Goal: Check status: Check status

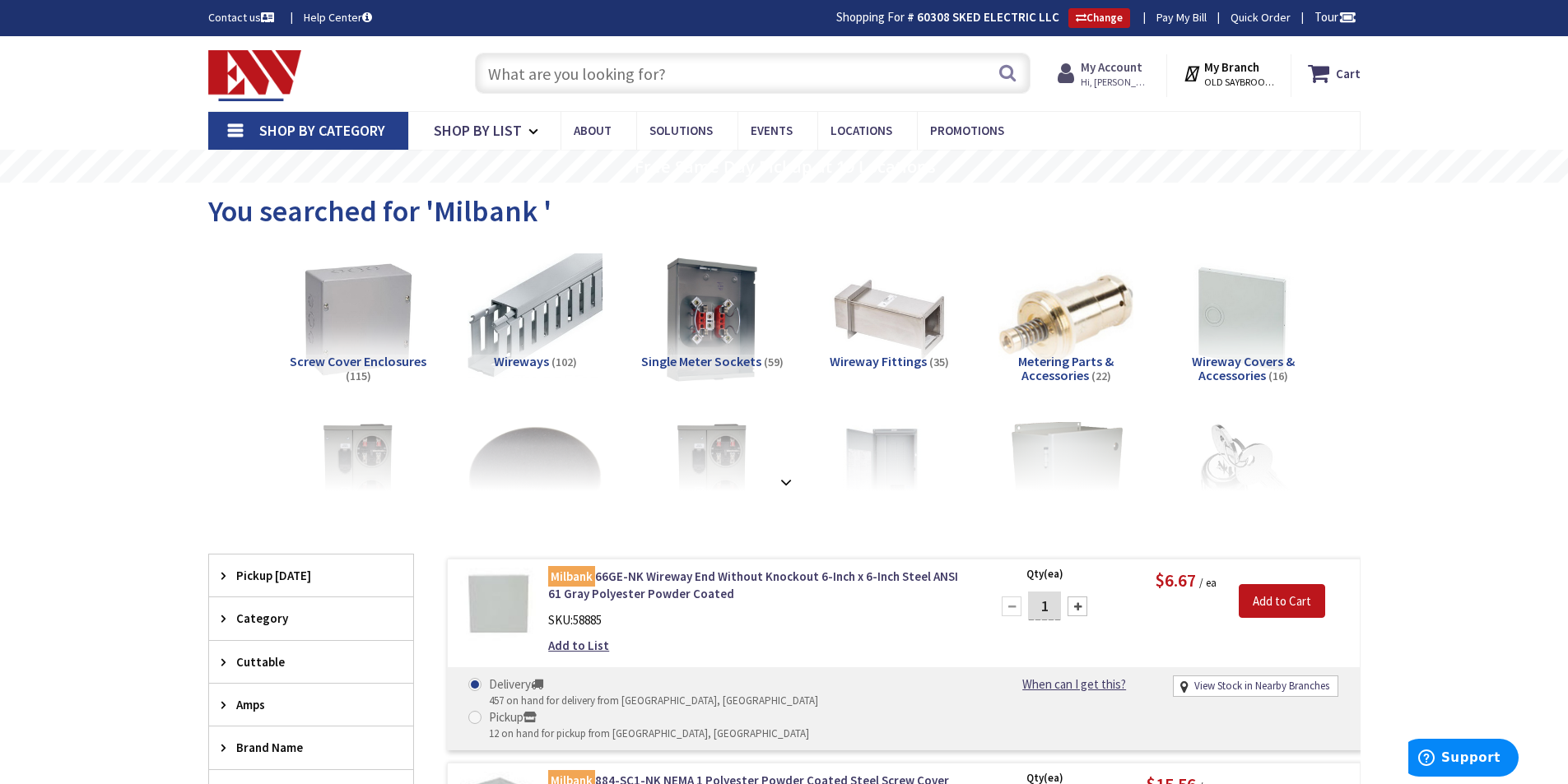
click at [1123, 67] on strong "My Account" at bounding box center [1111, 66] width 62 height 15
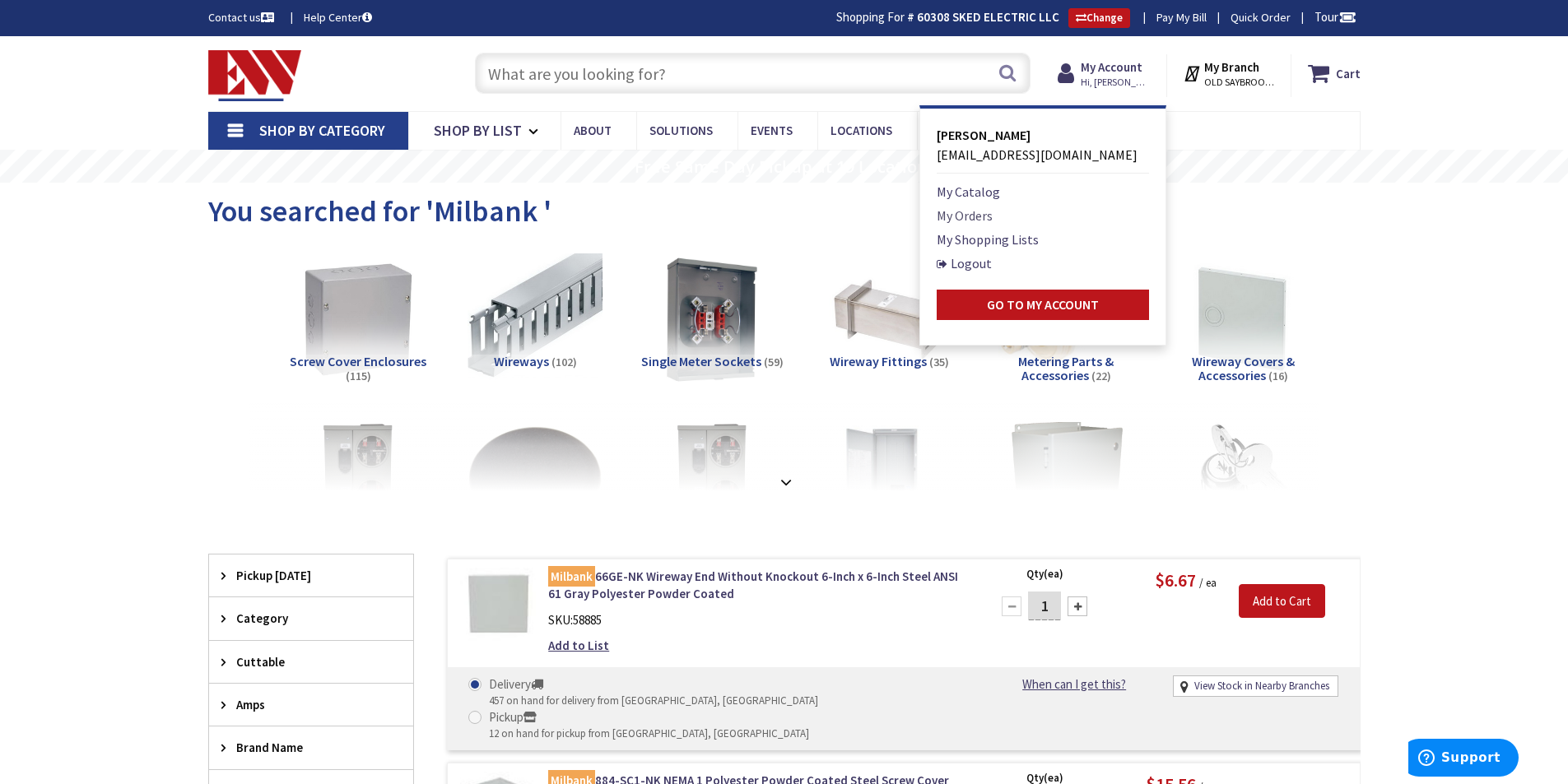
click at [989, 216] on link "My Orders" at bounding box center [964, 216] width 56 height 20
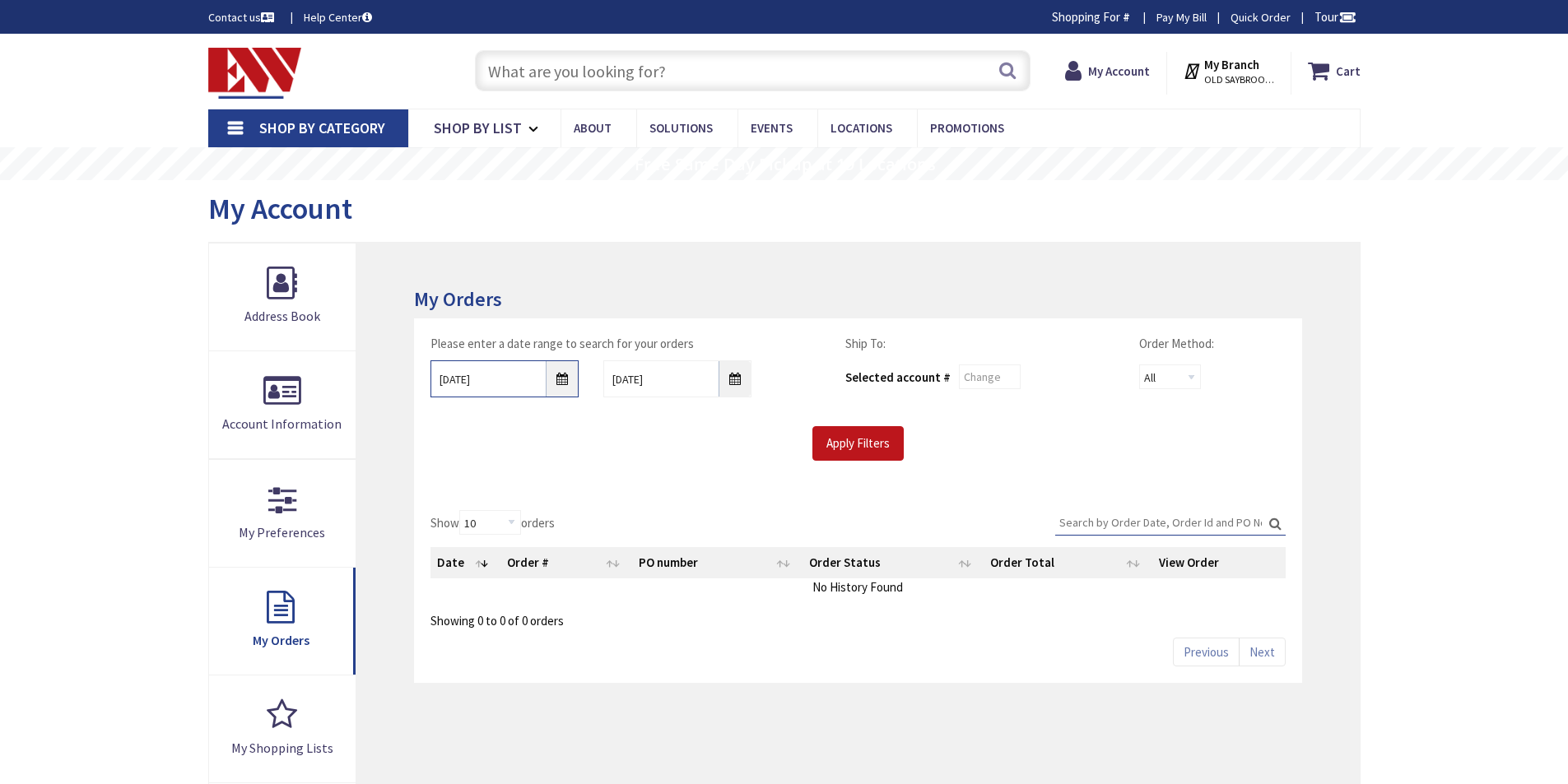
click at [560, 378] on input "9/28/2025" at bounding box center [504, 379] width 148 height 37
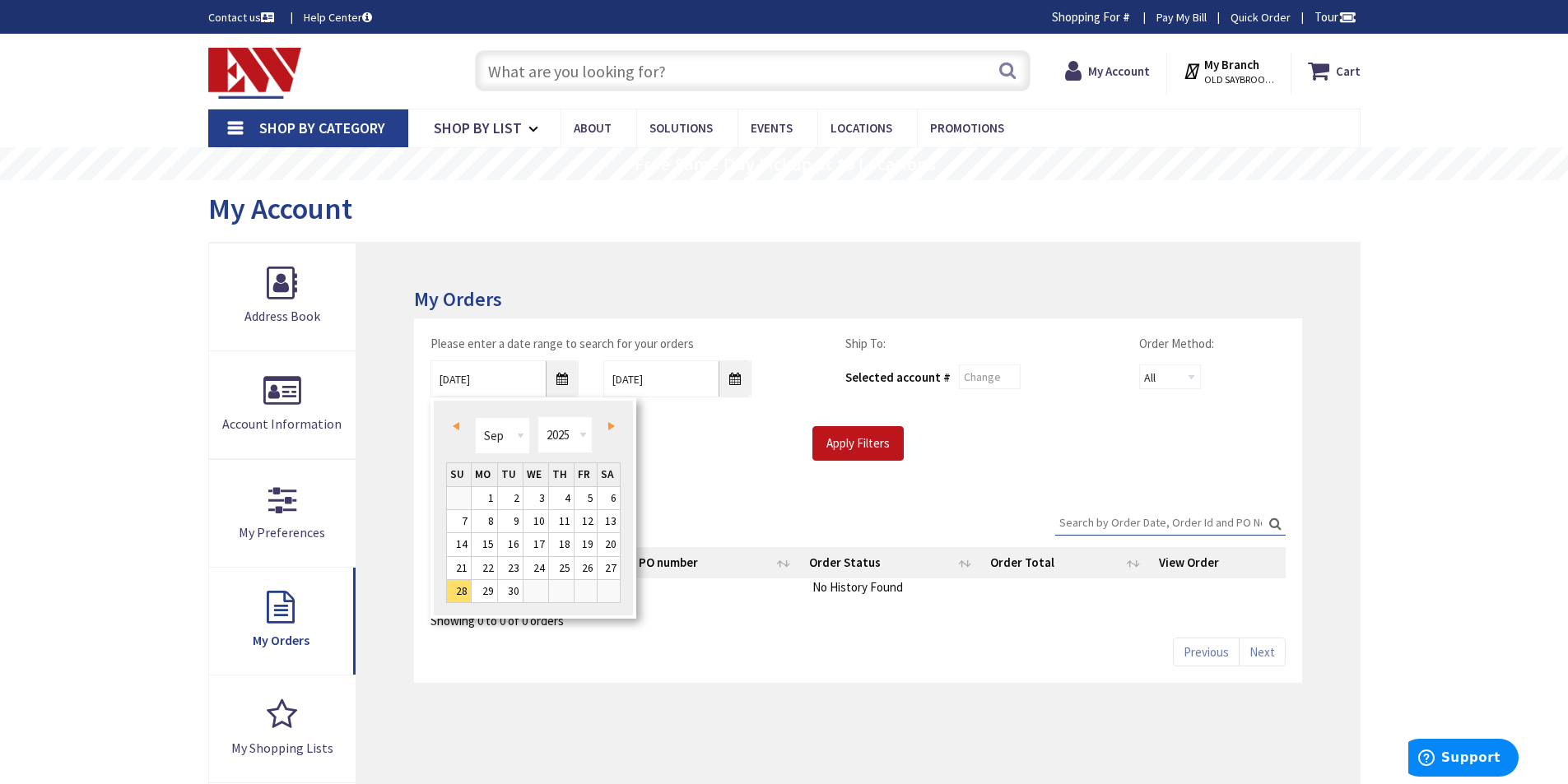
click at [456, 425] on span "Prev" at bounding box center [455, 426] width 6 height 8
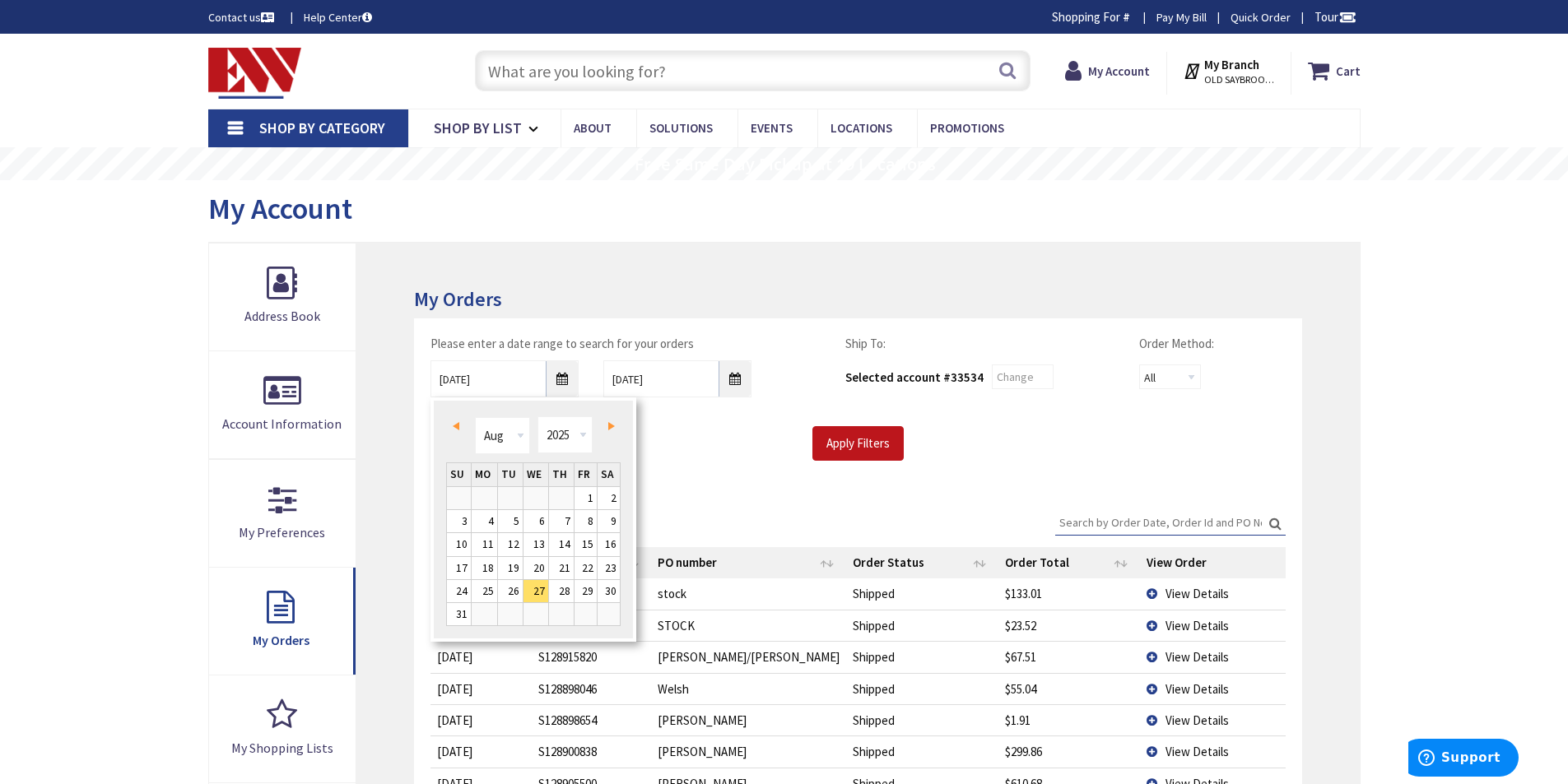
click at [596, 542] on td "16" at bounding box center [608, 544] width 24 height 23
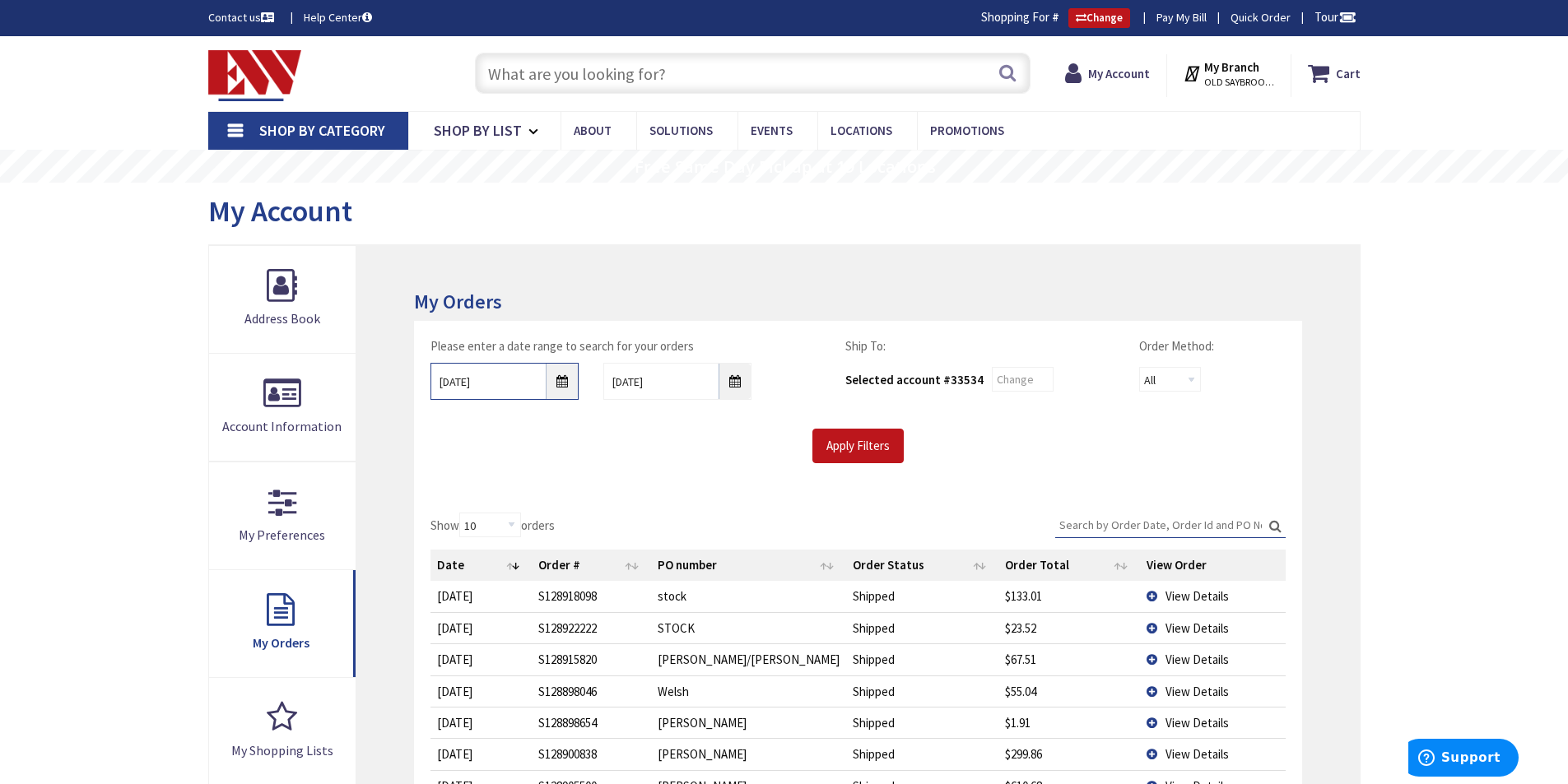
click at [565, 381] on input "08/16/2025" at bounding box center [504, 381] width 148 height 37
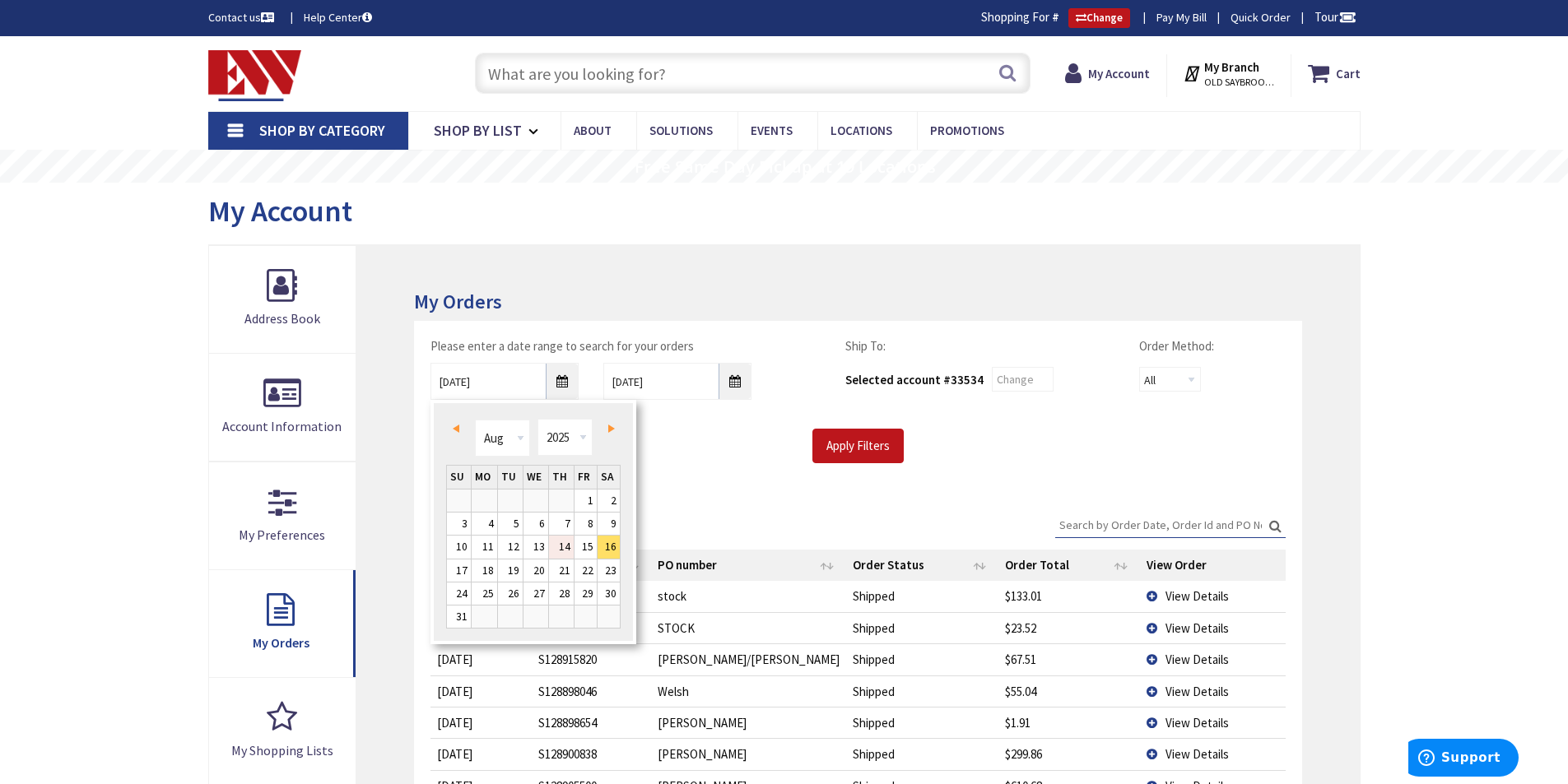
click at [560, 545] on link "14" at bounding box center [561, 547] width 24 height 23
type input "08/14/2025"
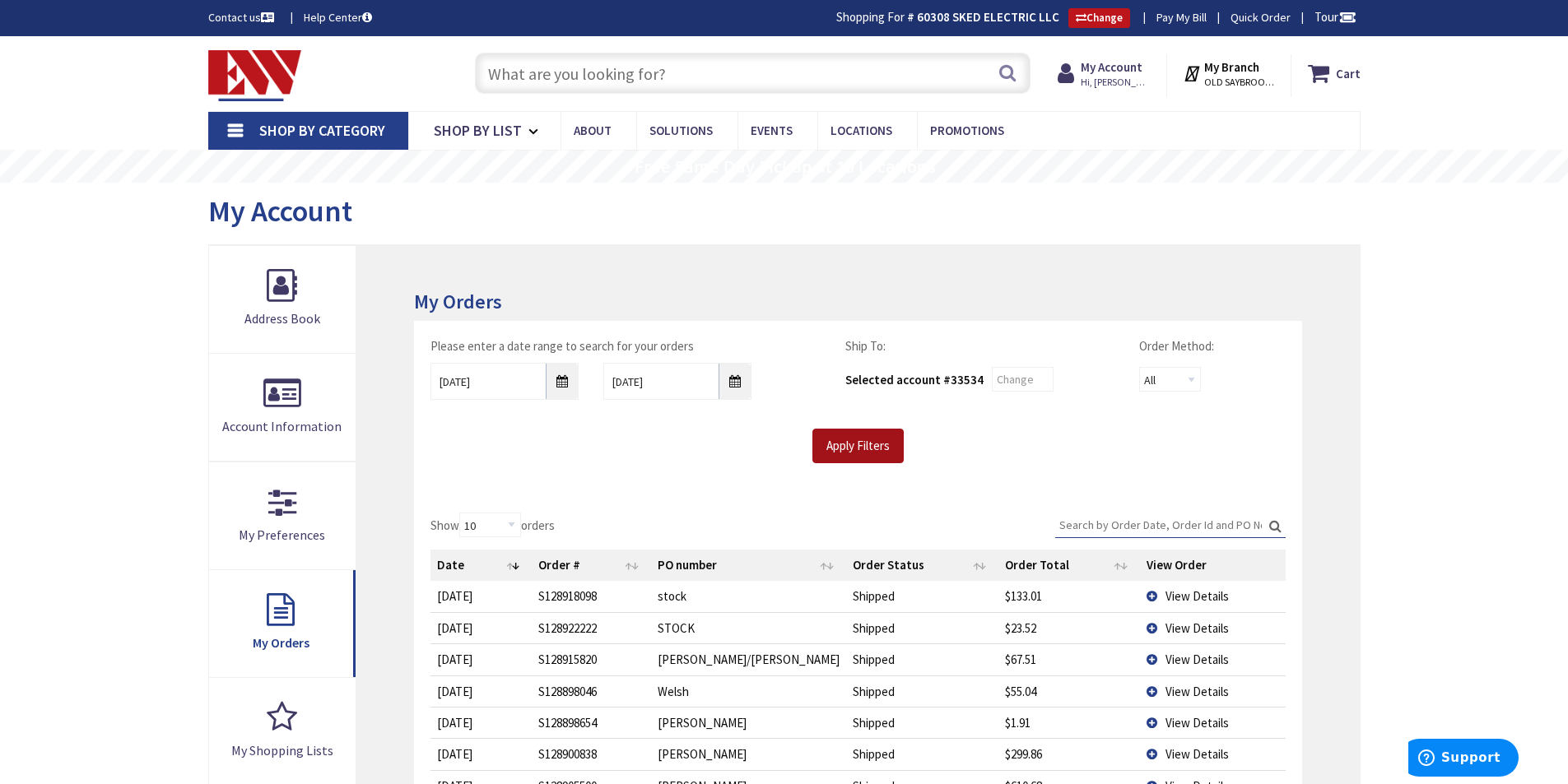
click at [829, 452] on input "Apply Filters" at bounding box center [857, 446] width 92 height 34
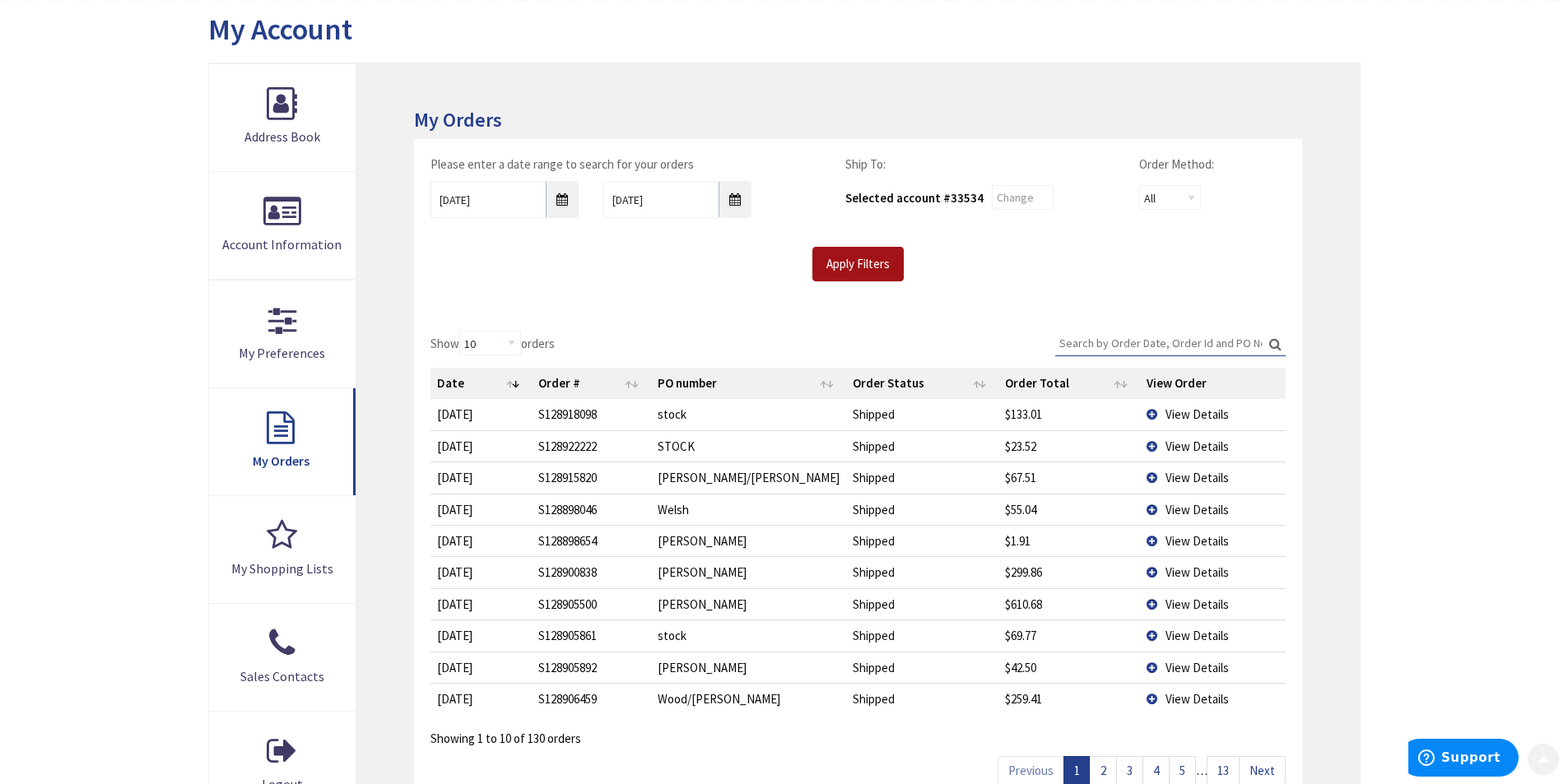
scroll to position [411, 0]
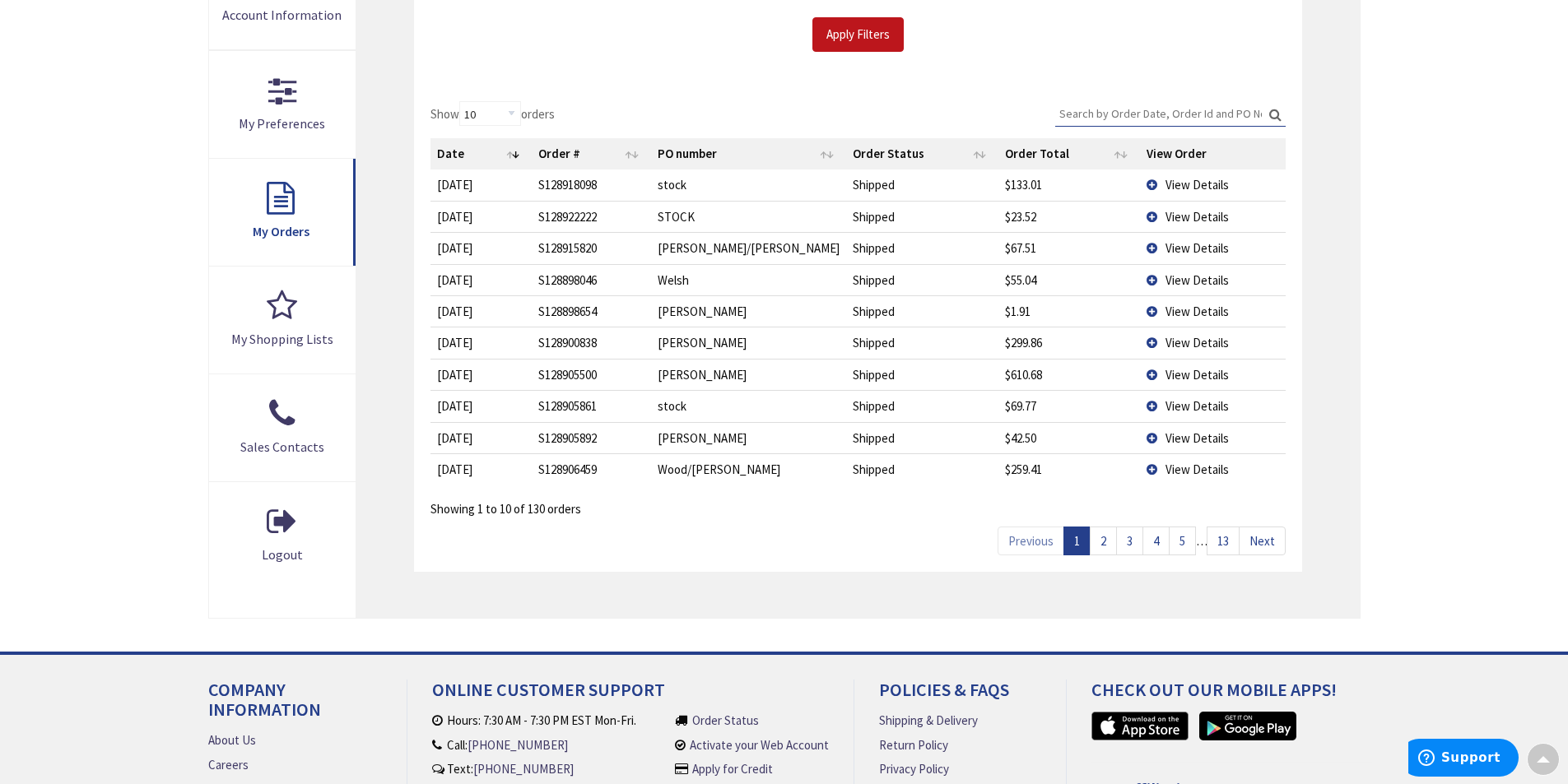
click at [1224, 543] on link "13" at bounding box center [1223, 541] width 33 height 29
click at [1141, 373] on td "View Details" at bounding box center [1213, 374] width 146 height 32
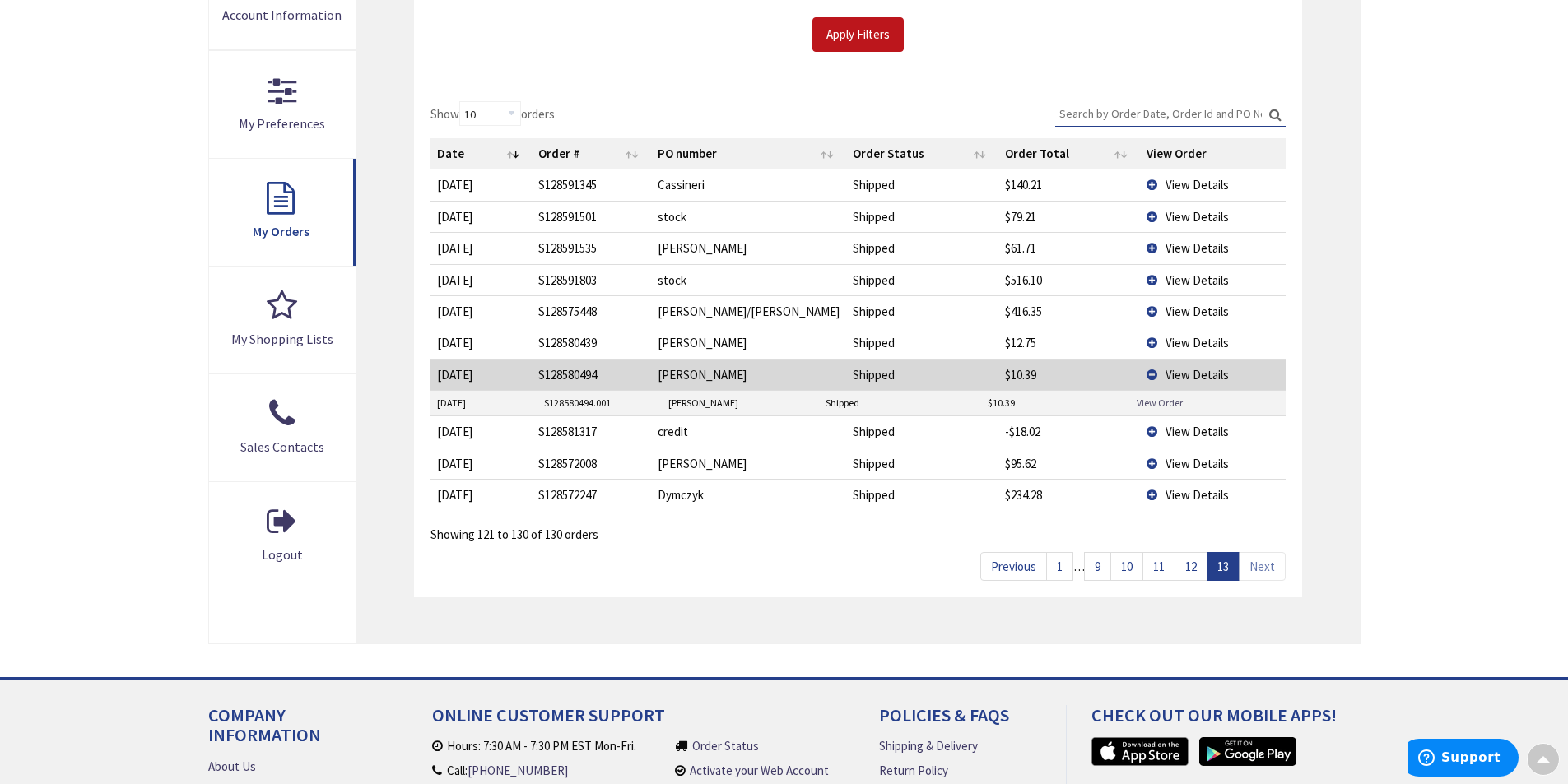
click at [1155, 402] on link "View Order" at bounding box center [1159, 402] width 46 height 14
click at [1145, 342] on td "View Details" at bounding box center [1213, 342] width 146 height 32
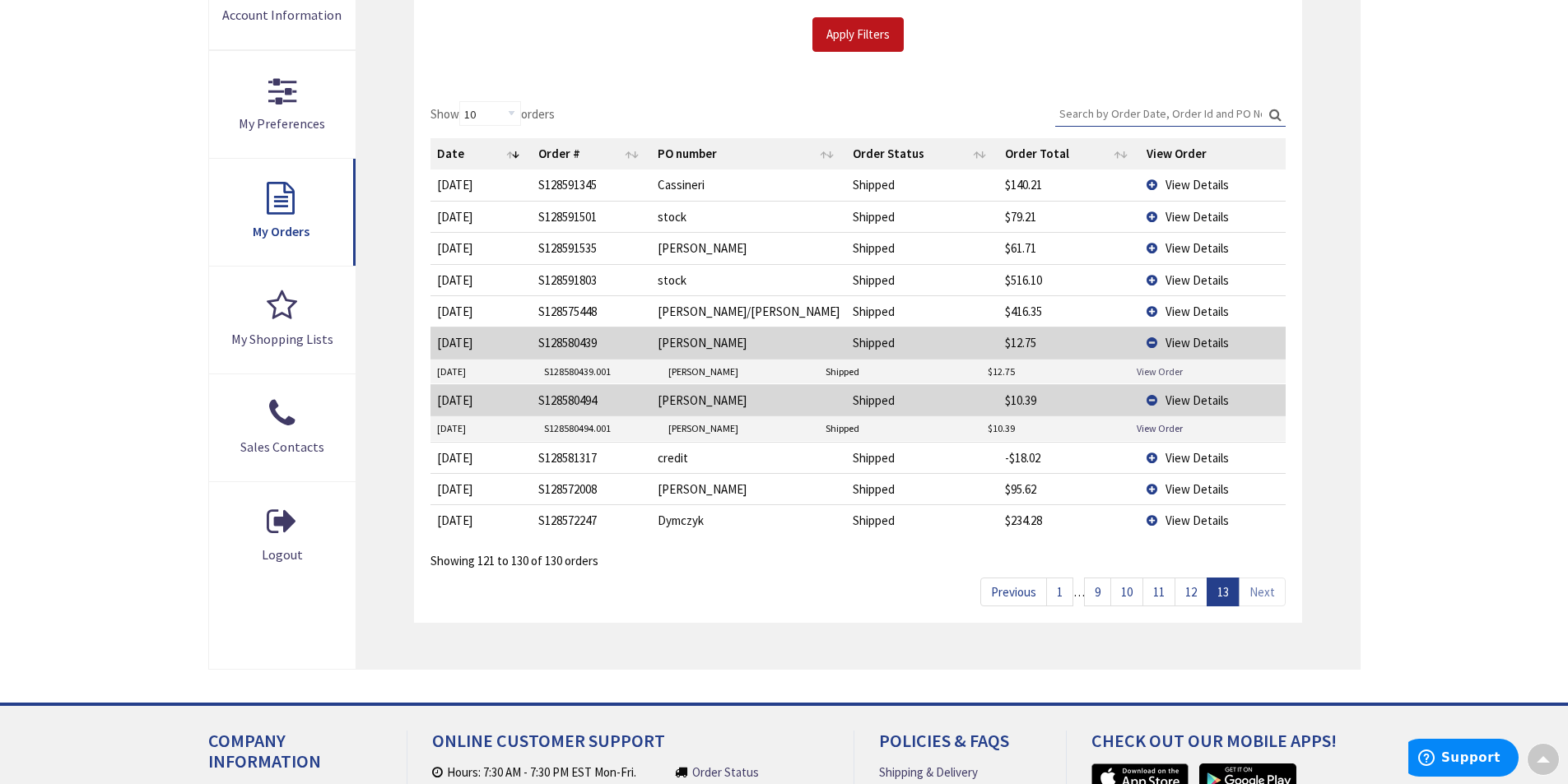
click at [1157, 373] on link "View Order" at bounding box center [1159, 371] width 46 height 14
click at [1097, 590] on link "9" at bounding box center [1098, 592] width 27 height 29
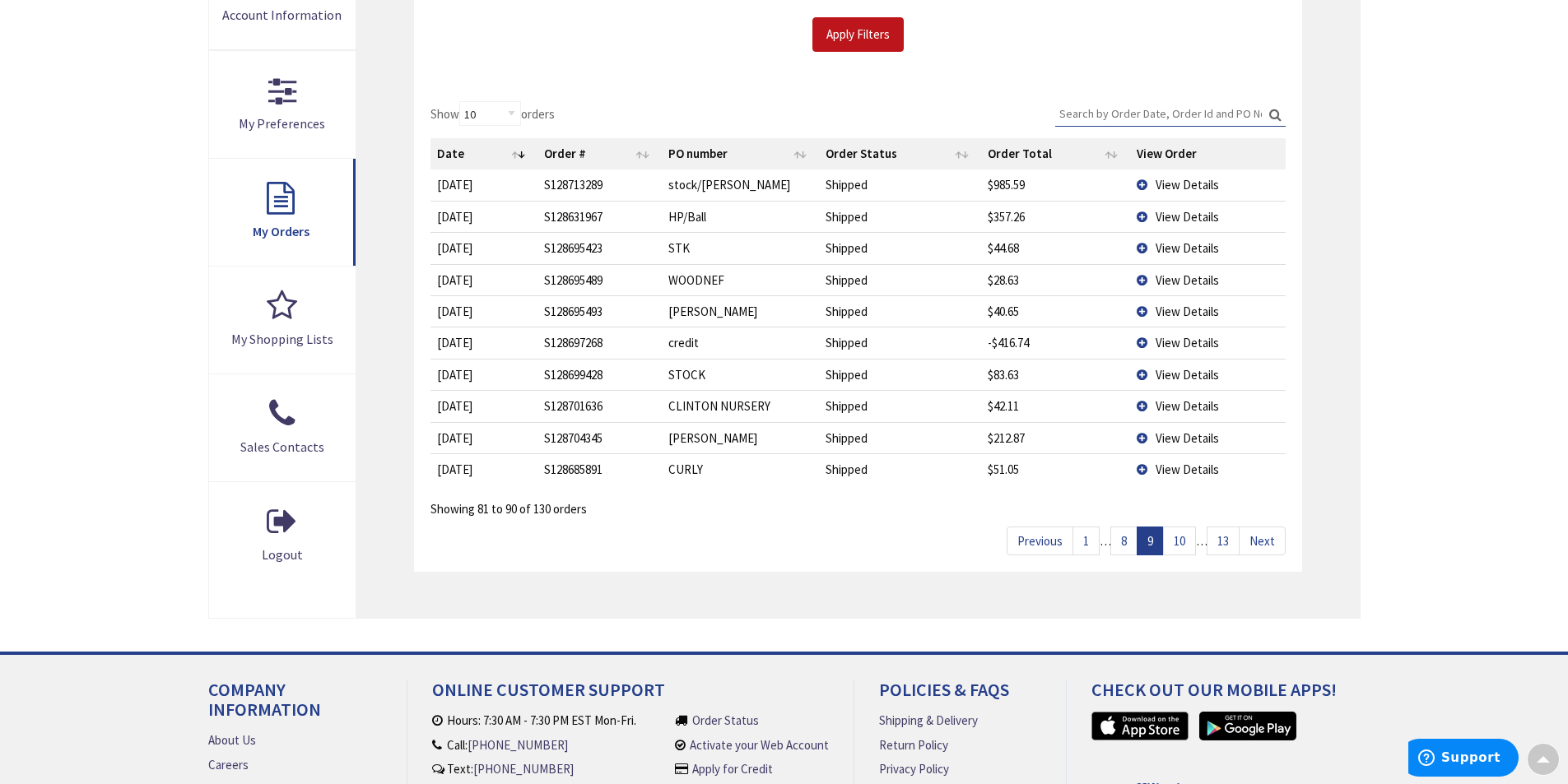
click at [1141, 469] on td "View Details" at bounding box center [1207, 469] width 155 height 32
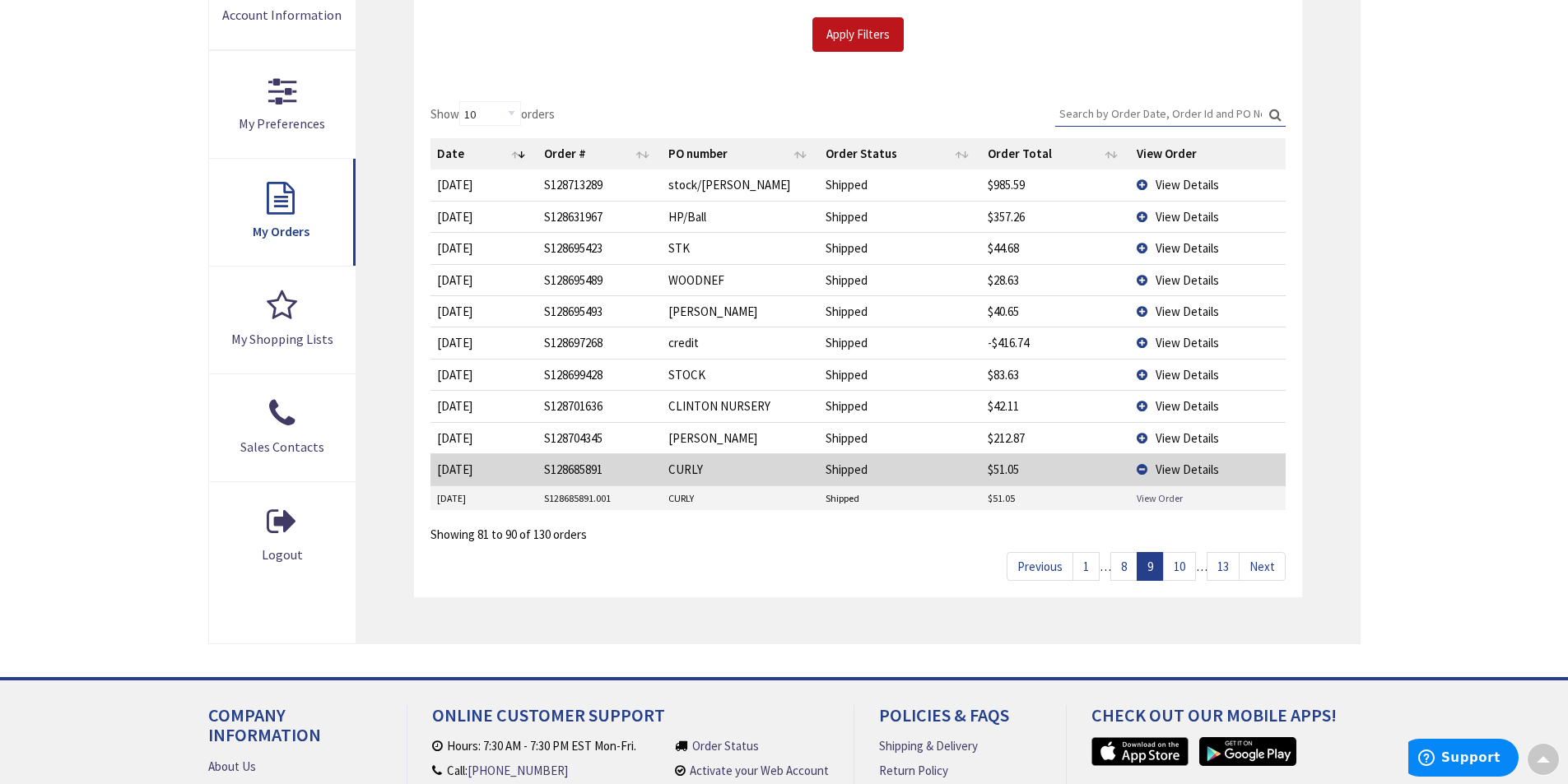
click at [1148, 496] on link "View Order" at bounding box center [1159, 498] width 46 height 14
click at [1128, 564] on link "8" at bounding box center [1124, 566] width 27 height 29
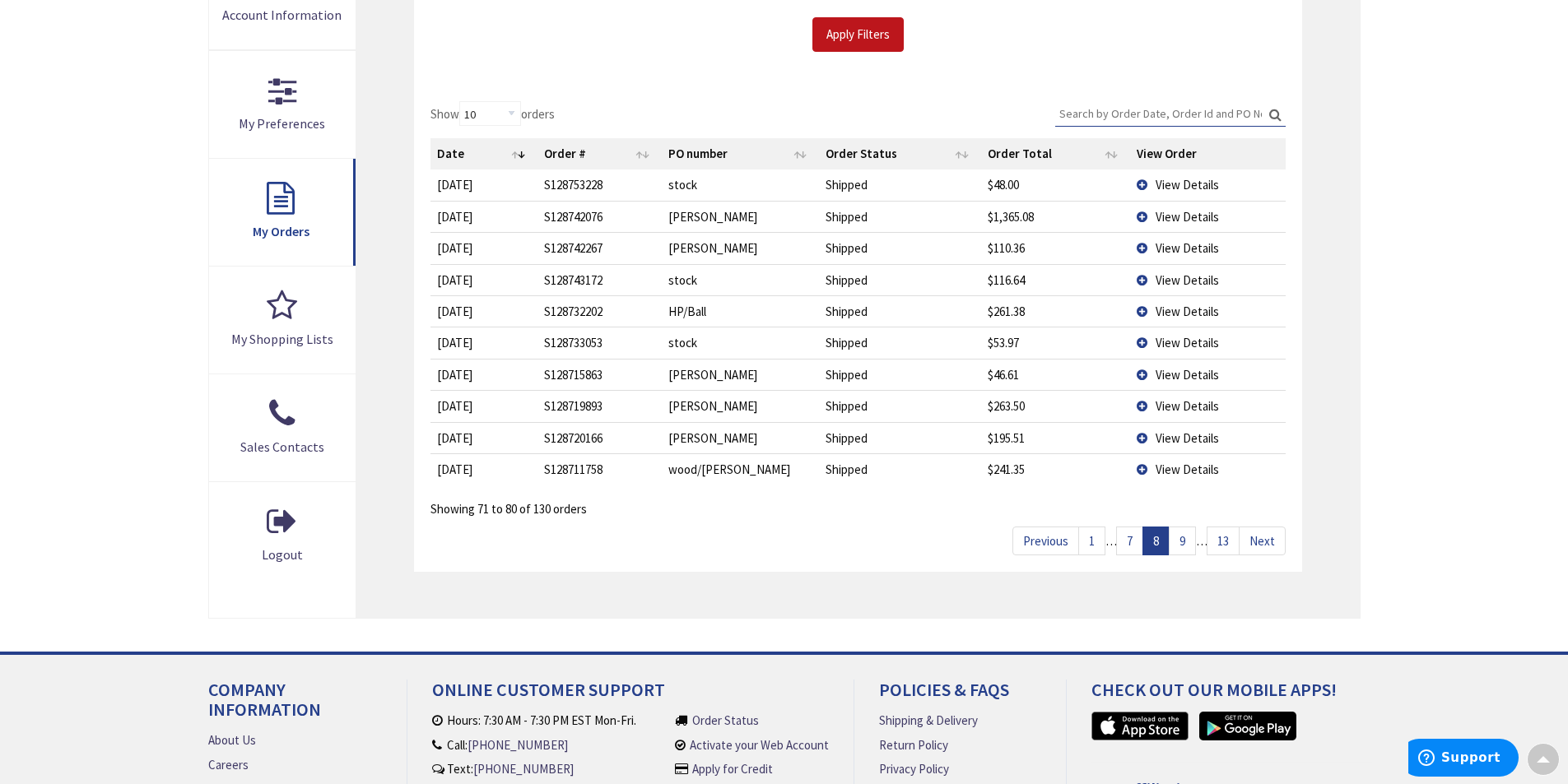
click at [1181, 539] on link "9" at bounding box center [1182, 541] width 27 height 29
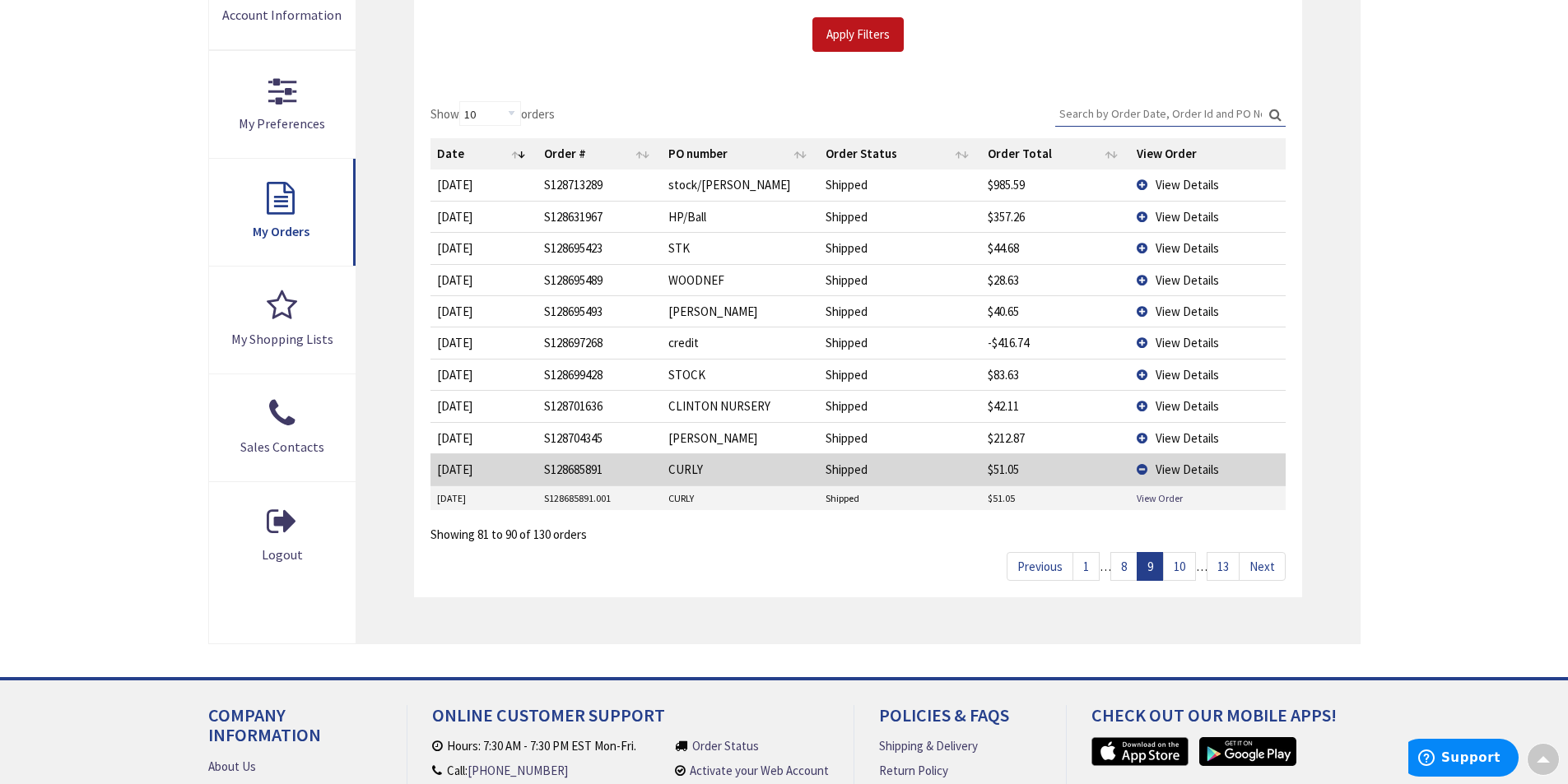
click at [1142, 310] on td "View Details" at bounding box center [1207, 311] width 155 height 32
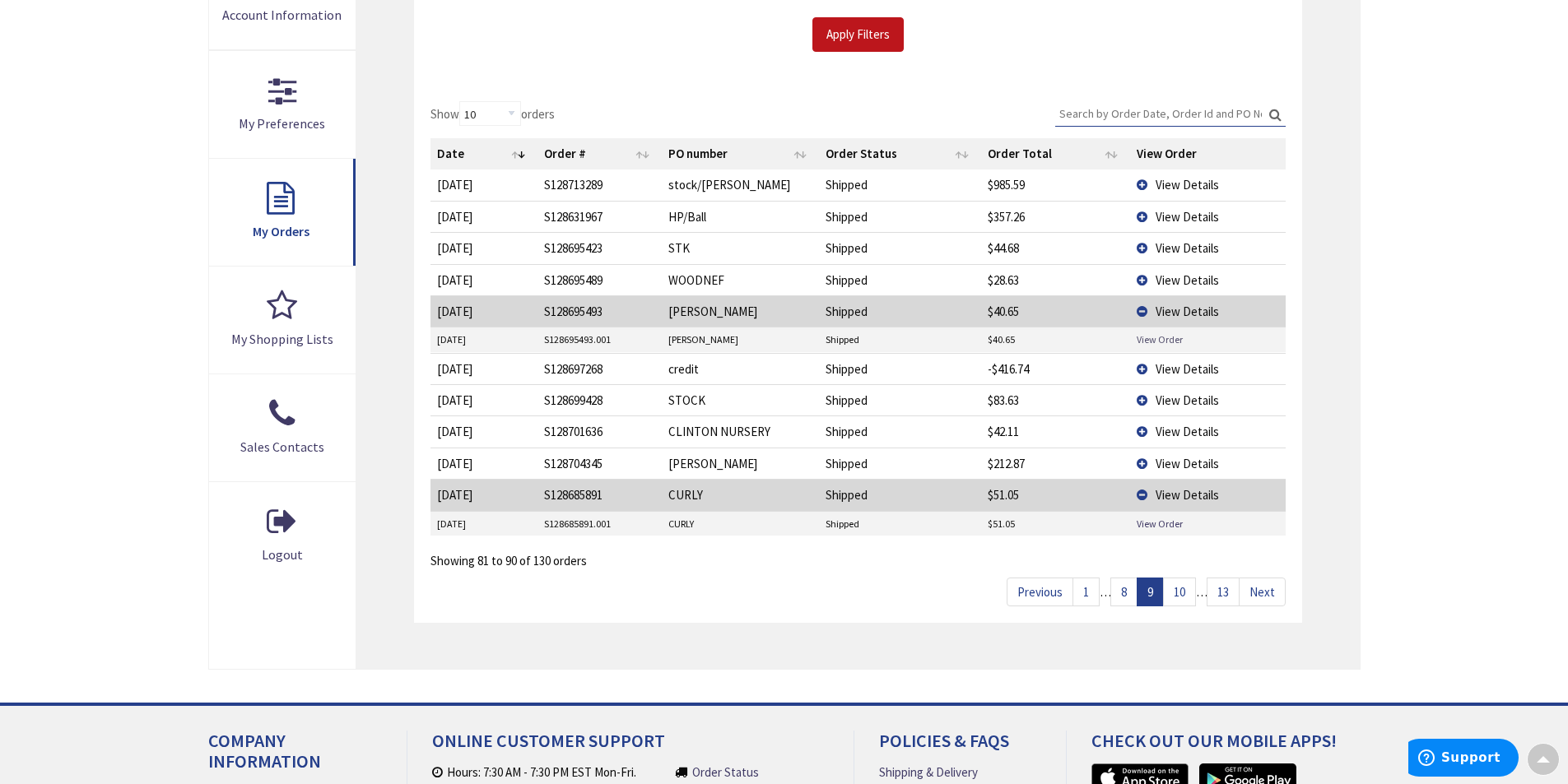
click at [1147, 341] on link "View Order" at bounding box center [1159, 339] width 46 height 14
click at [1143, 431] on td "View Details" at bounding box center [1207, 431] width 155 height 32
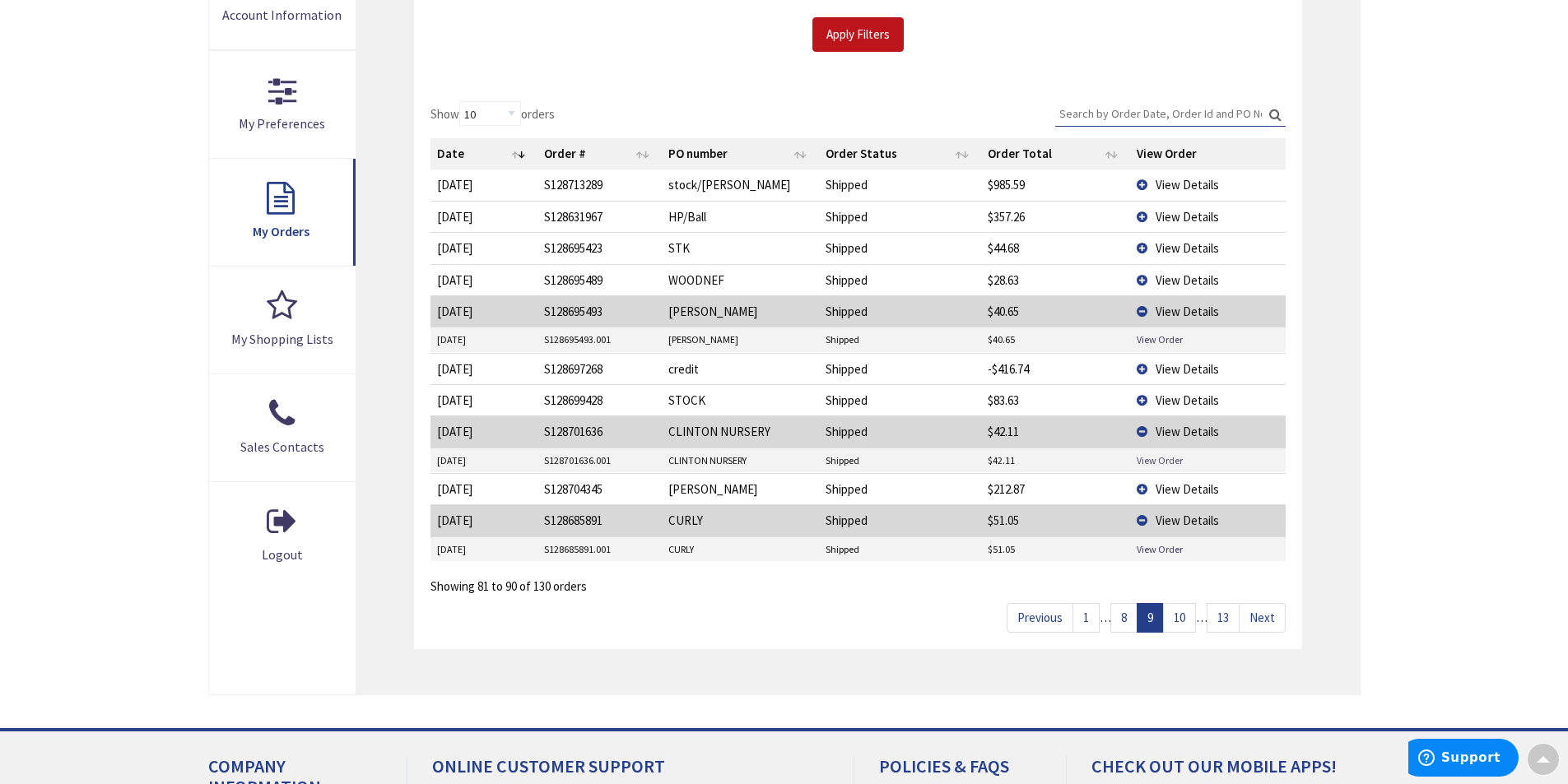
click at [1164, 459] on link "View Order" at bounding box center [1159, 460] width 46 height 14
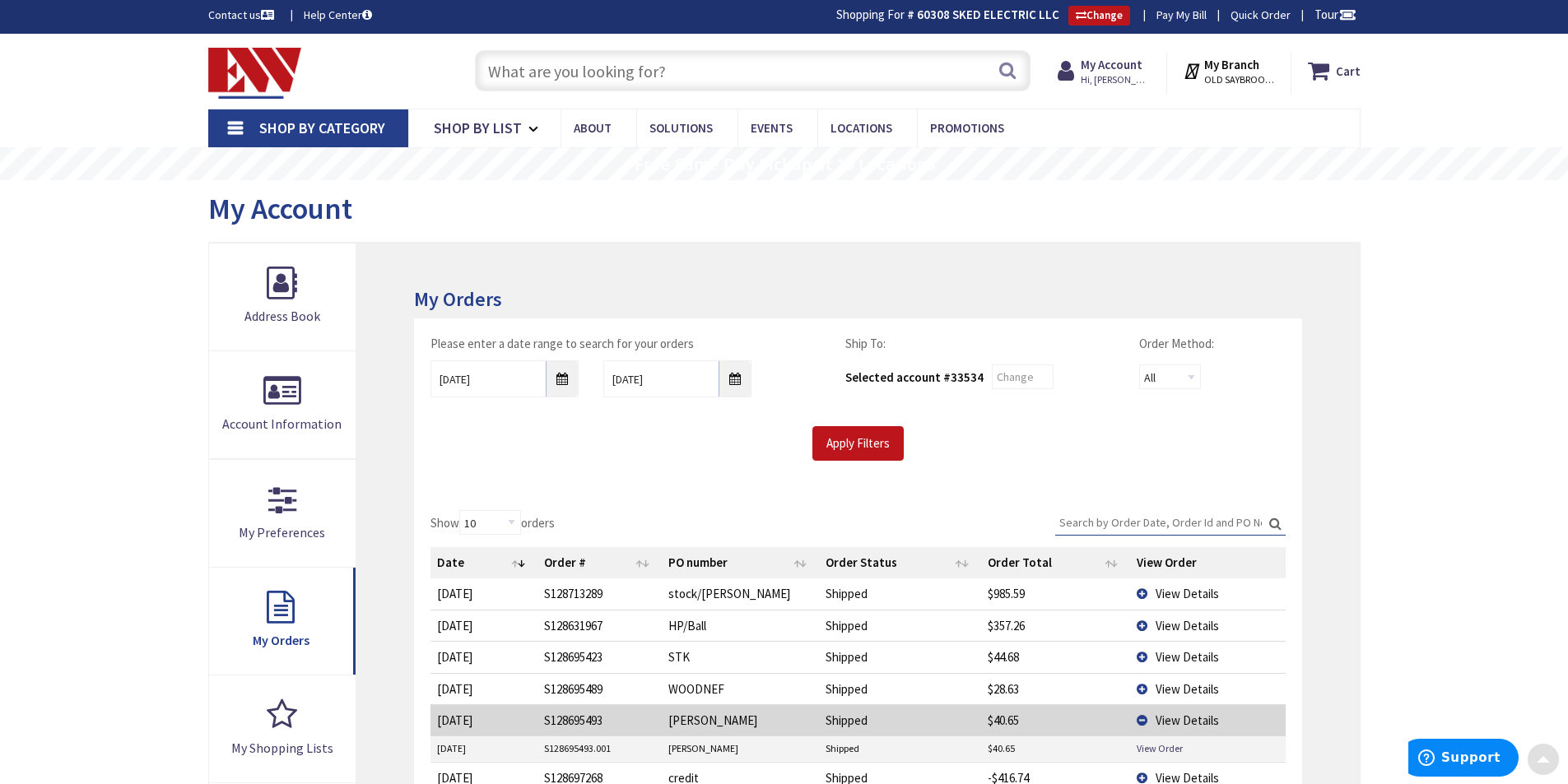
scroll to position [0, 0]
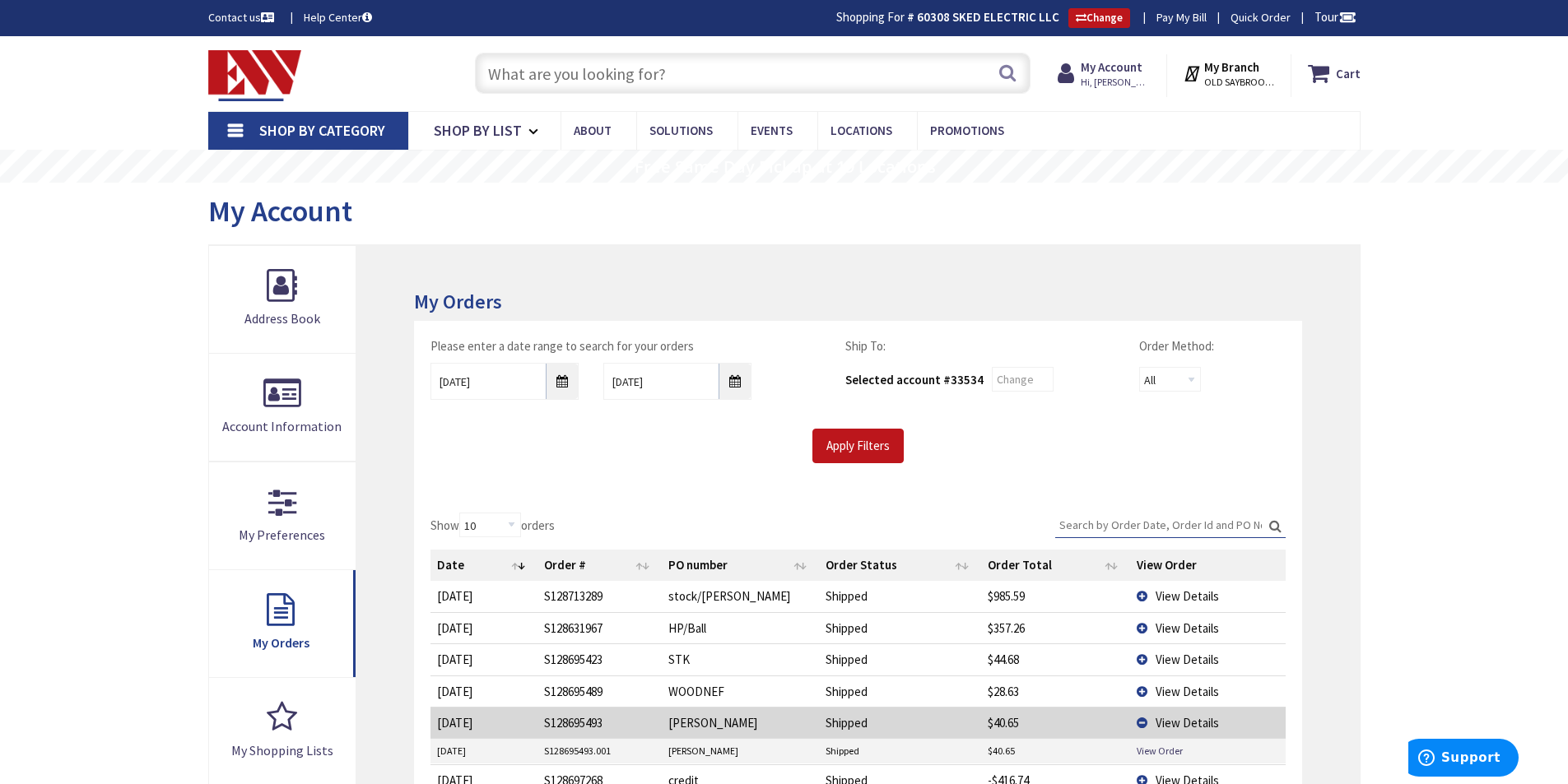
click at [734, 76] on input "text" at bounding box center [752, 73] width 556 height 41
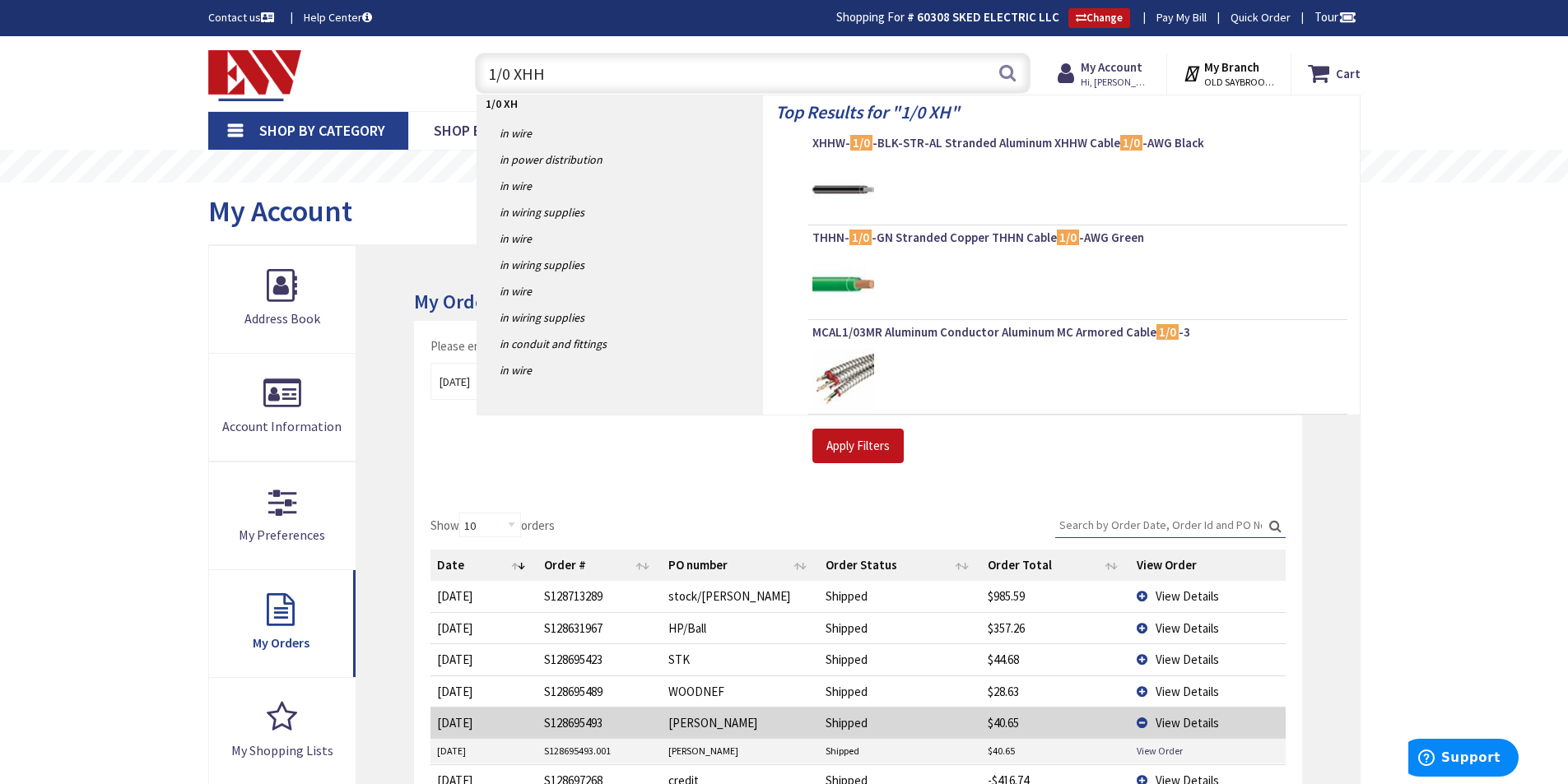
type input "1/0 XHHW"
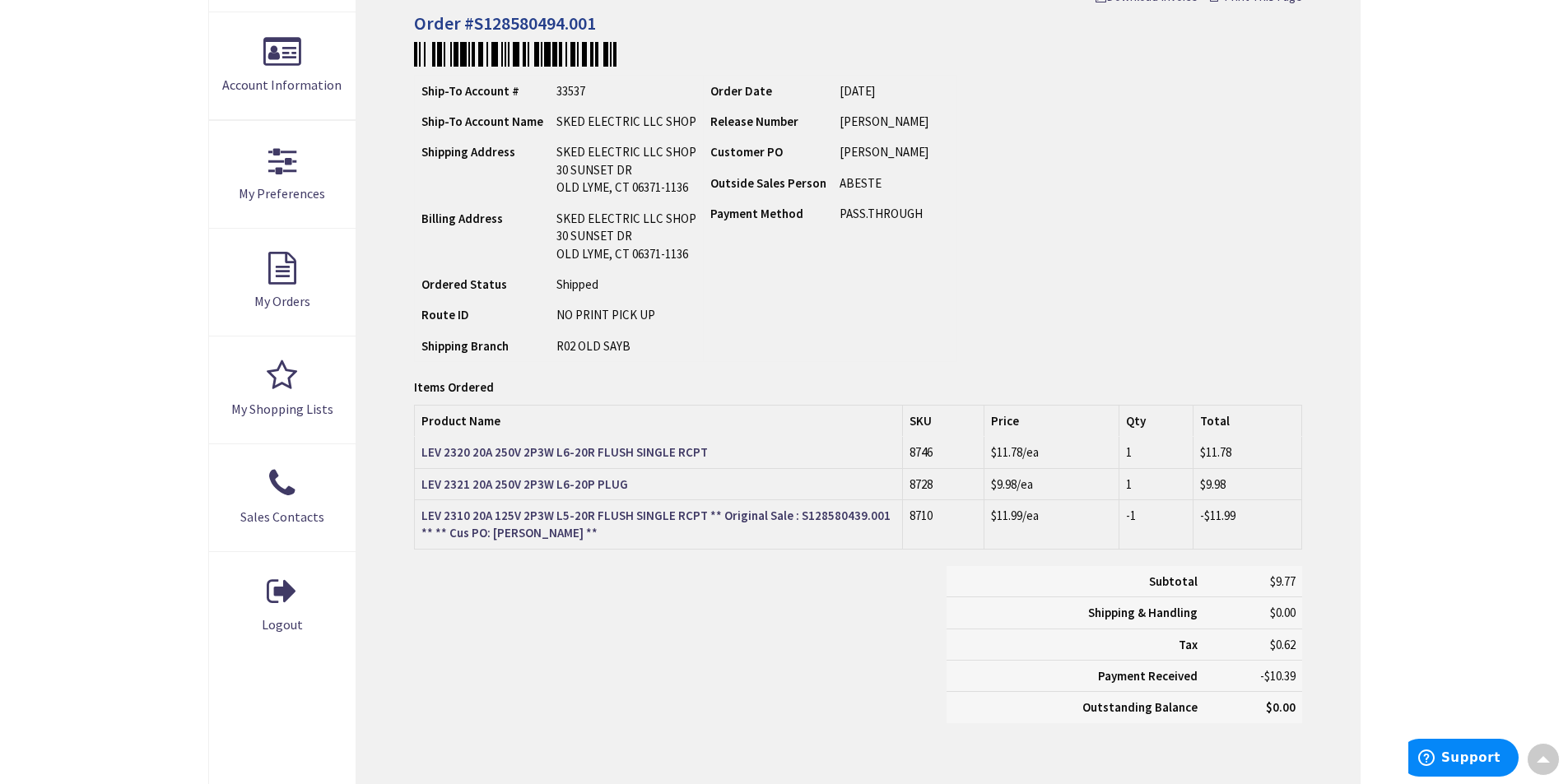
scroll to position [247, 0]
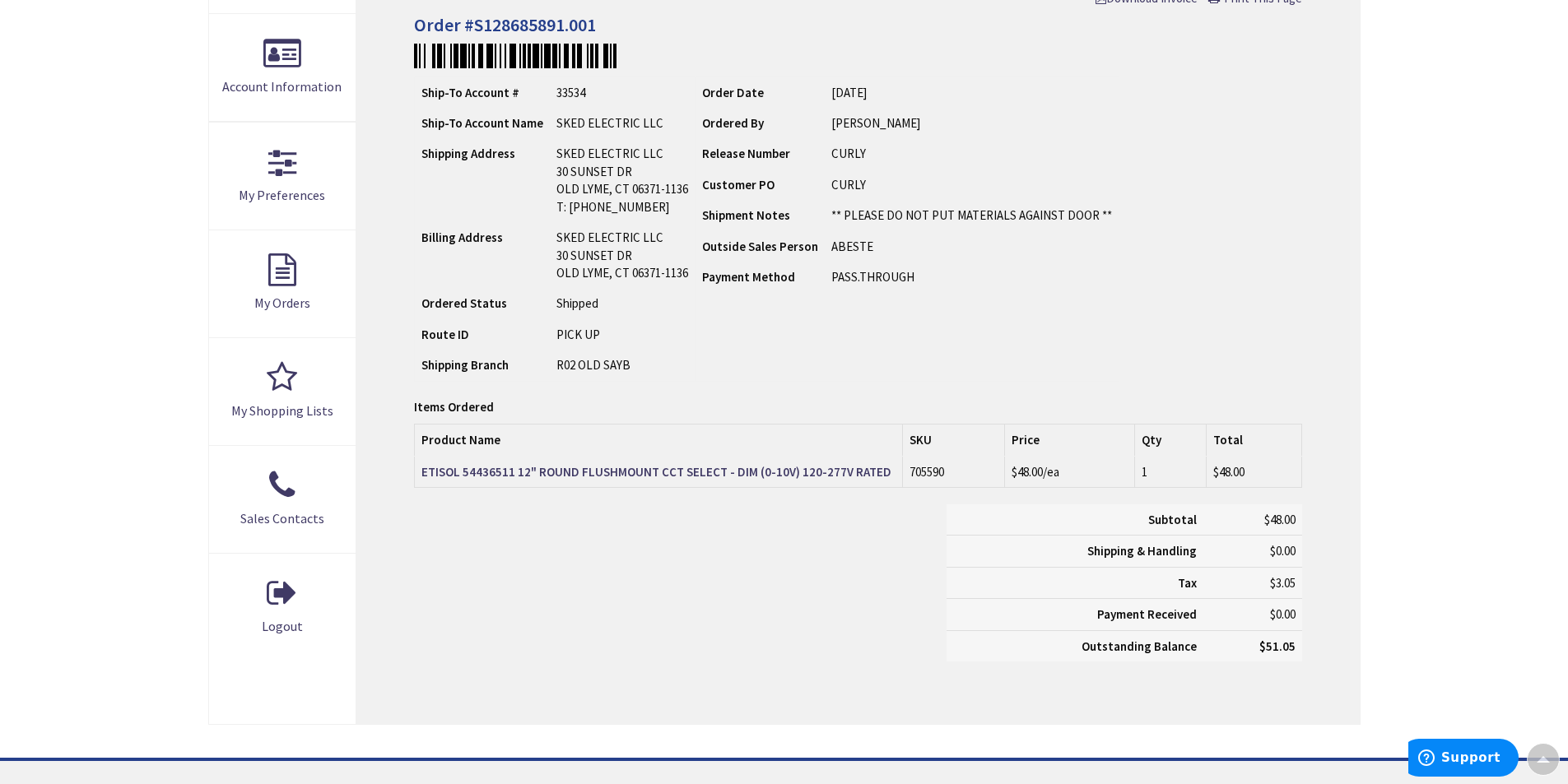
scroll to position [340, 0]
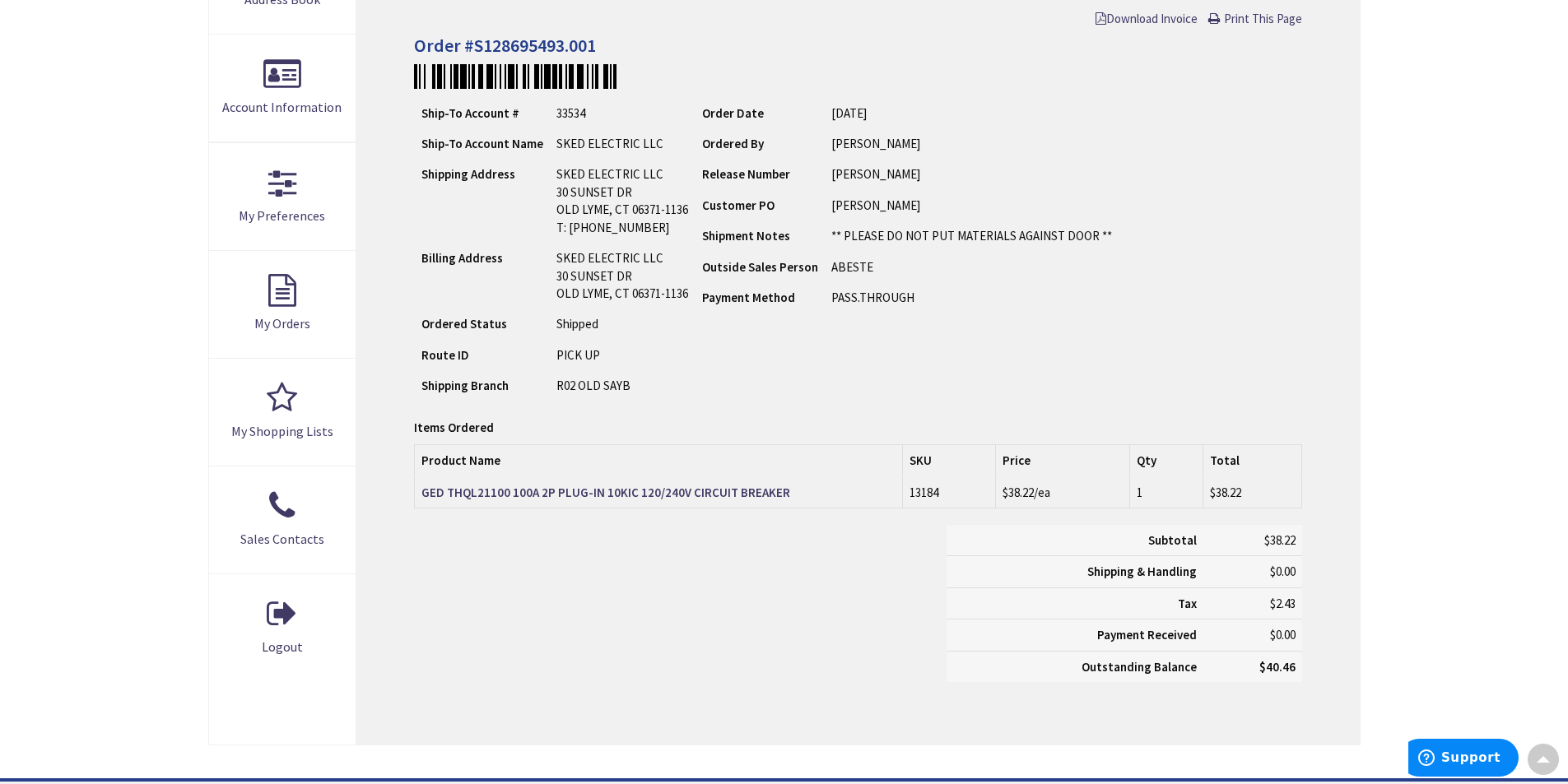
scroll to position [319, 0]
click at [1253, 16] on span "Print This Page" at bounding box center [1263, 18] width 78 height 15
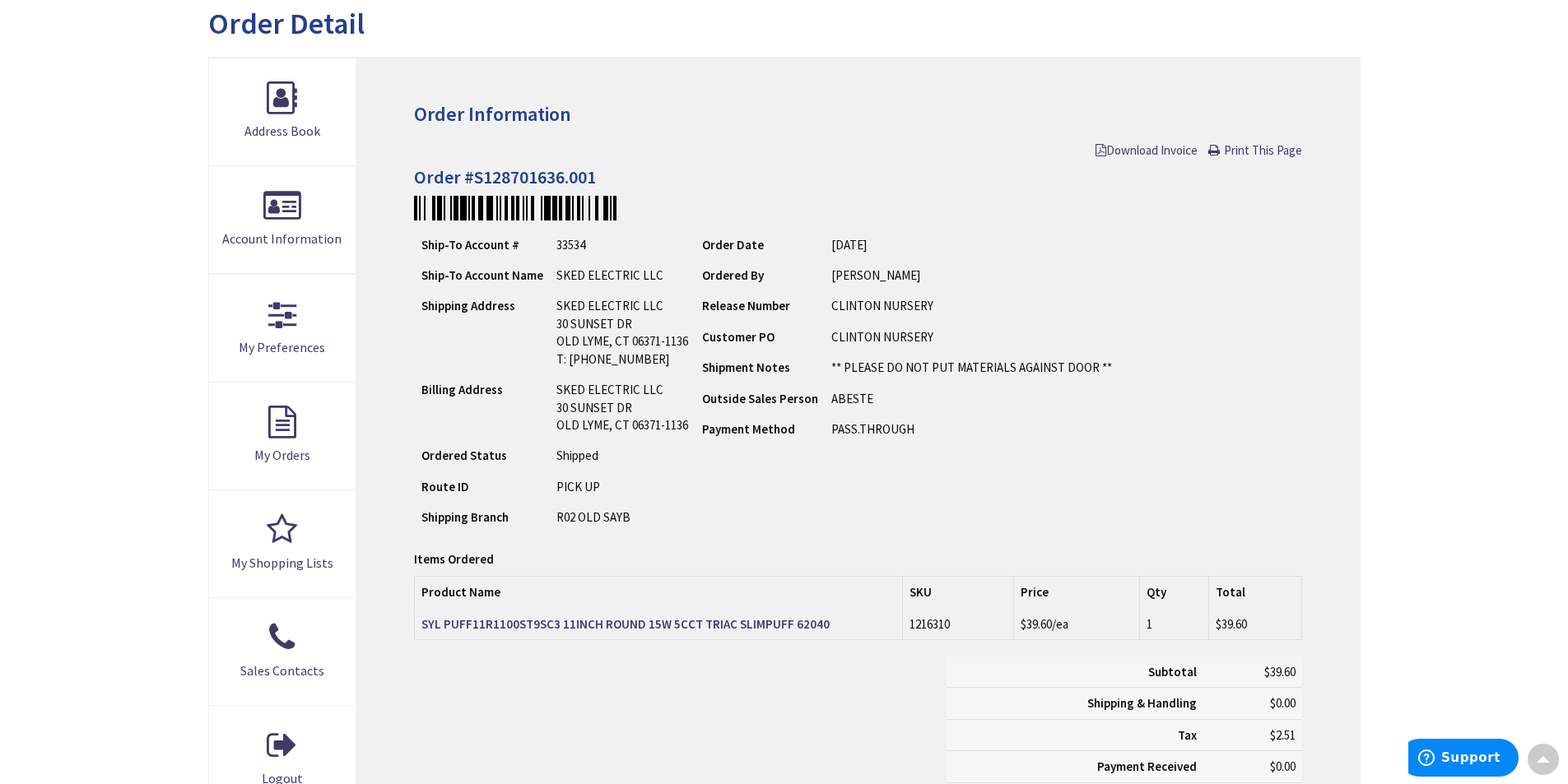
scroll to position [208, 0]
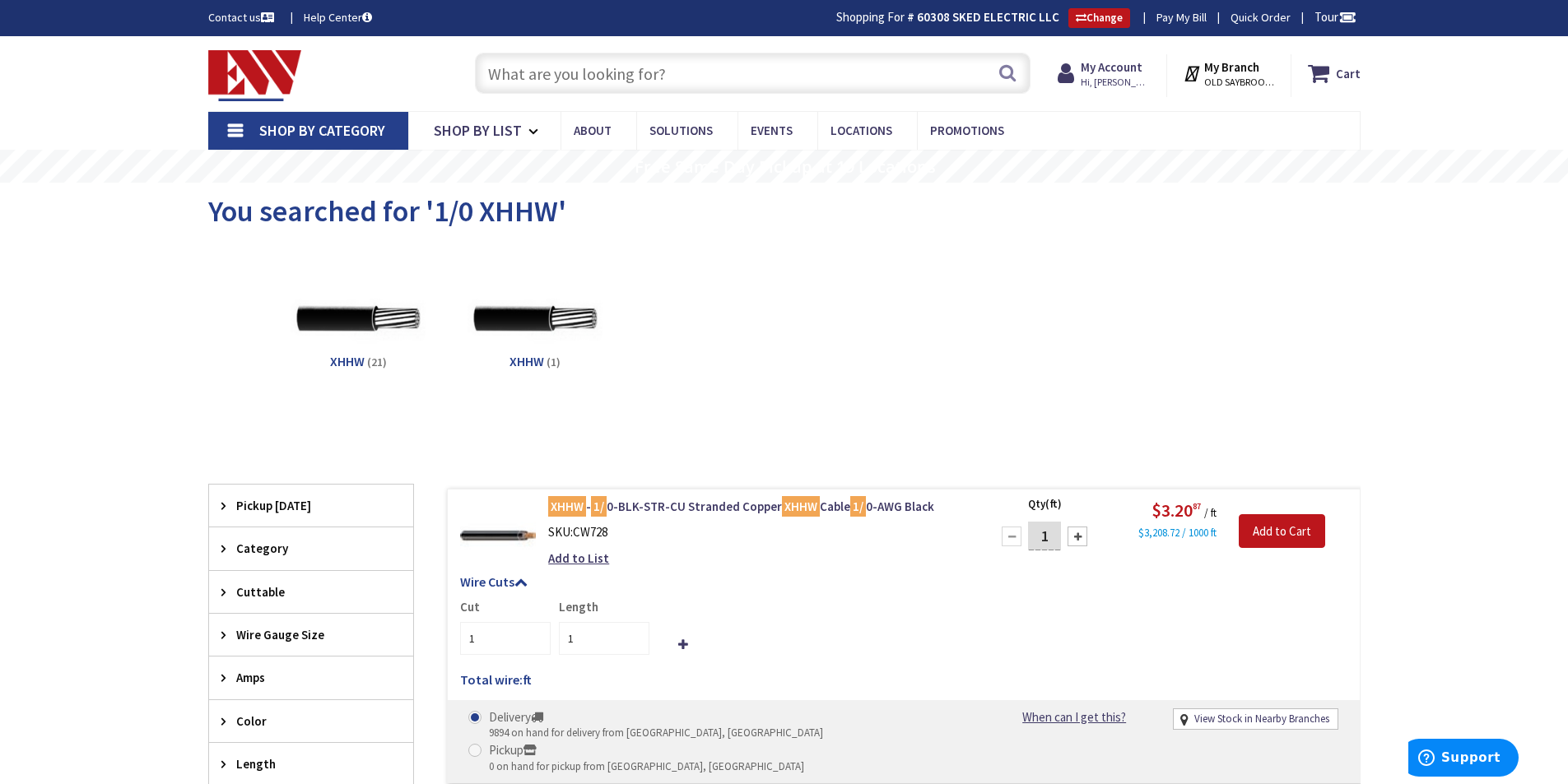
click at [739, 52] on div "Search" at bounding box center [749, 73] width 564 height 53
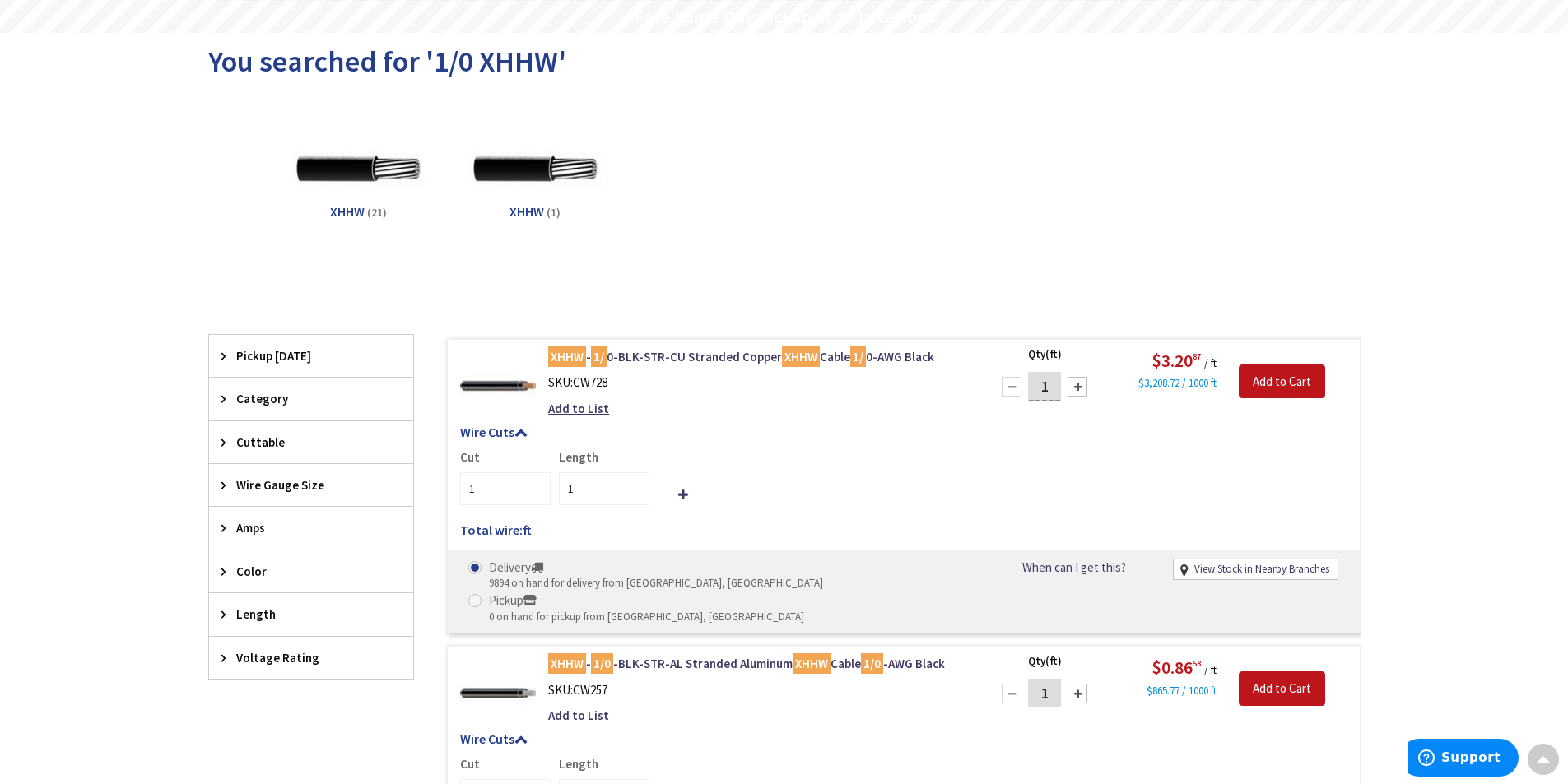
scroll to position [27, 0]
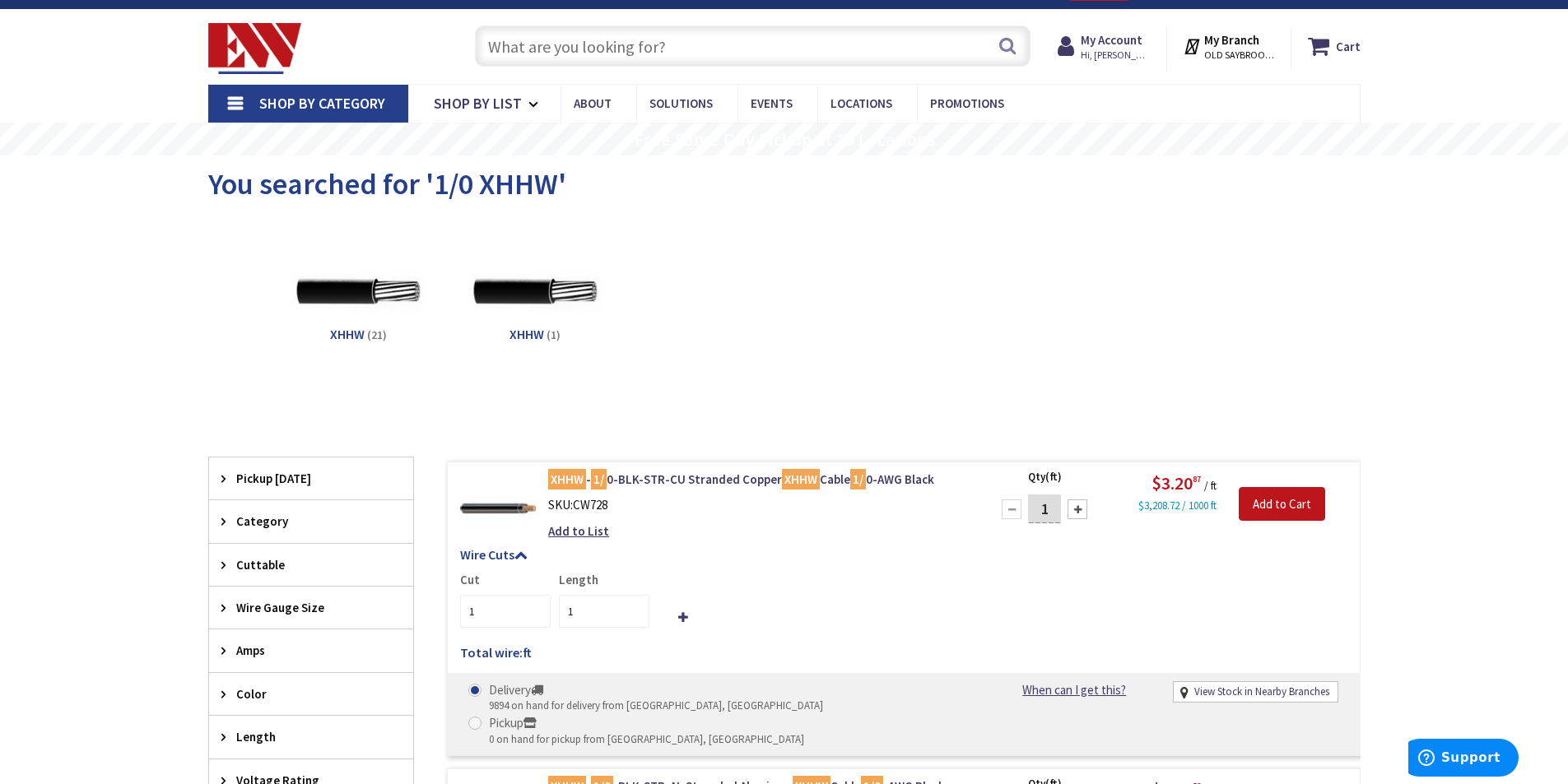
click at [606, 39] on input "text" at bounding box center [752, 45] width 556 height 41
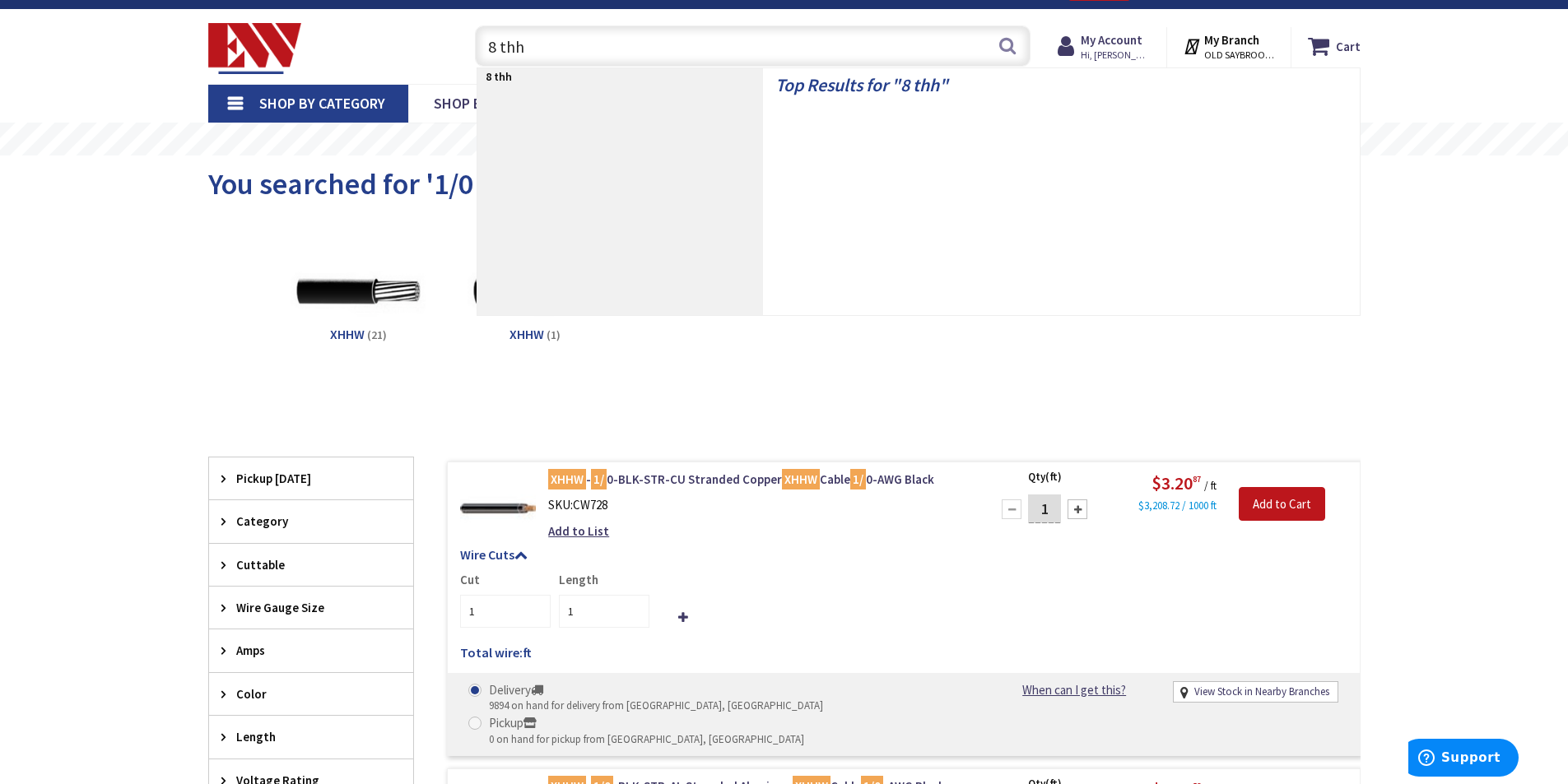
type input "8 thhn"
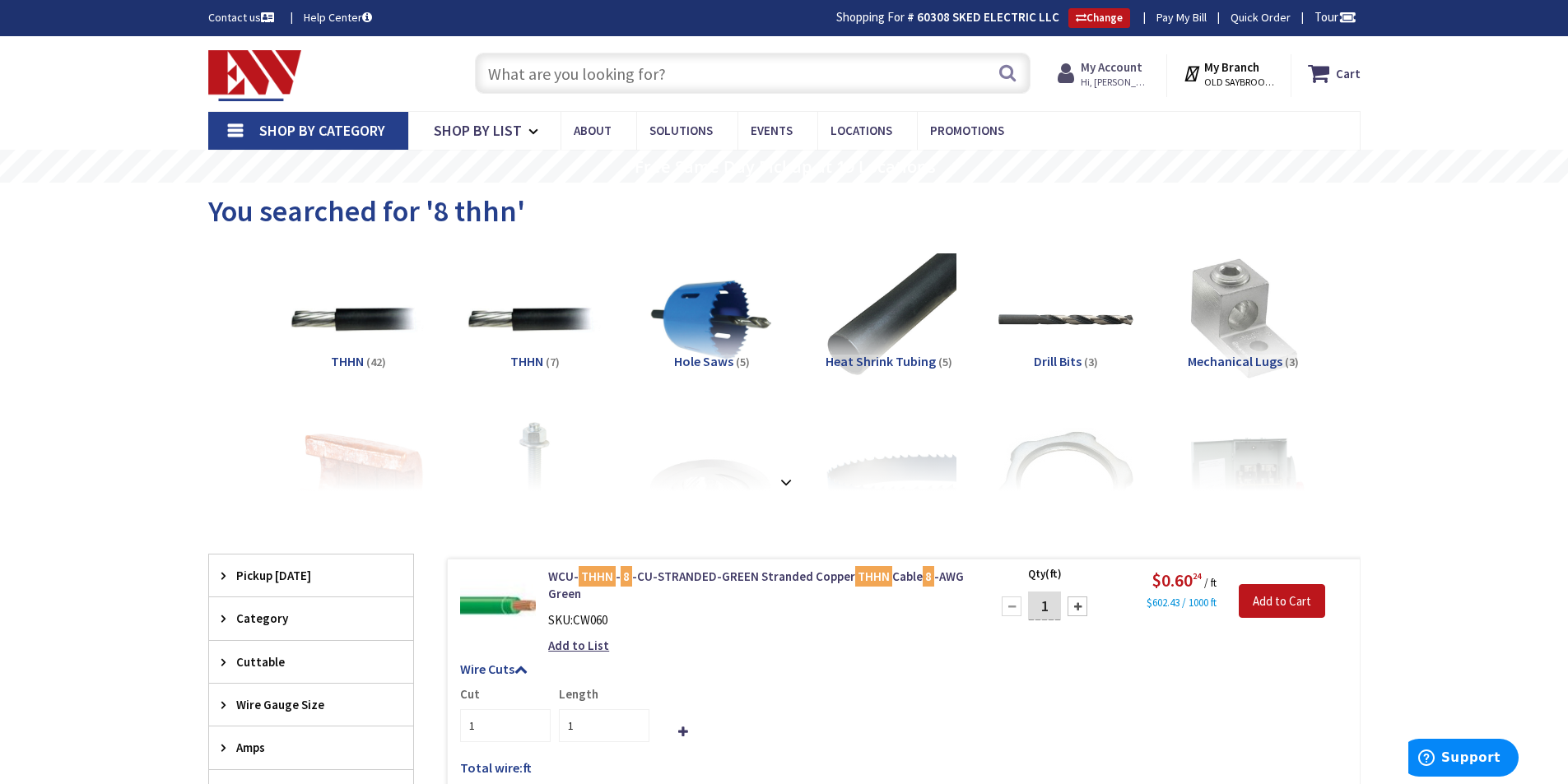
click at [1118, 66] on strong "My Account" at bounding box center [1111, 66] width 62 height 15
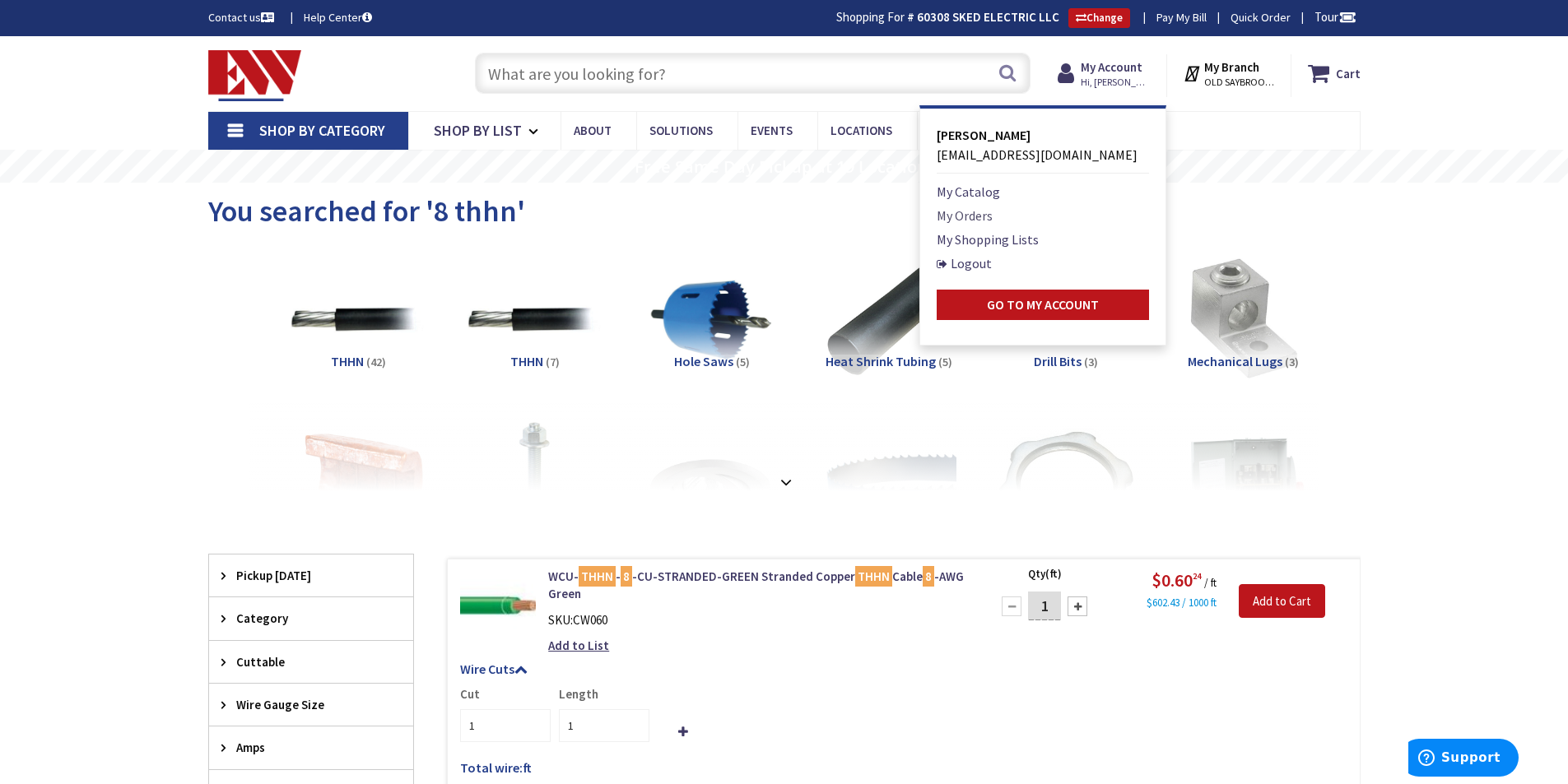
click at [975, 214] on link "My Orders" at bounding box center [964, 216] width 56 height 20
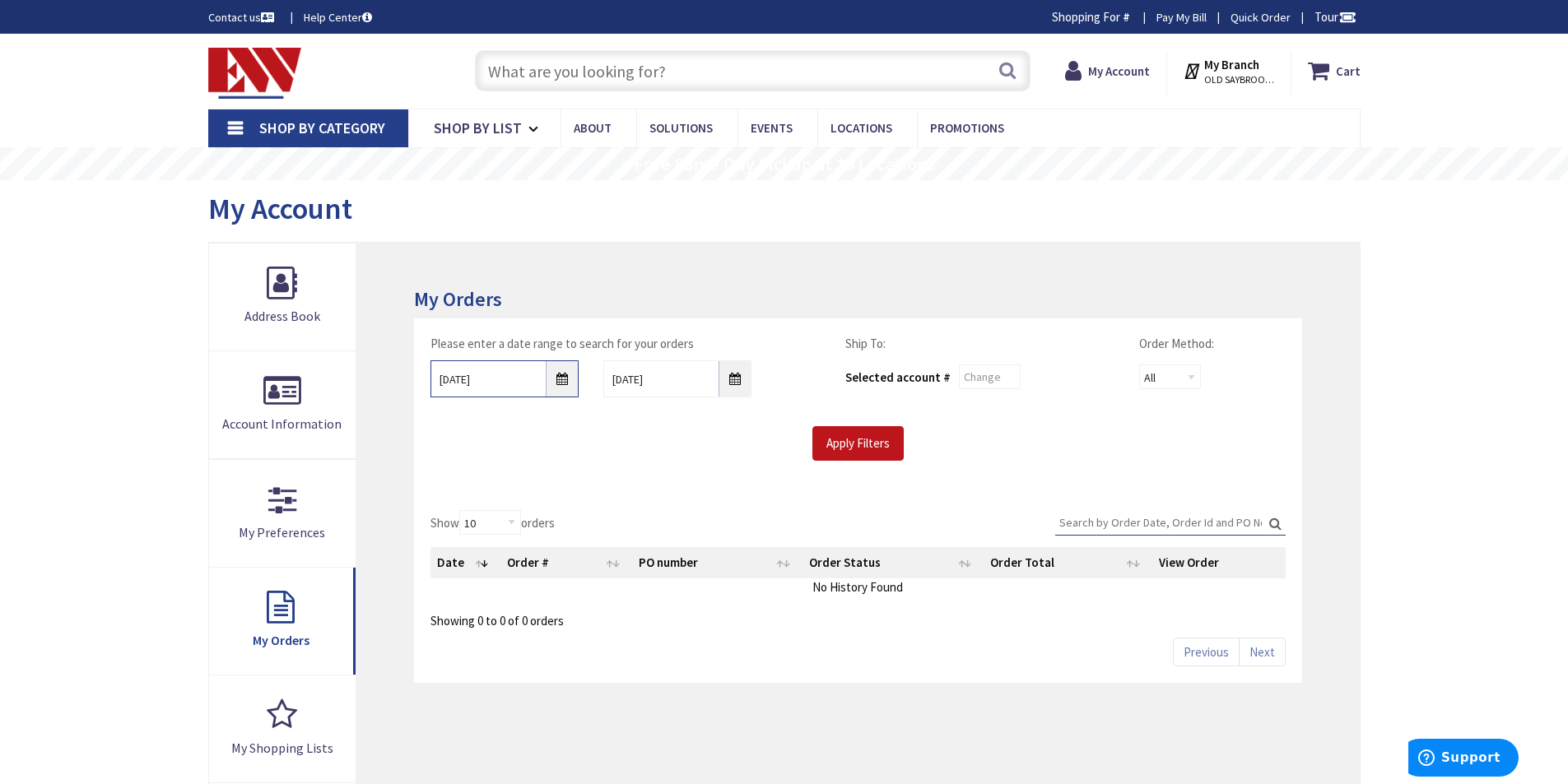
click at [558, 377] on input "9/28/2025" at bounding box center [504, 379] width 148 height 37
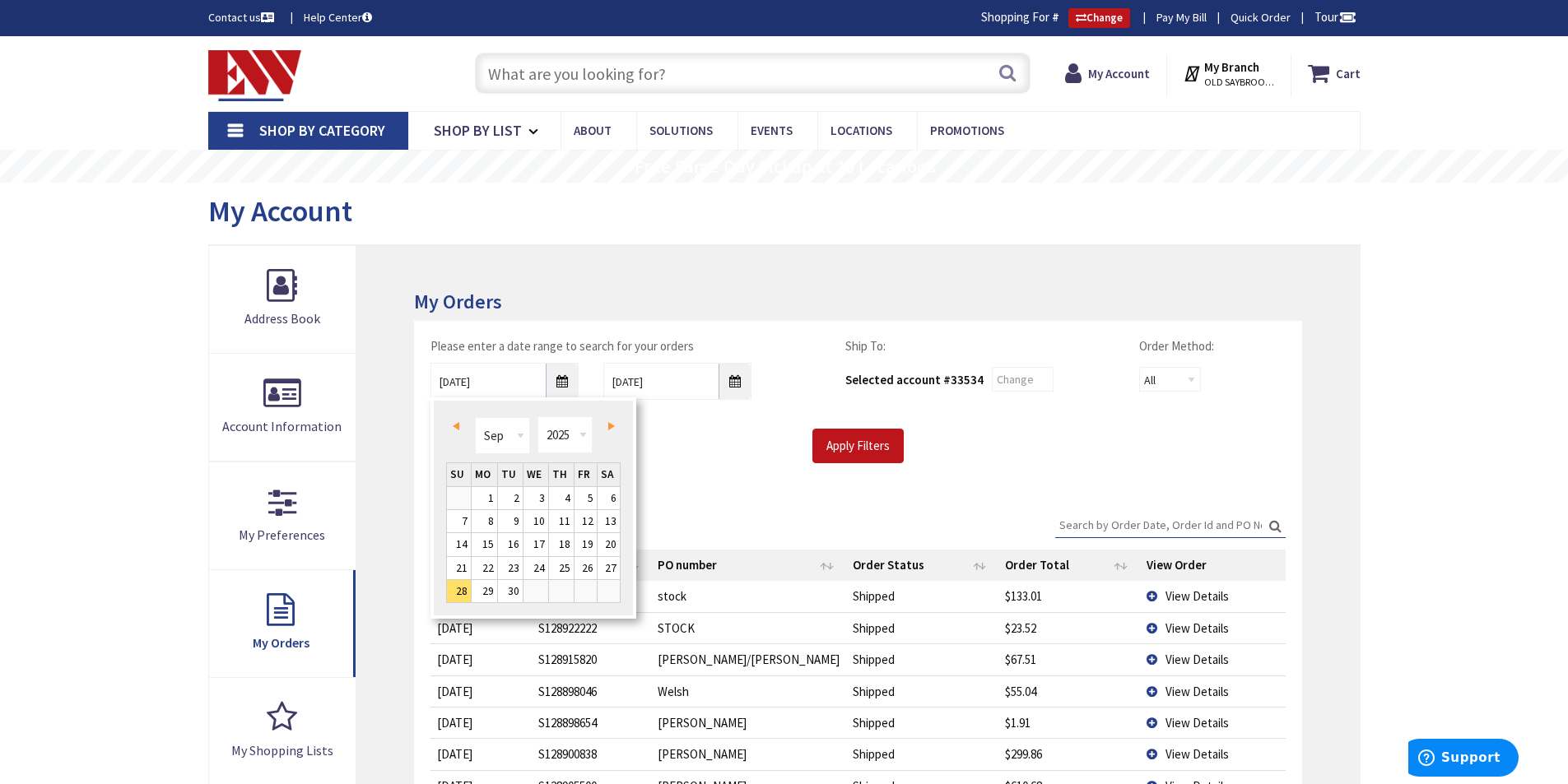
click at [456, 424] on span "Prev" at bounding box center [455, 426] width 6 height 8
click at [490, 583] on link "25" at bounding box center [484, 591] width 25 height 23
type input "08/25/2025"
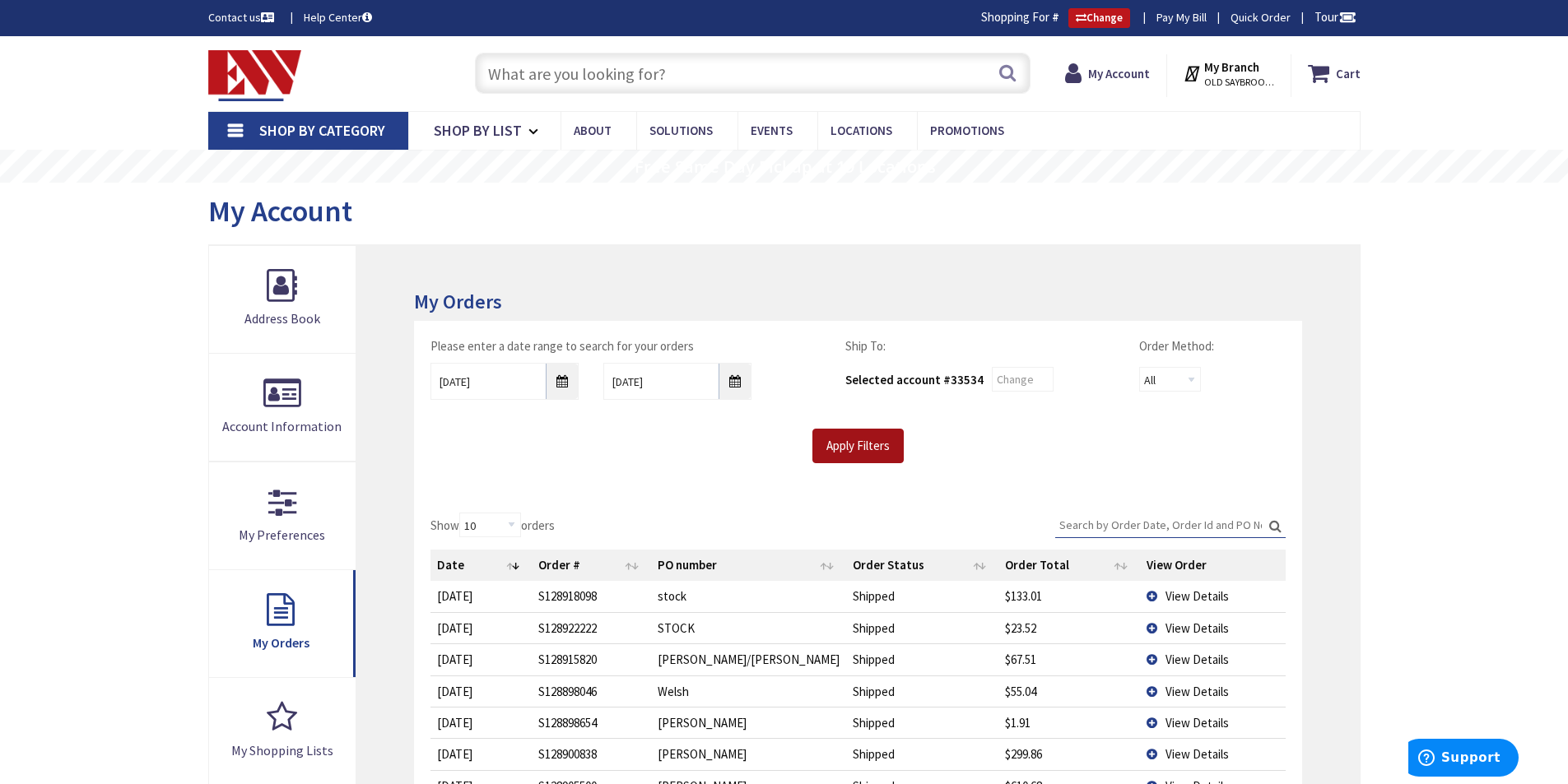
click at [853, 443] on input "Apply Filters" at bounding box center [857, 446] width 92 height 34
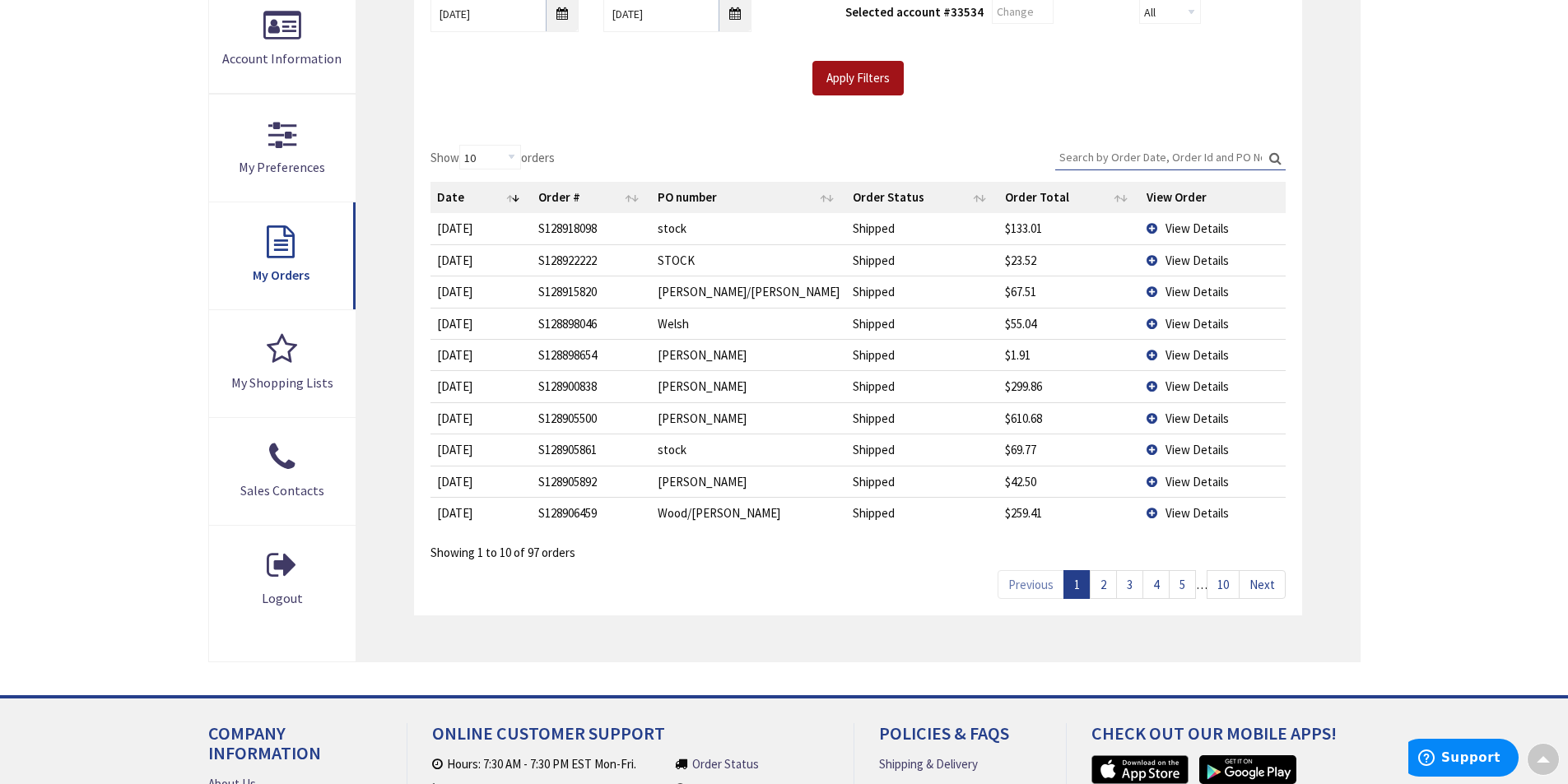
scroll to position [432, 0]
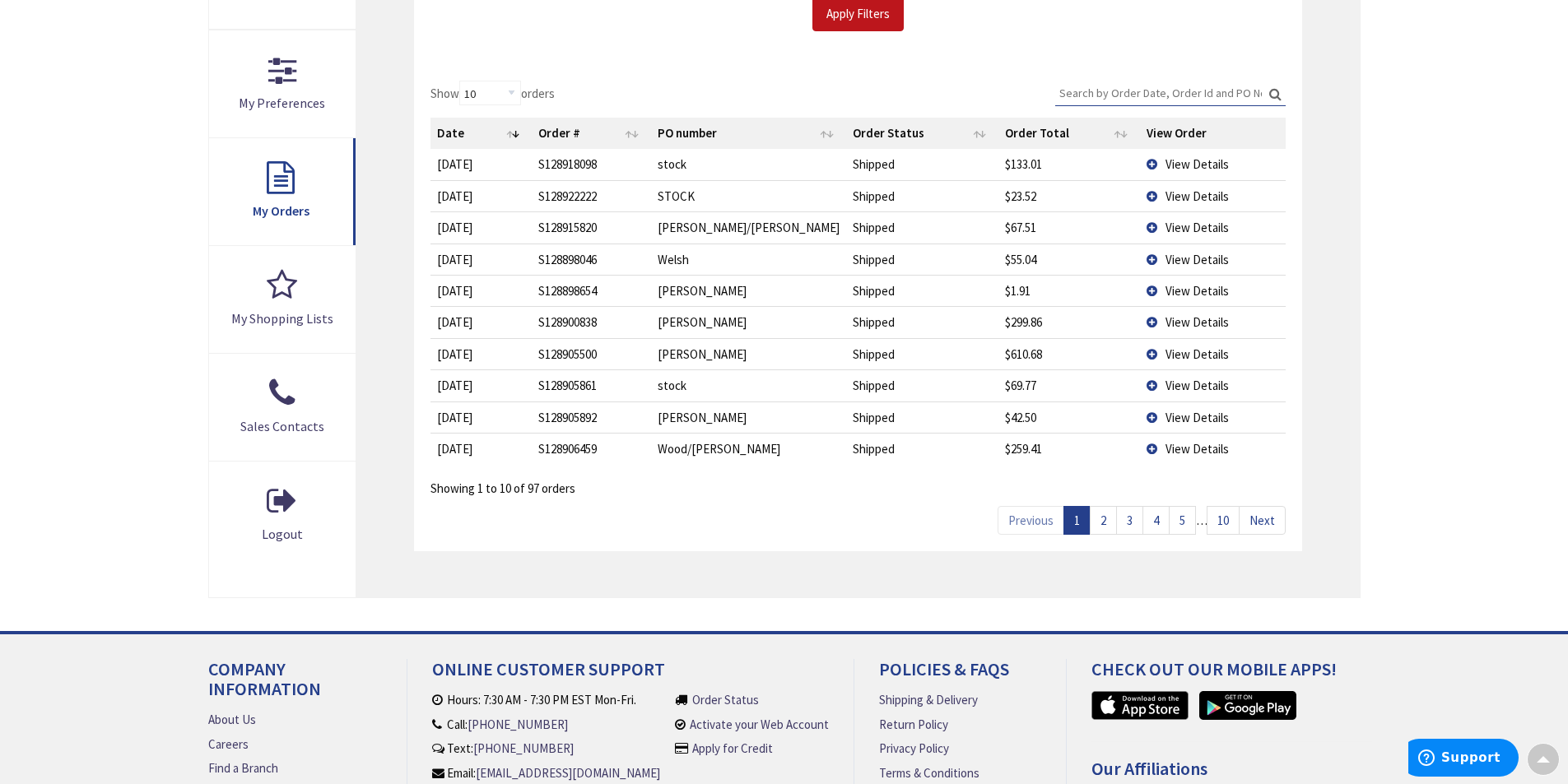
click at [1097, 95] on input "Search:" at bounding box center [1170, 92] width 230 height 24
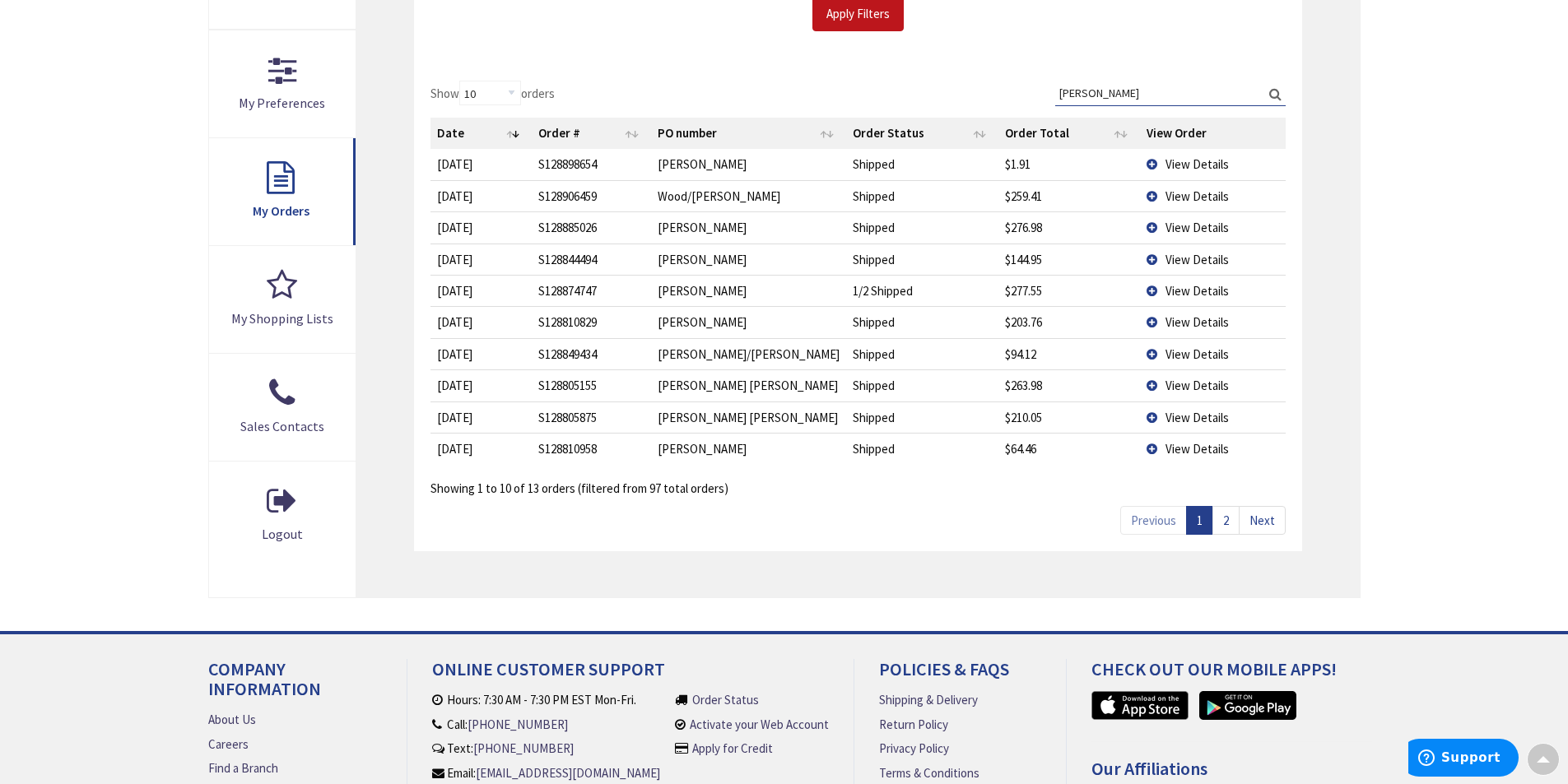
type input "neff"
click at [1233, 518] on link "2" at bounding box center [1226, 520] width 27 height 29
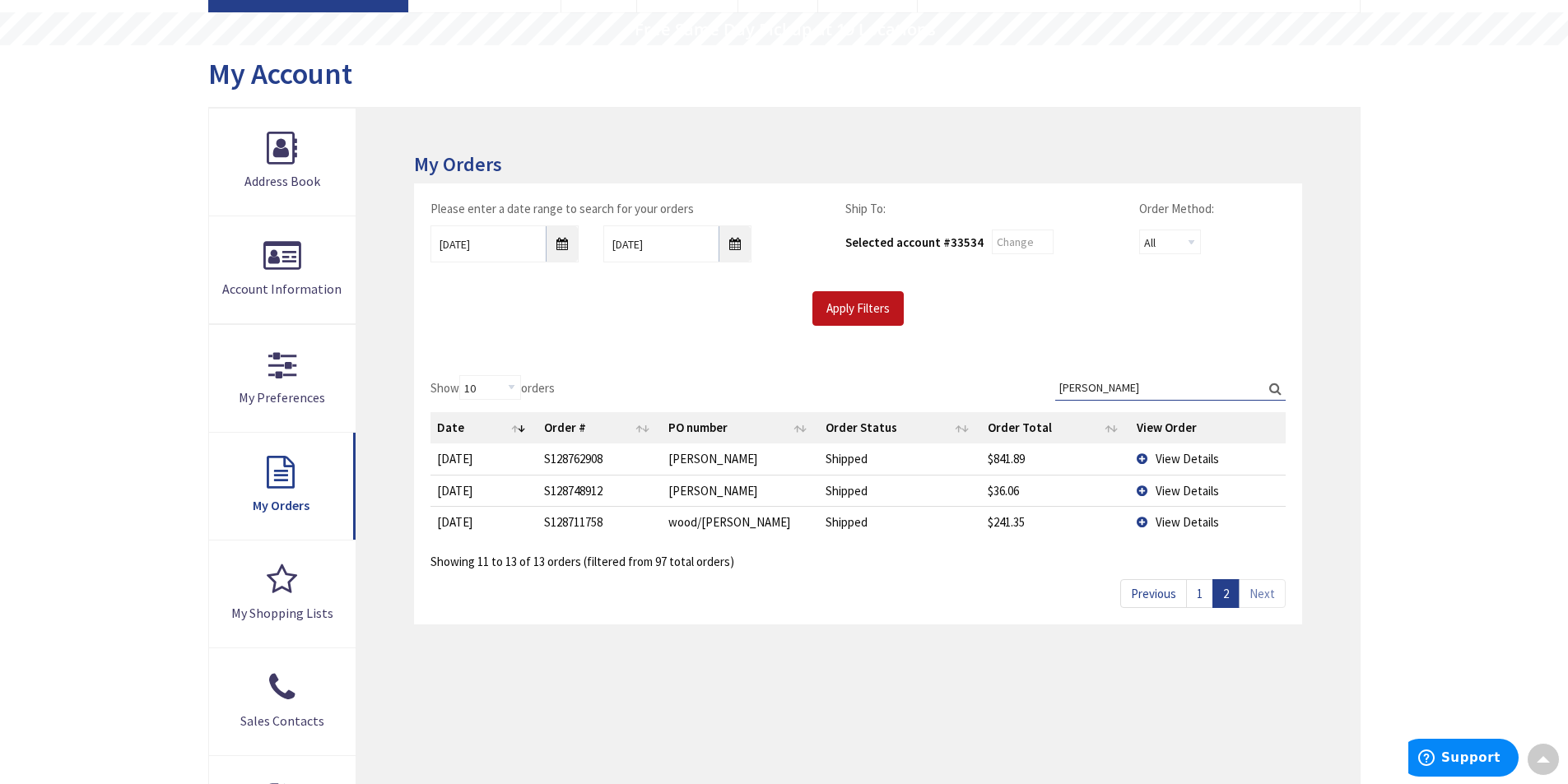
scroll to position [123, 0]
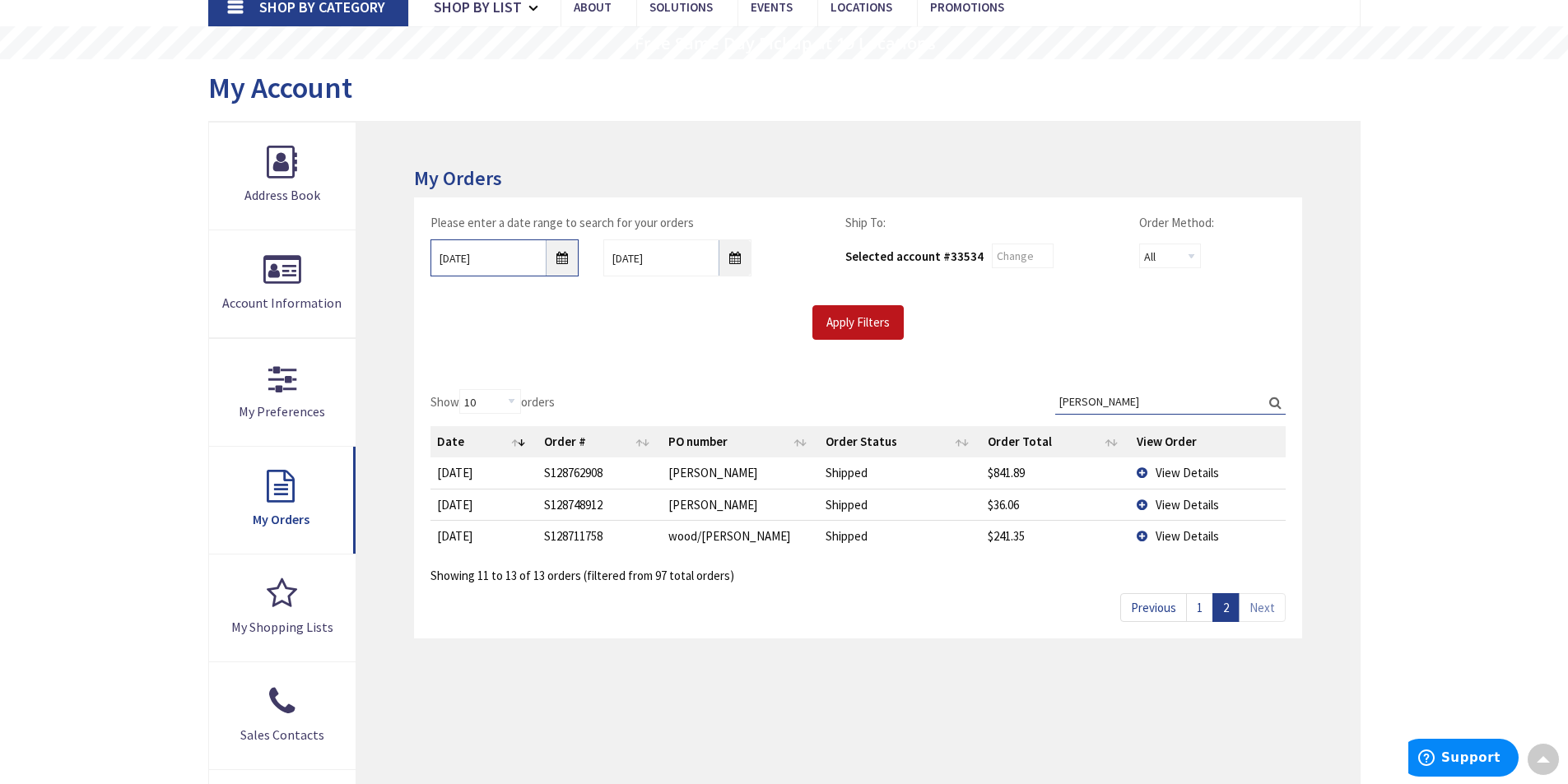
click at [560, 251] on input "08/25/2025" at bounding box center [504, 257] width 148 height 37
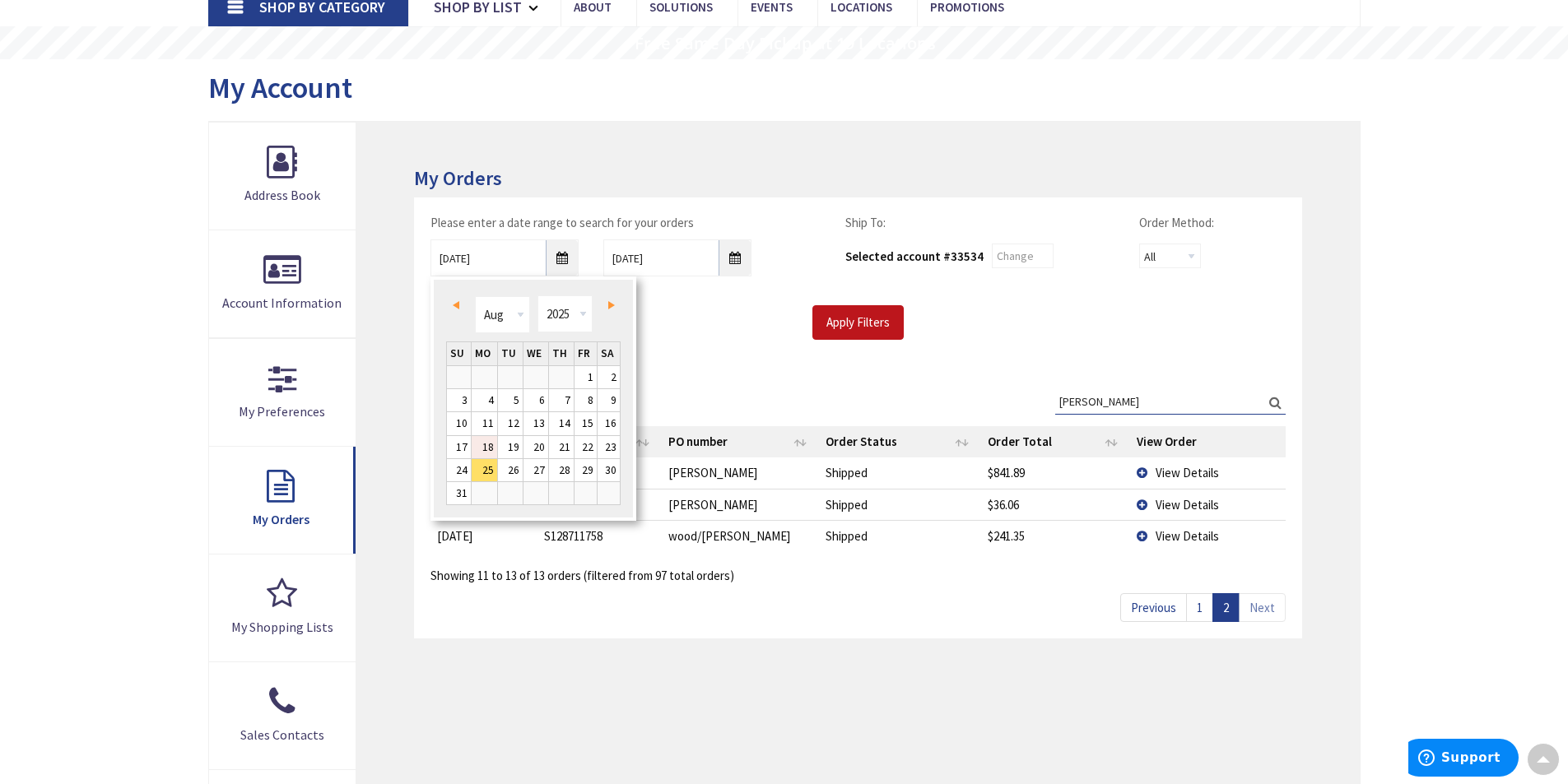
click at [485, 443] on link "18" at bounding box center [484, 447] width 25 height 23
type input "08/18/2025"
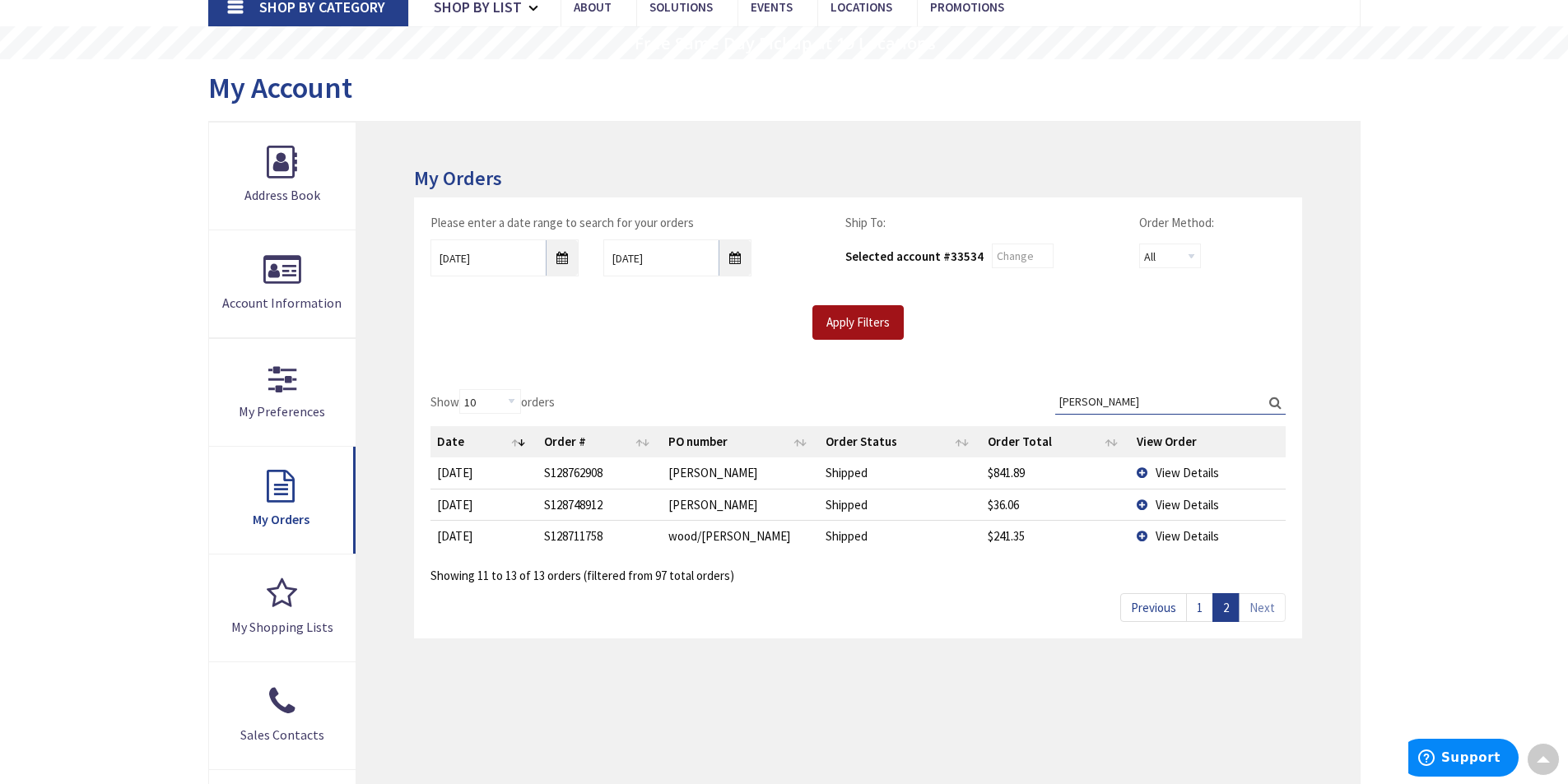
click at [851, 332] on input "Apply Filters" at bounding box center [857, 323] width 92 height 34
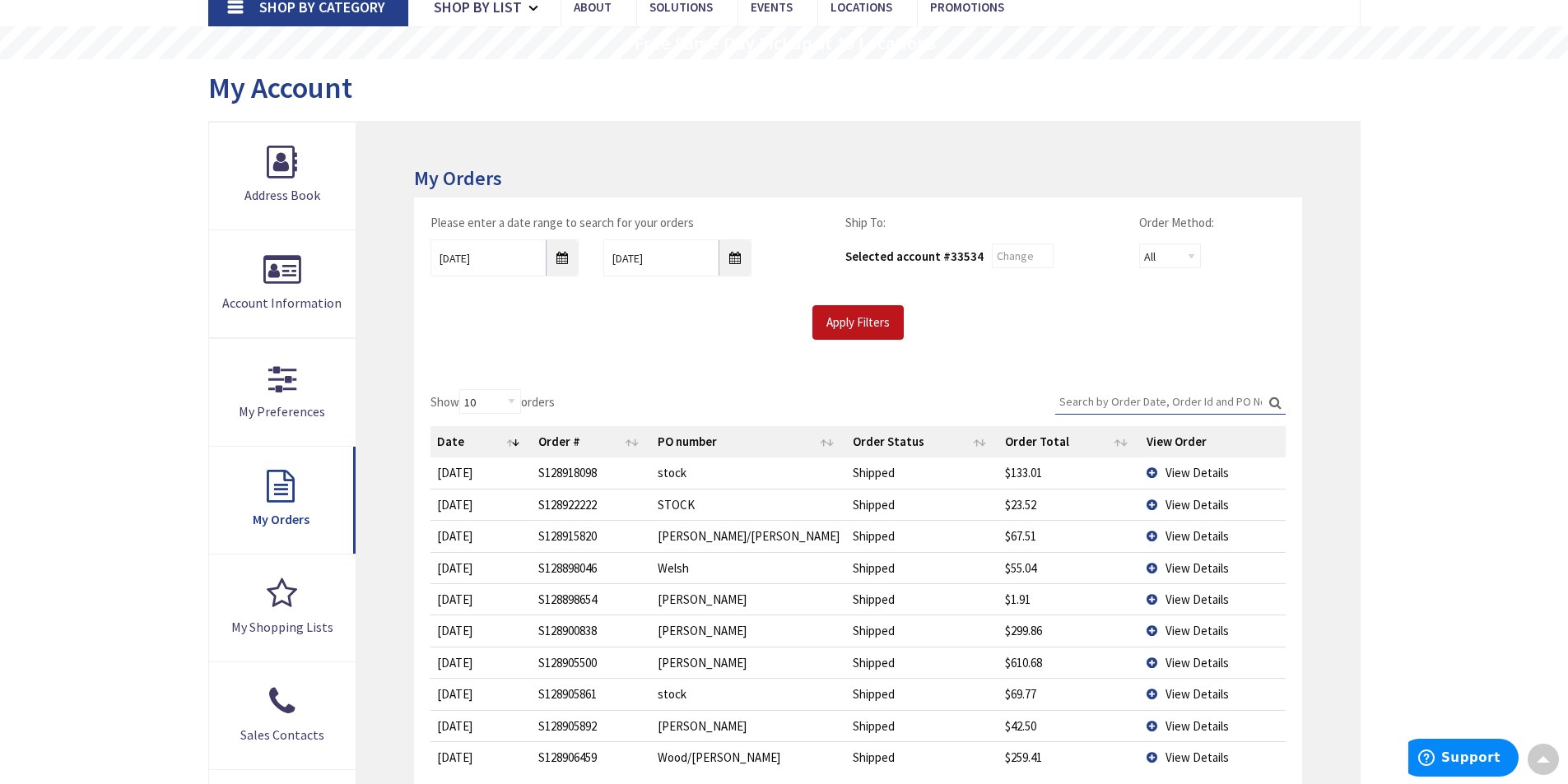
click at [1104, 399] on input "Search:" at bounding box center [1170, 402] width 230 height 24
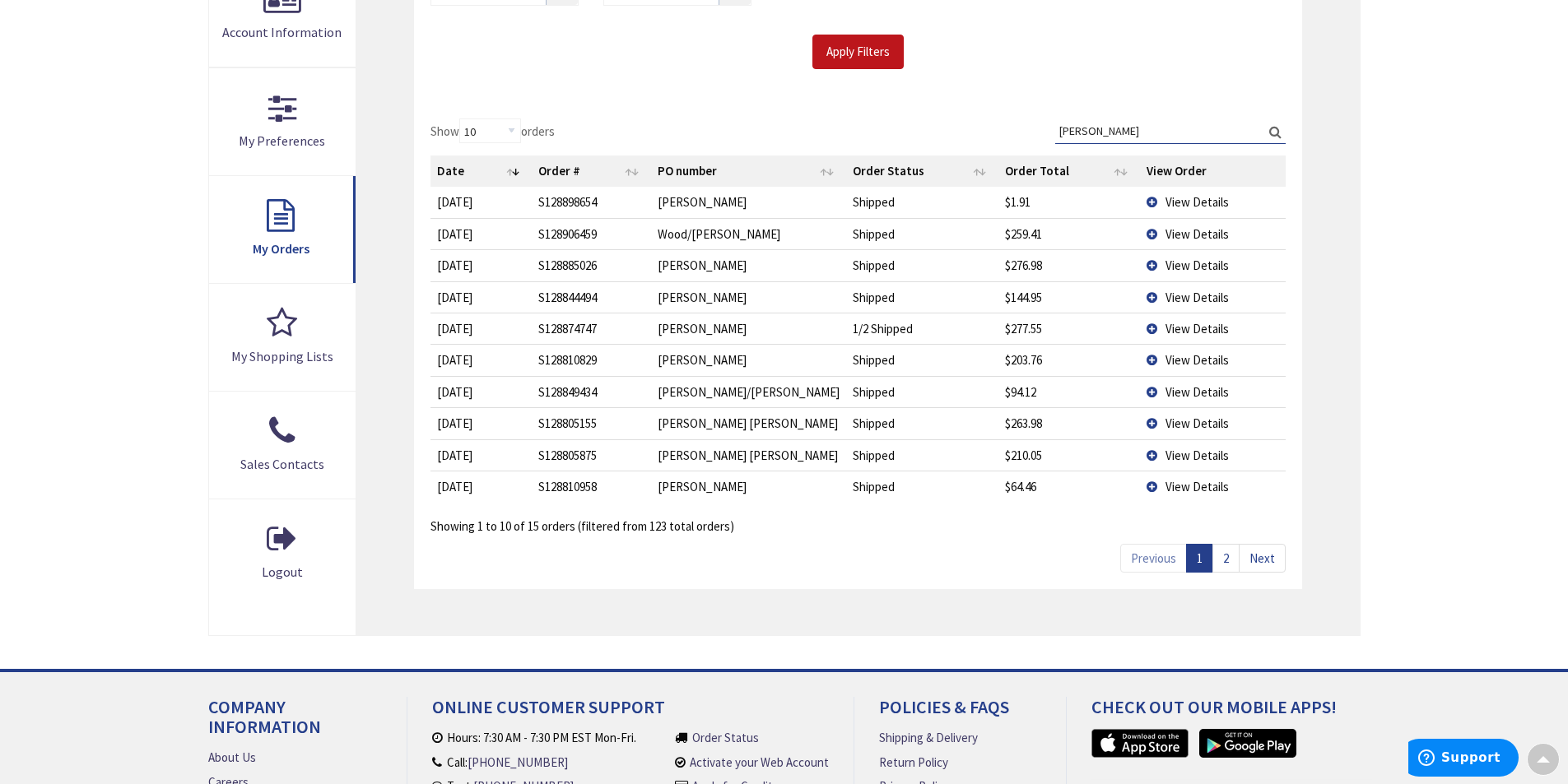
scroll to position [411, 0]
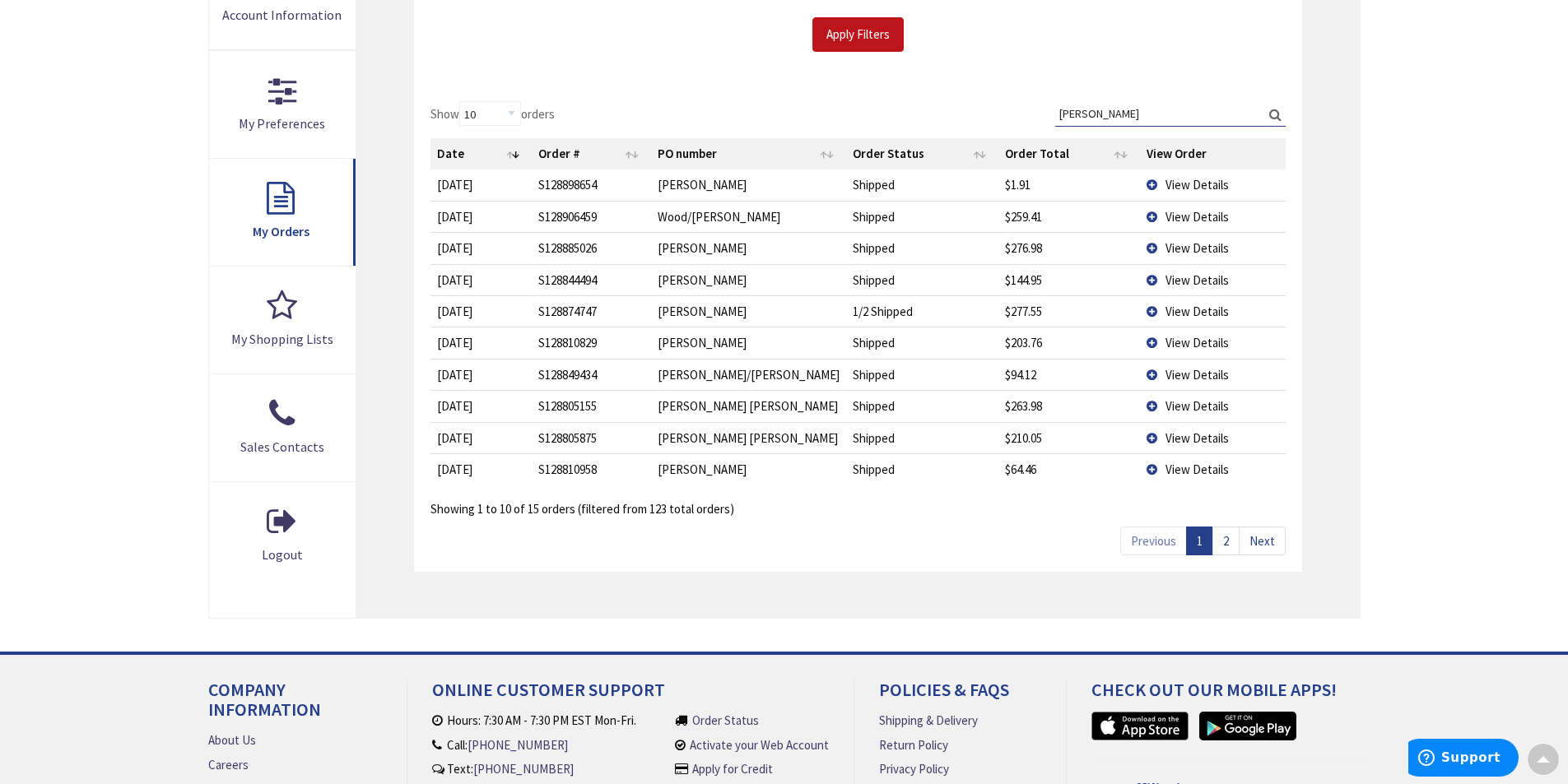
type input "neff"
click at [1230, 540] on link "2" at bounding box center [1226, 541] width 27 height 29
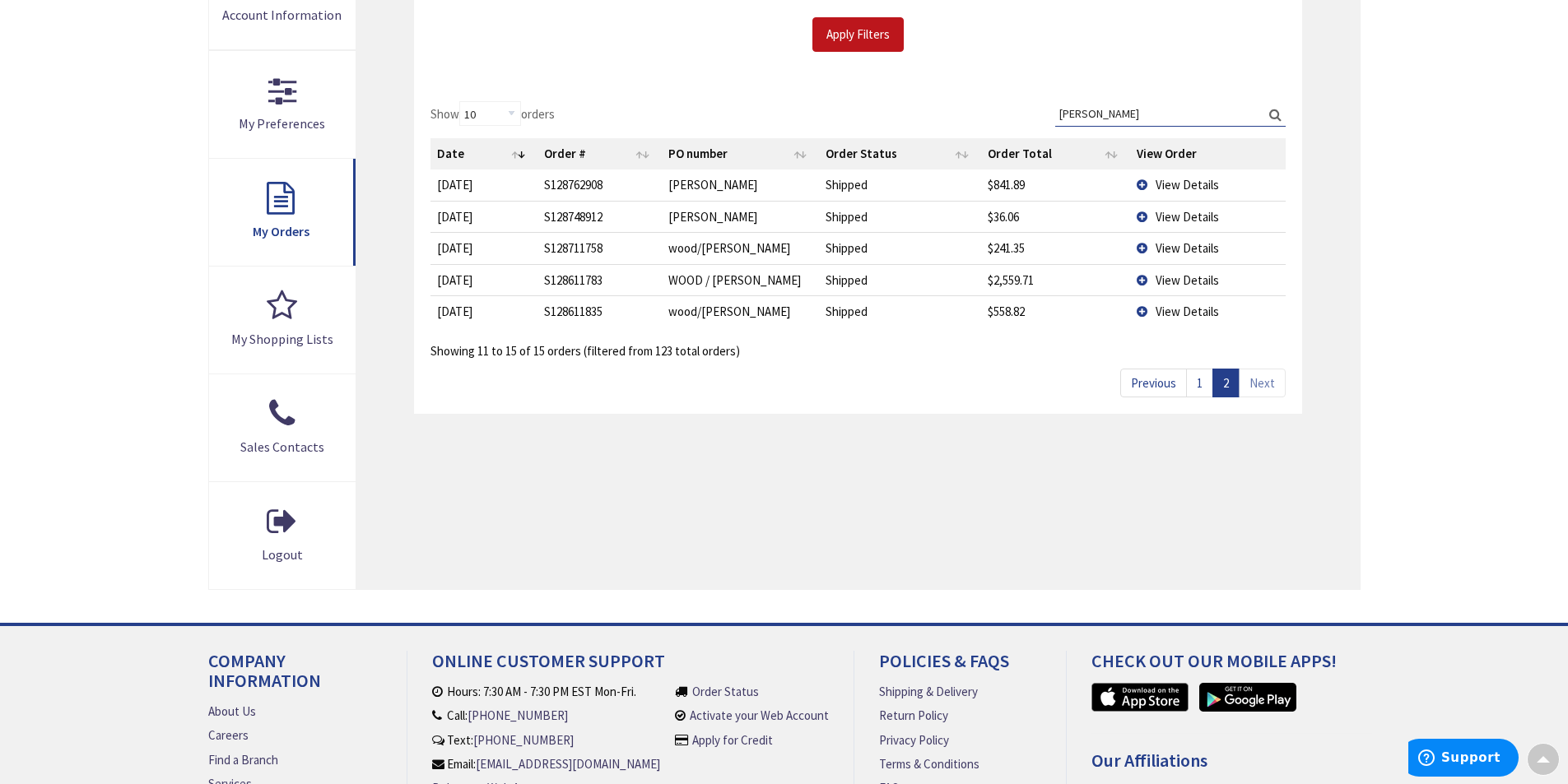
click at [1142, 279] on td "View Details" at bounding box center [1207, 279] width 155 height 32
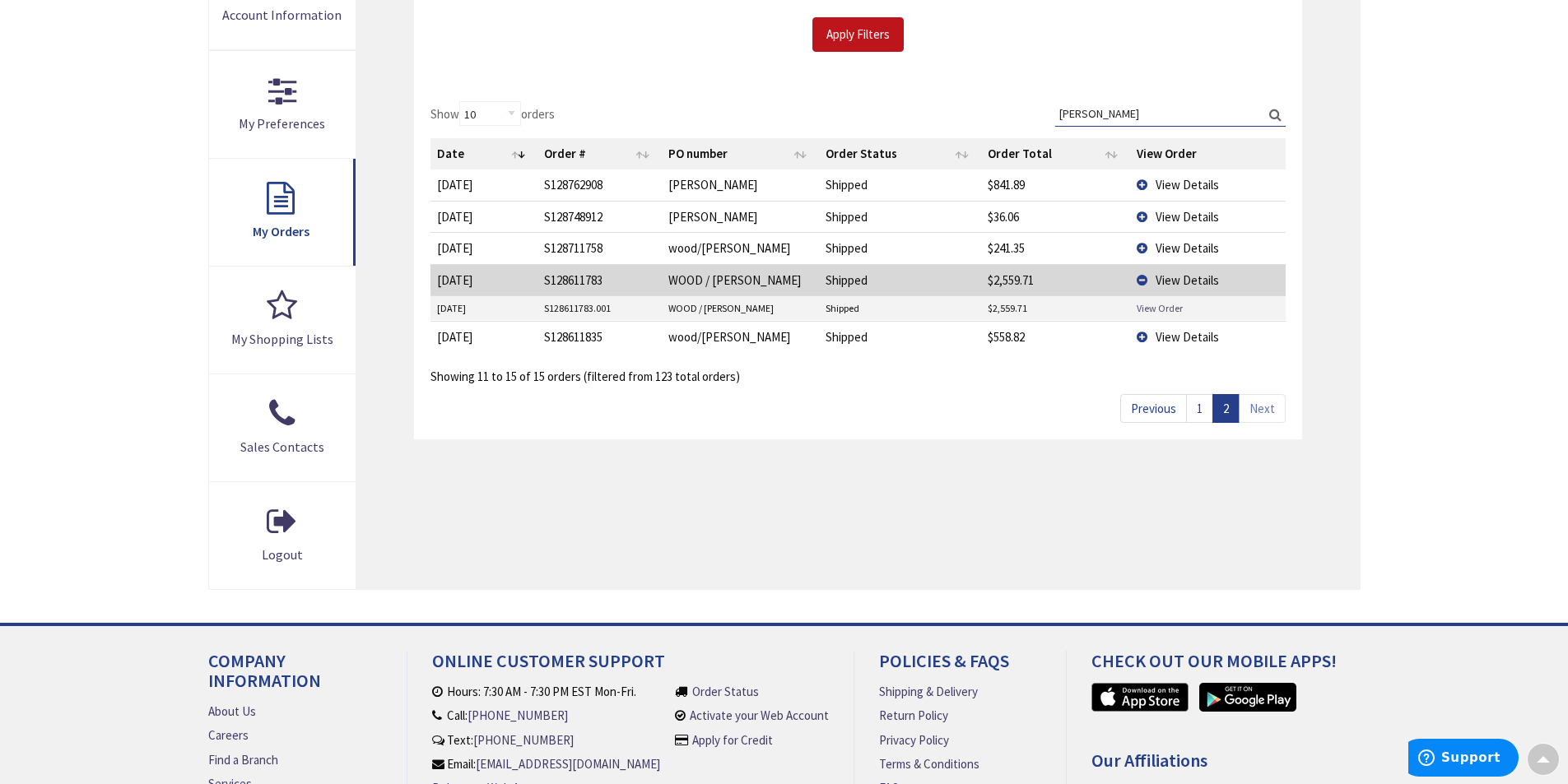
click at [1142, 308] on link "View Order" at bounding box center [1159, 307] width 46 height 14
click at [1143, 279] on td "View Details" at bounding box center [1207, 279] width 155 height 32
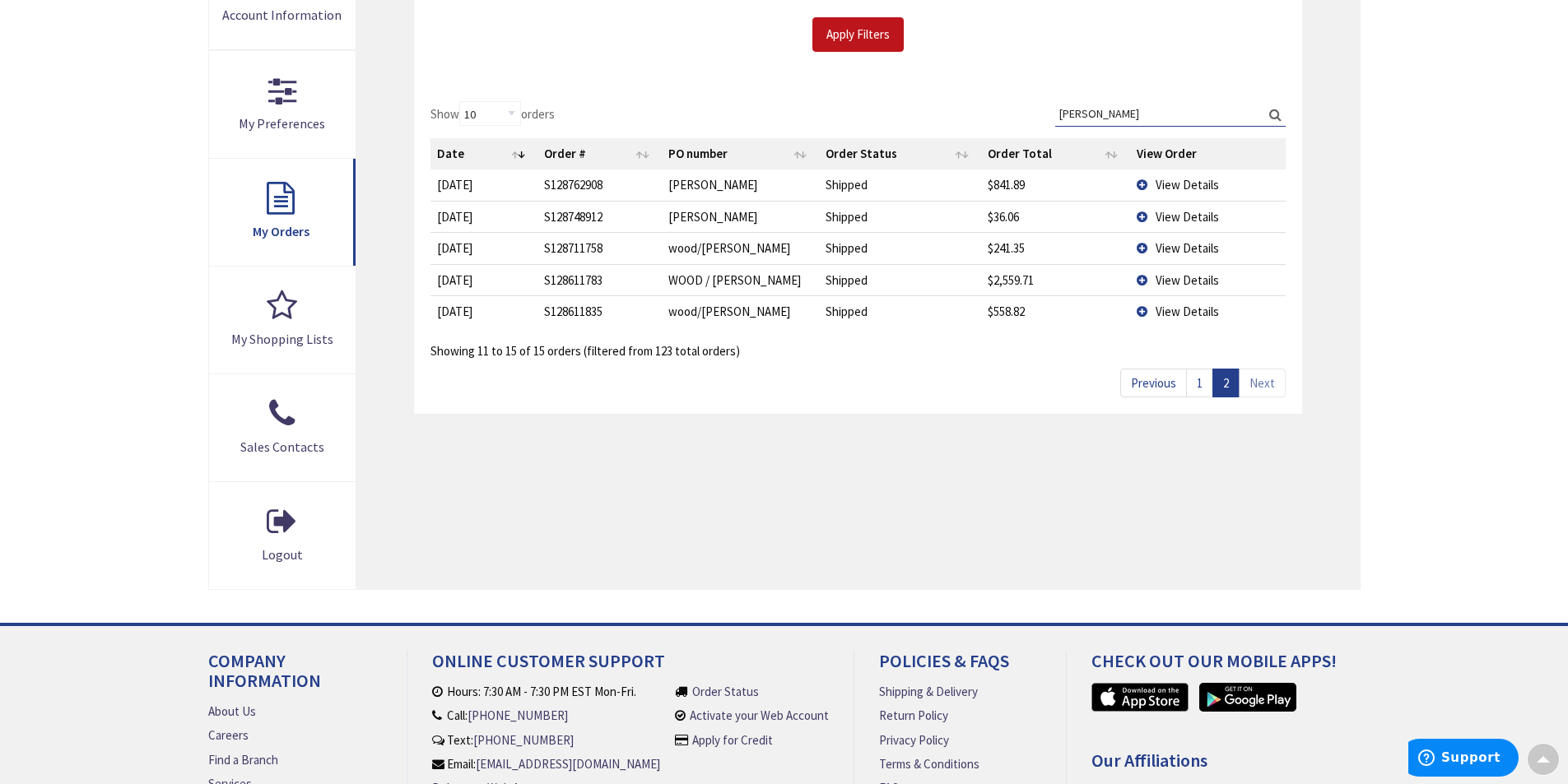
click at [1142, 243] on td "View Details" at bounding box center [1207, 247] width 155 height 32
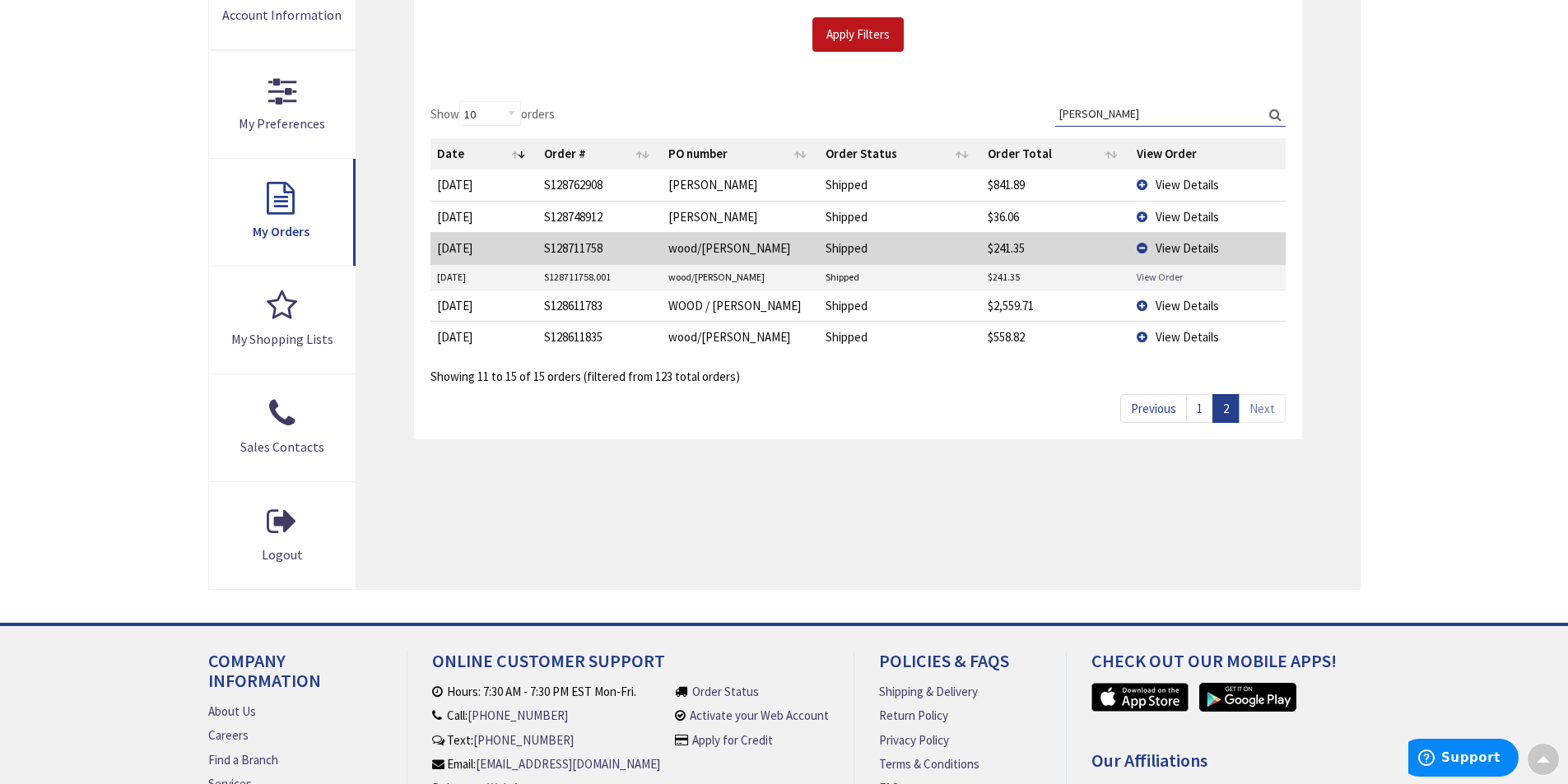
click at [1150, 273] on link "View Order" at bounding box center [1159, 276] width 46 height 14
click at [1144, 215] on td "View Details" at bounding box center [1207, 217] width 155 height 32
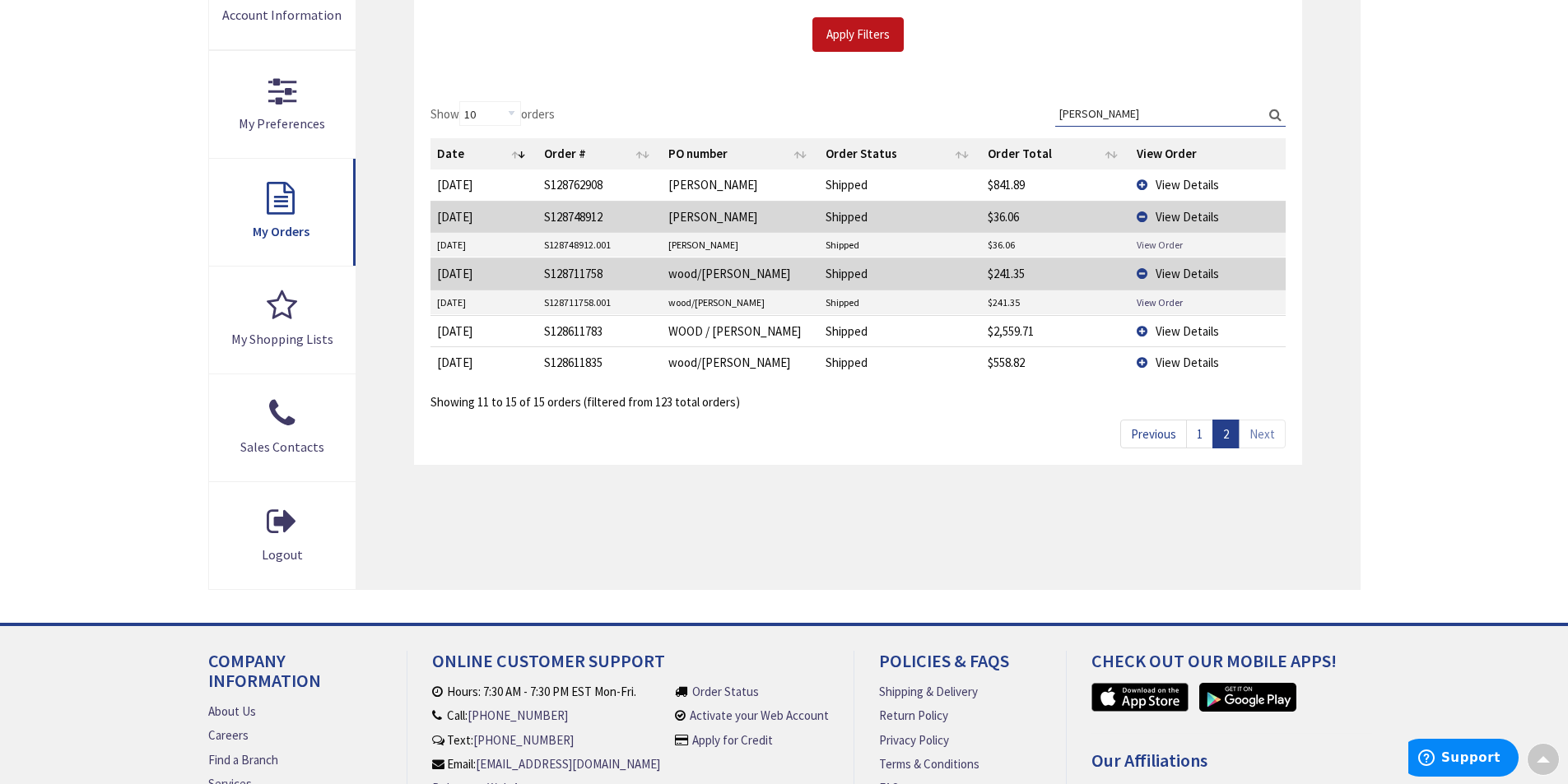
click at [1149, 247] on link "View Order" at bounding box center [1159, 244] width 46 height 14
click at [1141, 182] on td "View Details" at bounding box center [1207, 185] width 155 height 31
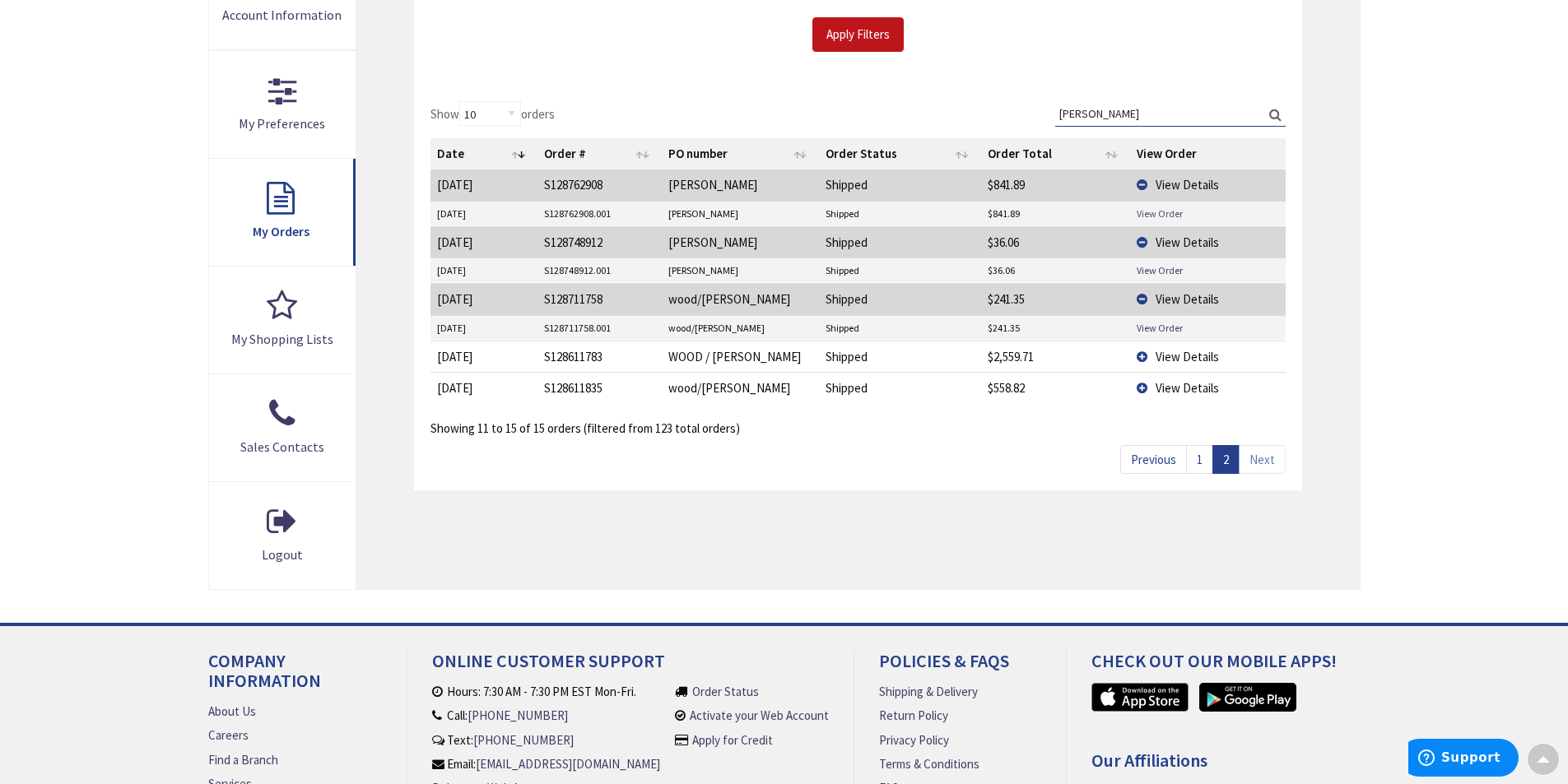
click at [1152, 212] on link "View Order" at bounding box center [1159, 213] width 46 height 14
click at [1198, 462] on link "1" at bounding box center [1199, 460] width 27 height 29
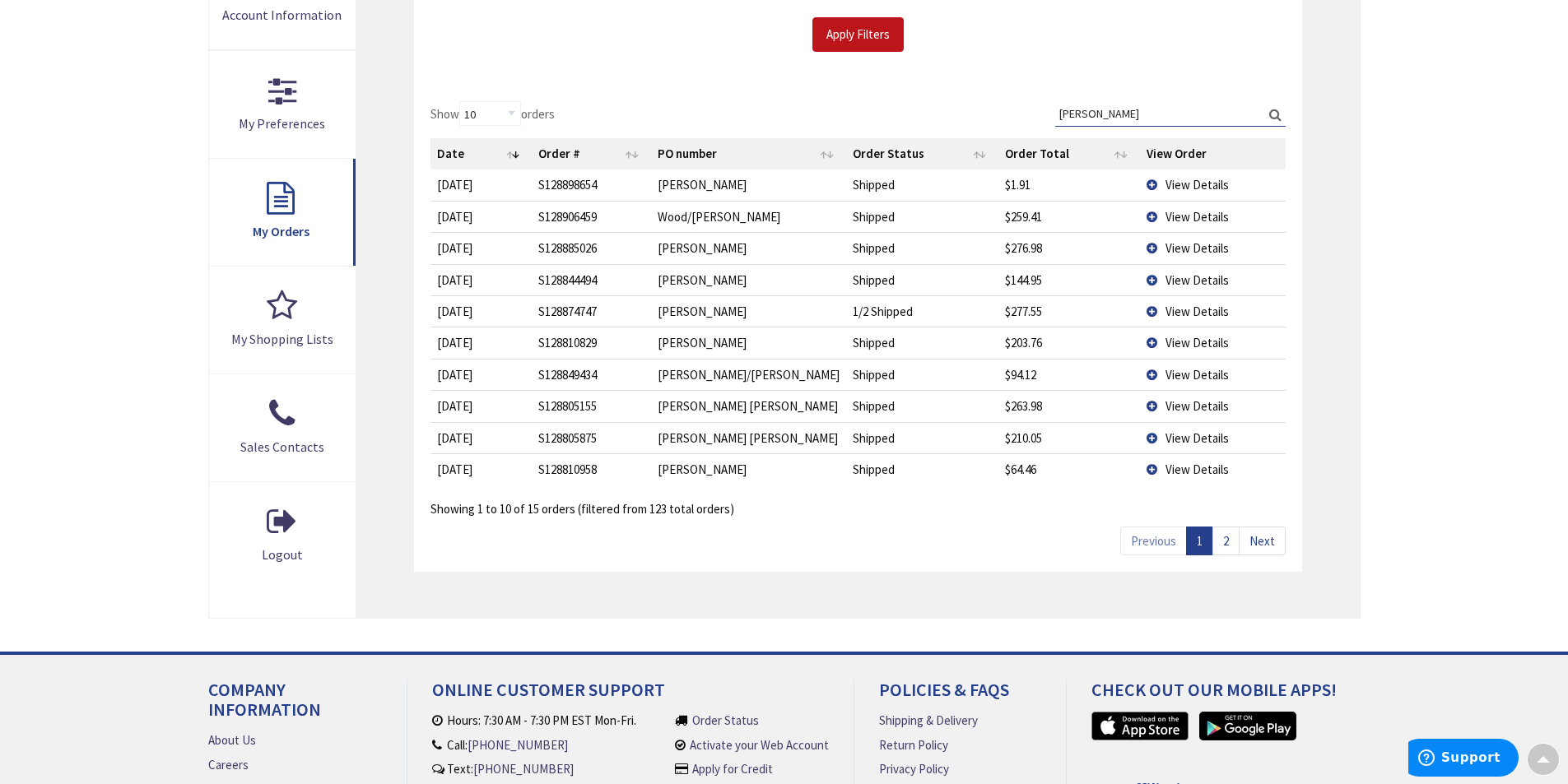
click at [1142, 468] on td "View Details" at bounding box center [1213, 469] width 146 height 32
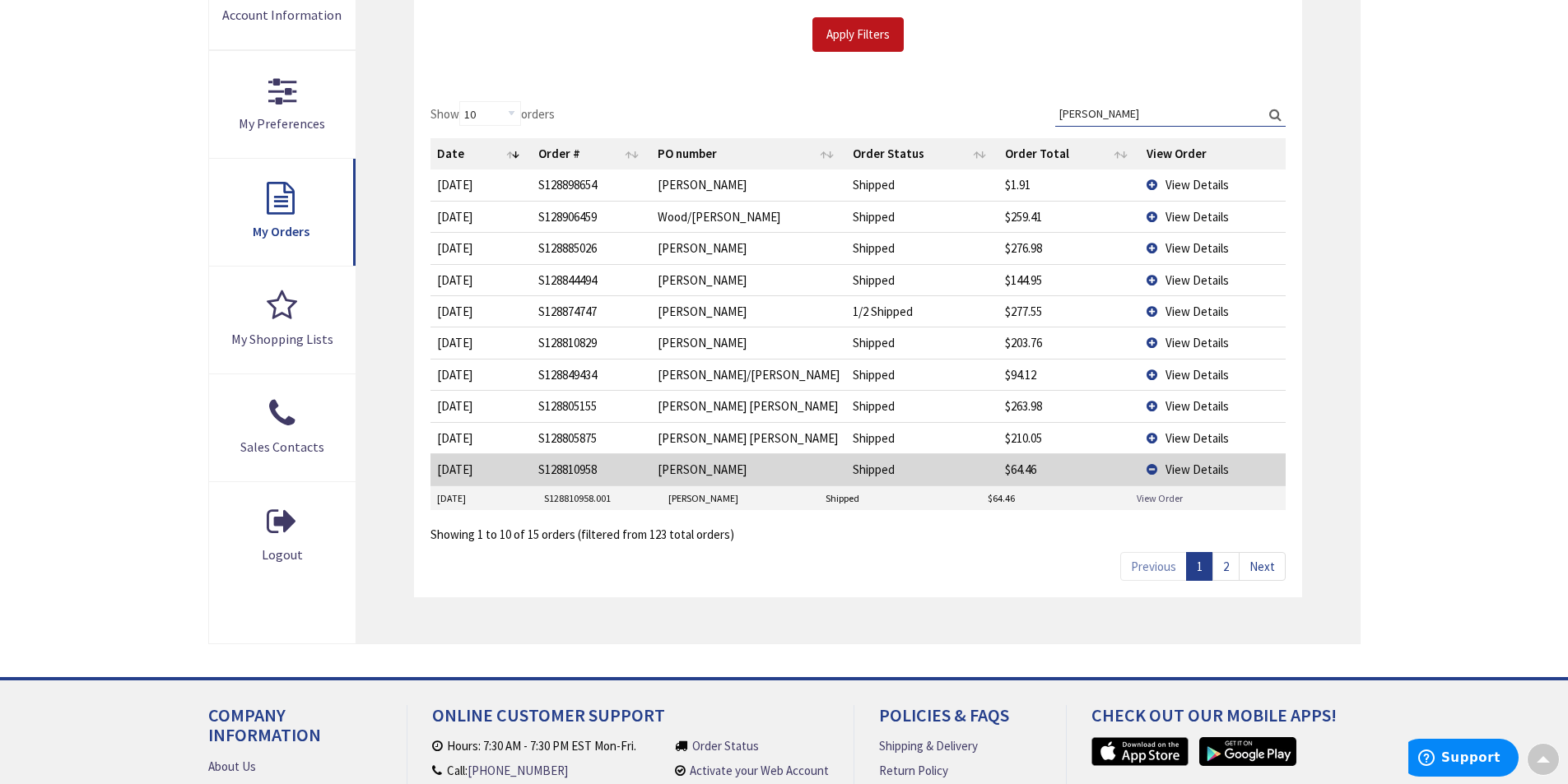
click at [1148, 497] on link "View Order" at bounding box center [1159, 498] width 46 height 14
click at [1144, 436] on td "View Details" at bounding box center [1213, 438] width 146 height 32
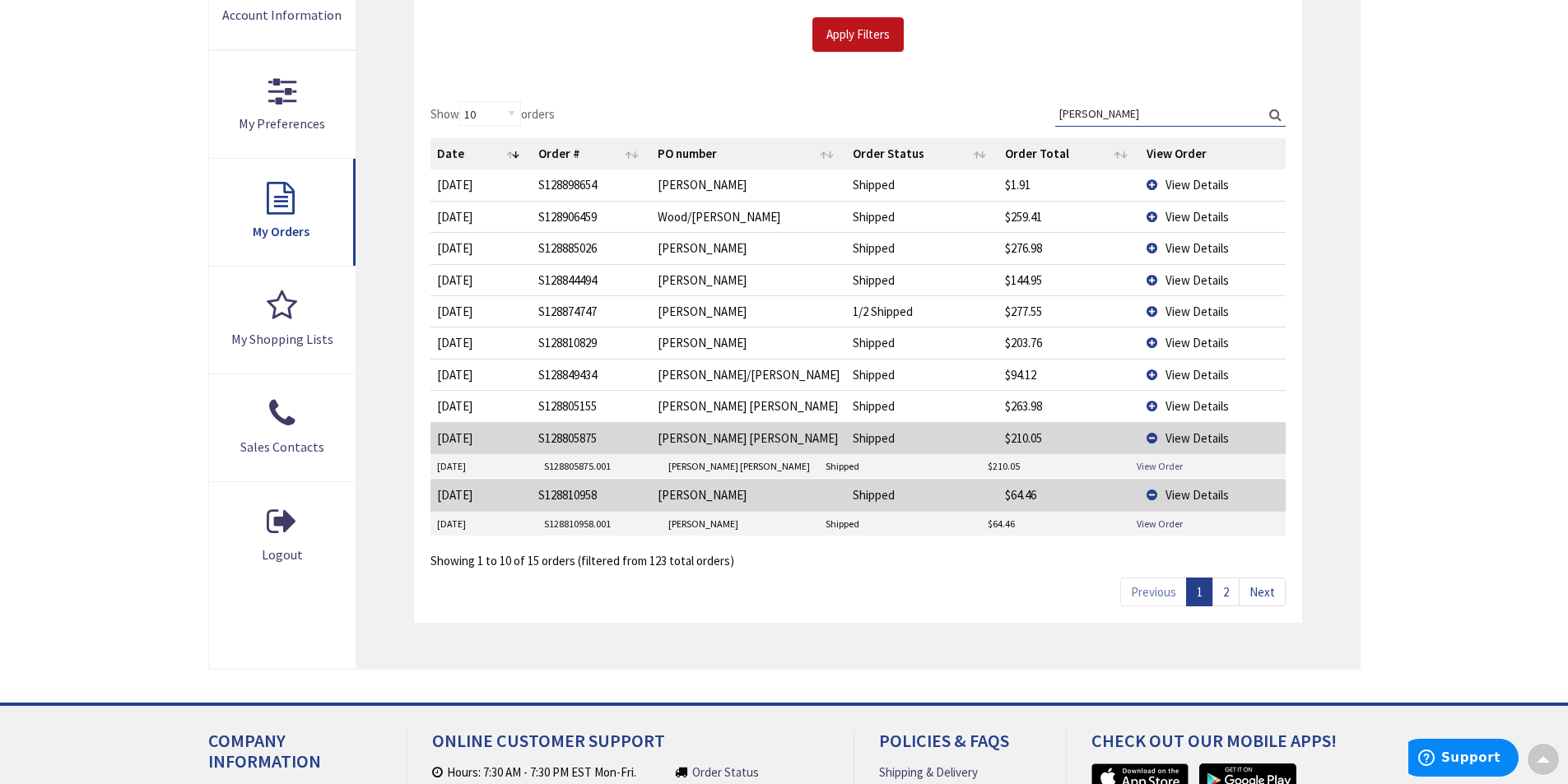
click at [1145, 463] on link "View Order" at bounding box center [1159, 466] width 46 height 14
click at [1141, 406] on td "View Details" at bounding box center [1213, 405] width 146 height 32
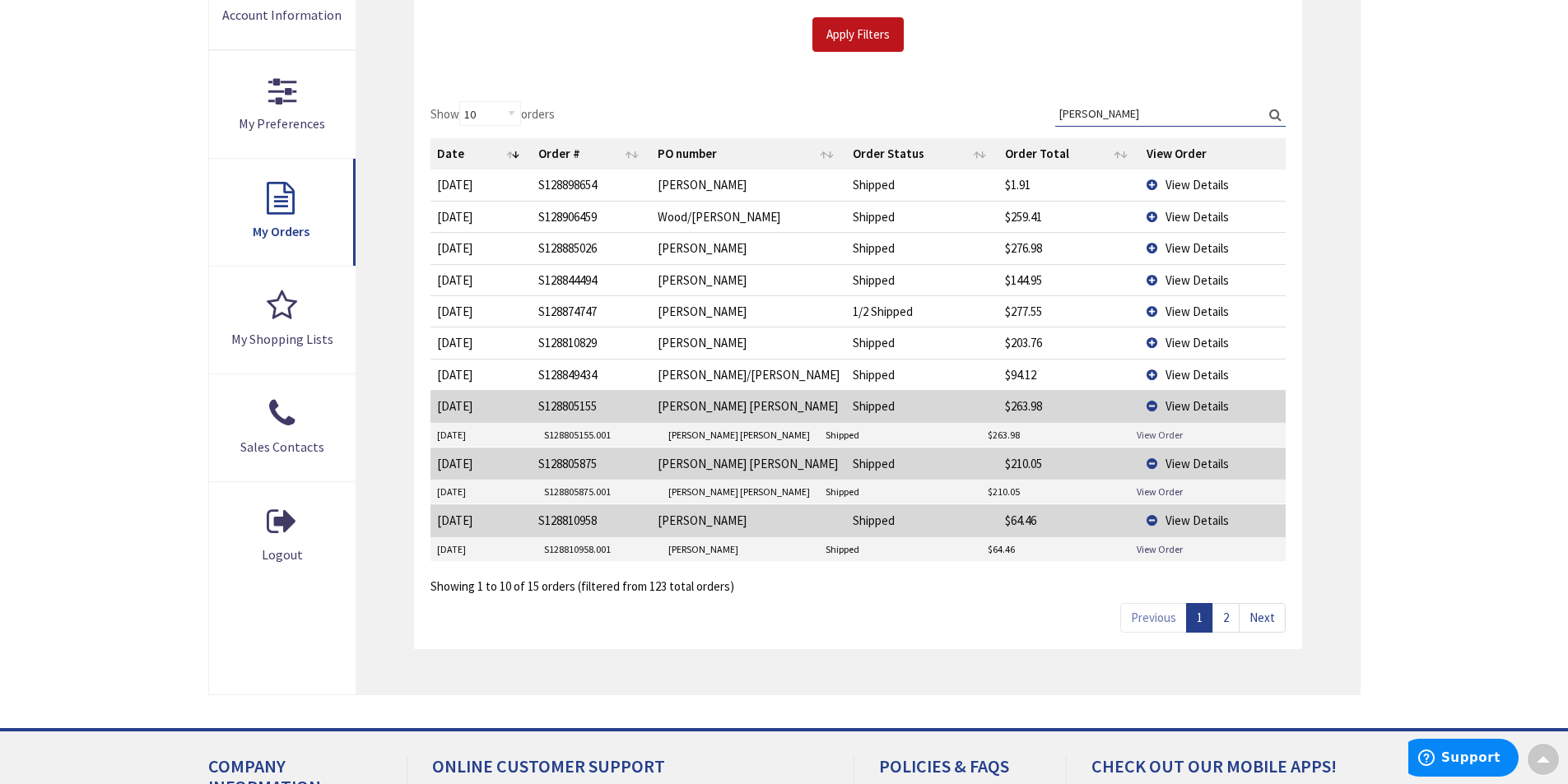
click at [1147, 434] on link "View Order" at bounding box center [1159, 434] width 46 height 14
click at [1140, 372] on td "View Details" at bounding box center [1213, 374] width 146 height 32
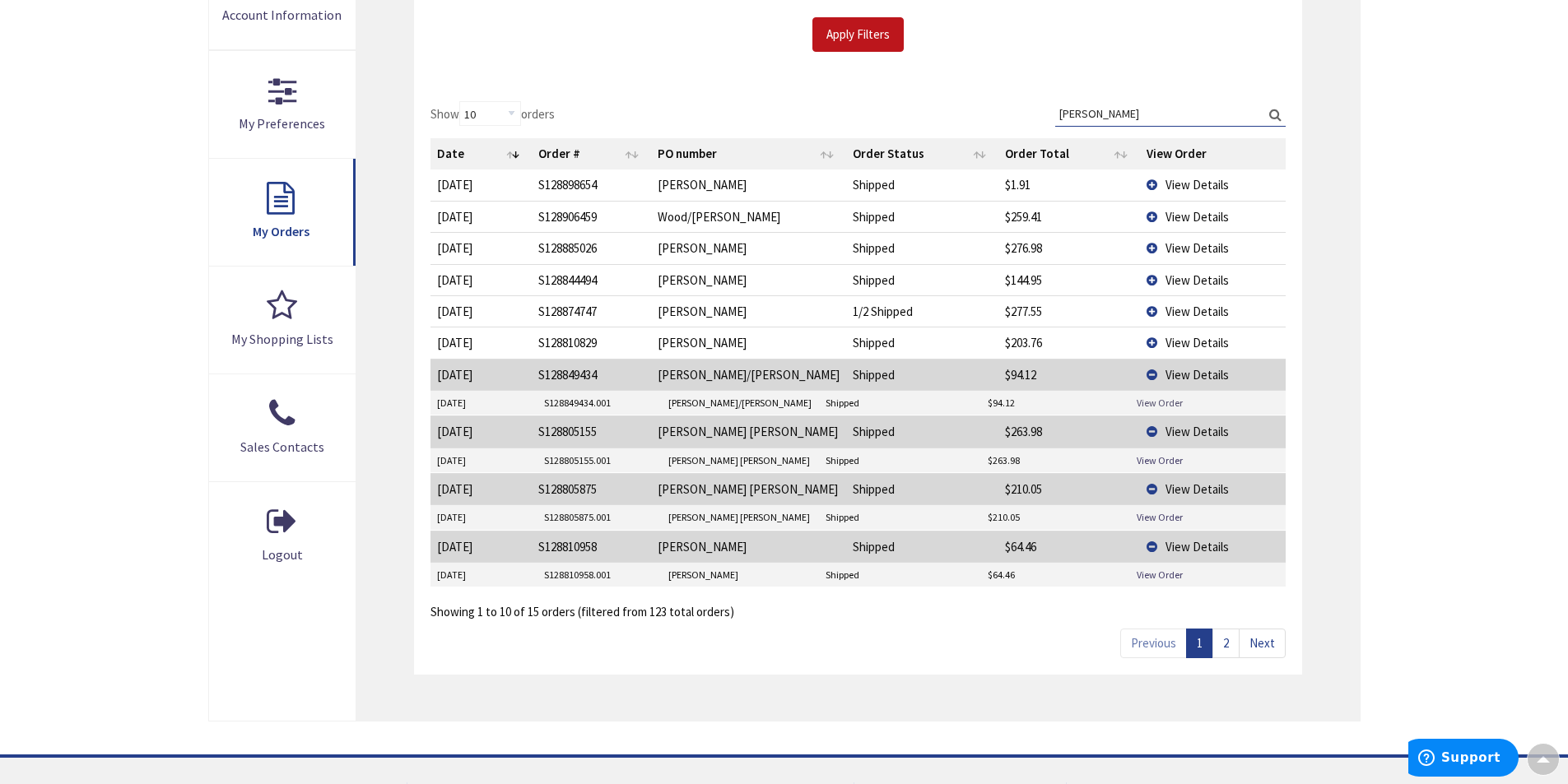
click at [1144, 405] on link "View Order" at bounding box center [1159, 402] width 46 height 14
click at [1141, 340] on td "View Details" at bounding box center [1213, 342] width 146 height 32
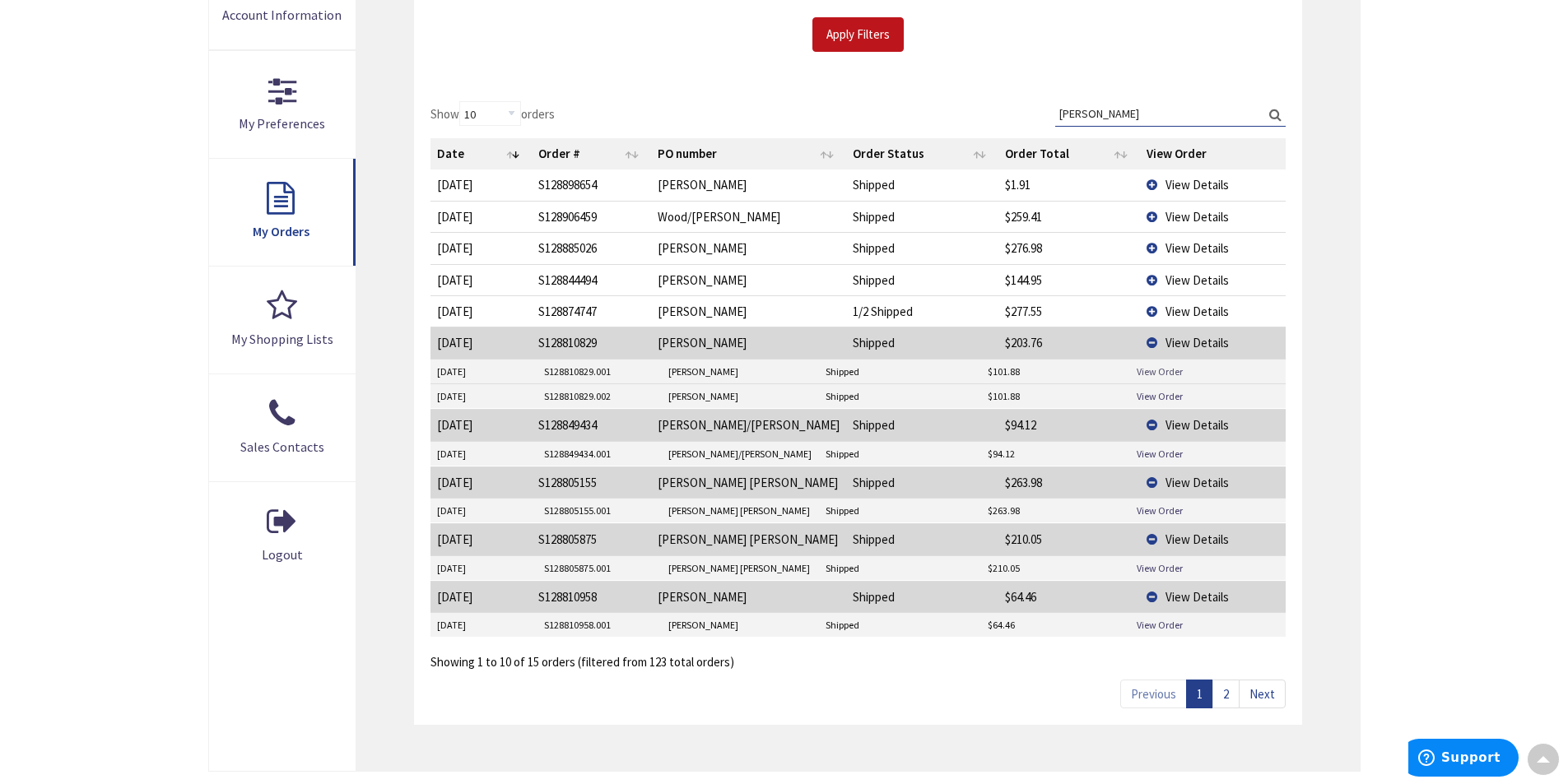
click at [1154, 369] on link "View Order" at bounding box center [1159, 371] width 46 height 14
click at [1143, 308] on td "View Details" at bounding box center [1213, 311] width 146 height 32
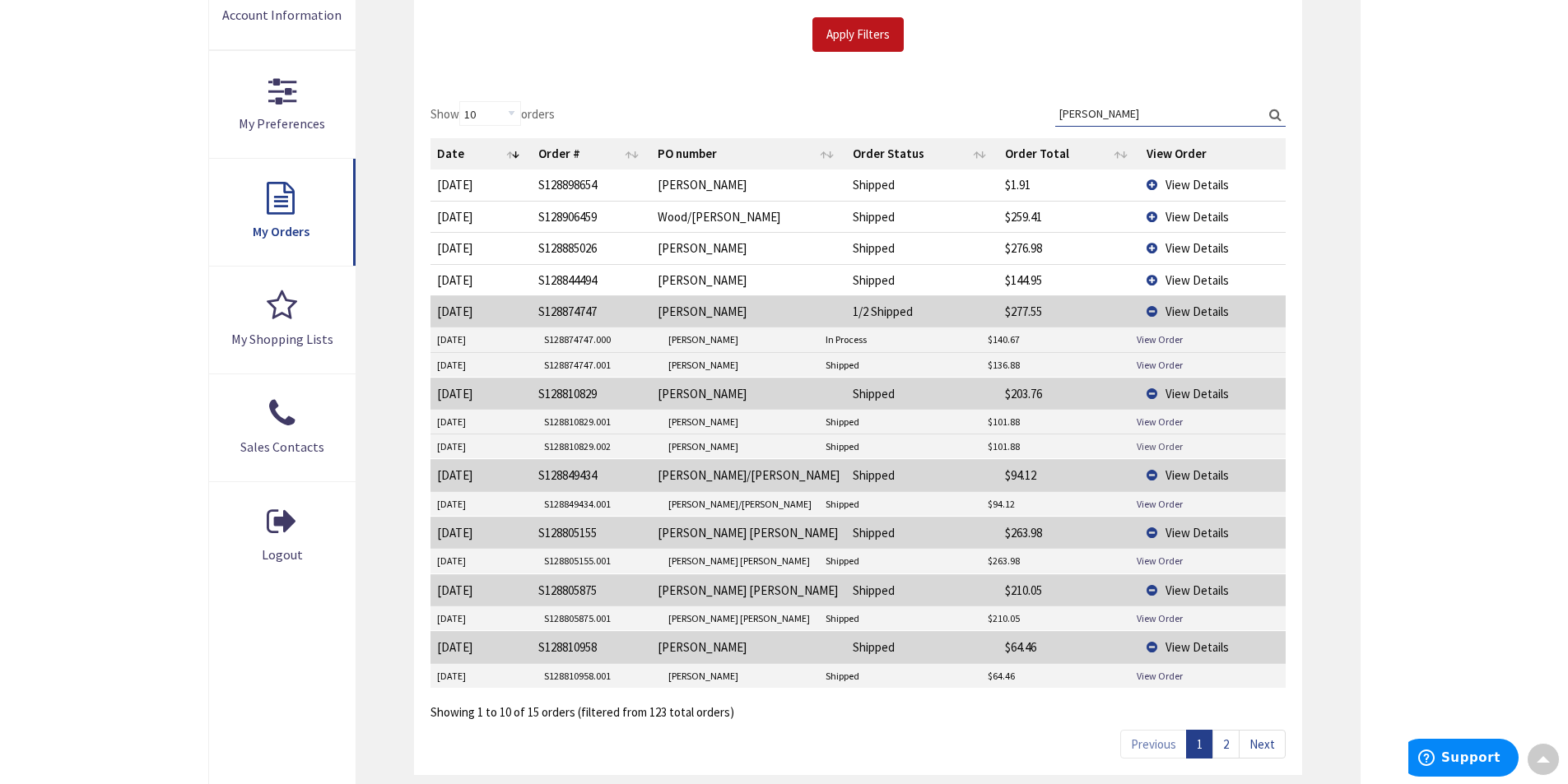
click at [1144, 444] on link "View Order" at bounding box center [1159, 446] width 46 height 14
click at [1156, 361] on link "View Order" at bounding box center [1159, 364] width 46 height 14
click at [1141, 276] on td "View Details" at bounding box center [1213, 279] width 146 height 32
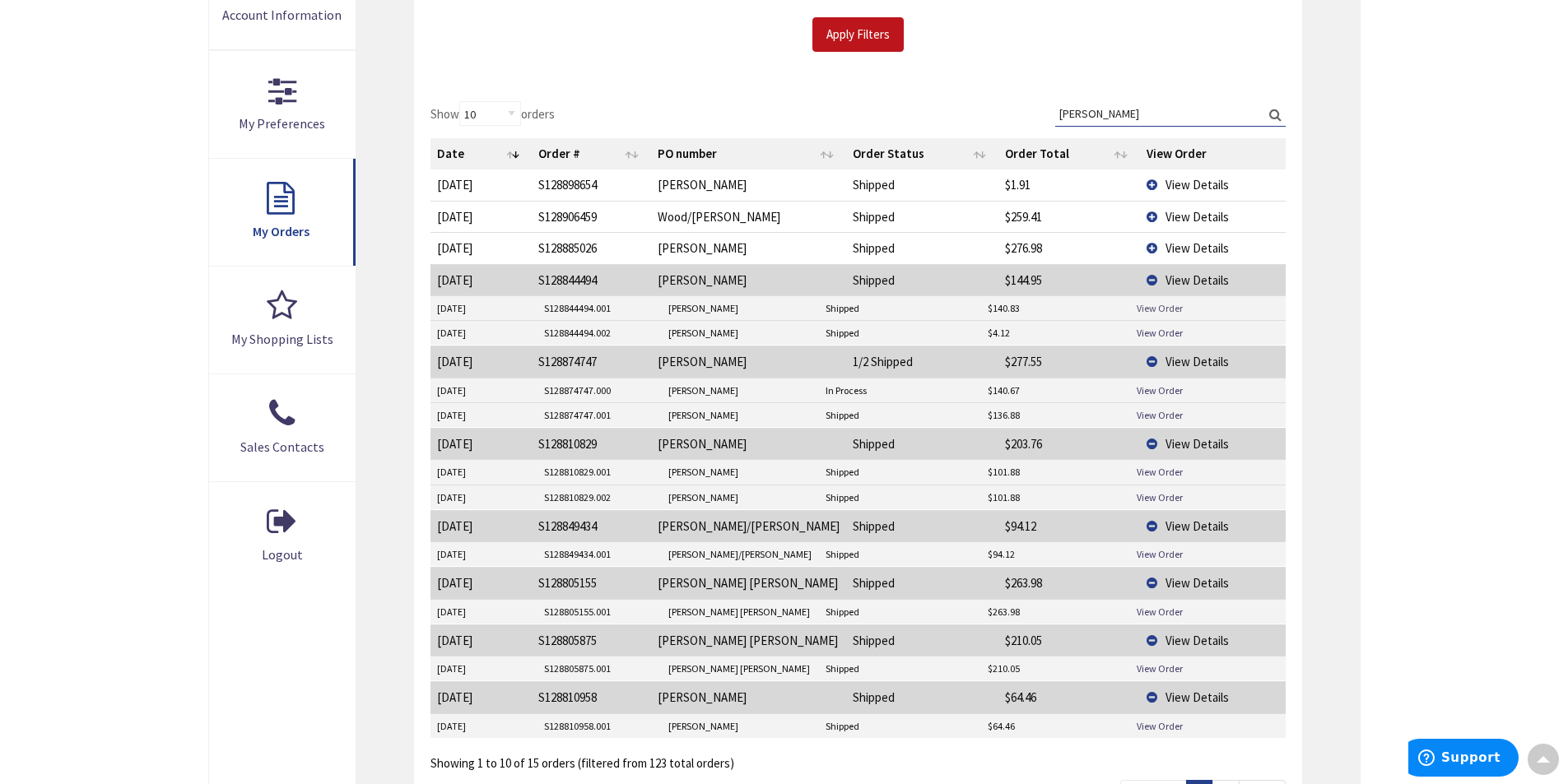
click at [1157, 309] on link "View Order" at bounding box center [1159, 307] width 46 height 14
click at [1168, 333] on link "View Order" at bounding box center [1159, 333] width 46 height 14
click at [1163, 387] on link "View Order" at bounding box center [1159, 390] width 46 height 14
click at [1165, 387] on link "View Order" at bounding box center [1159, 390] width 46 height 14
click at [1140, 246] on td "View Details" at bounding box center [1213, 247] width 146 height 32
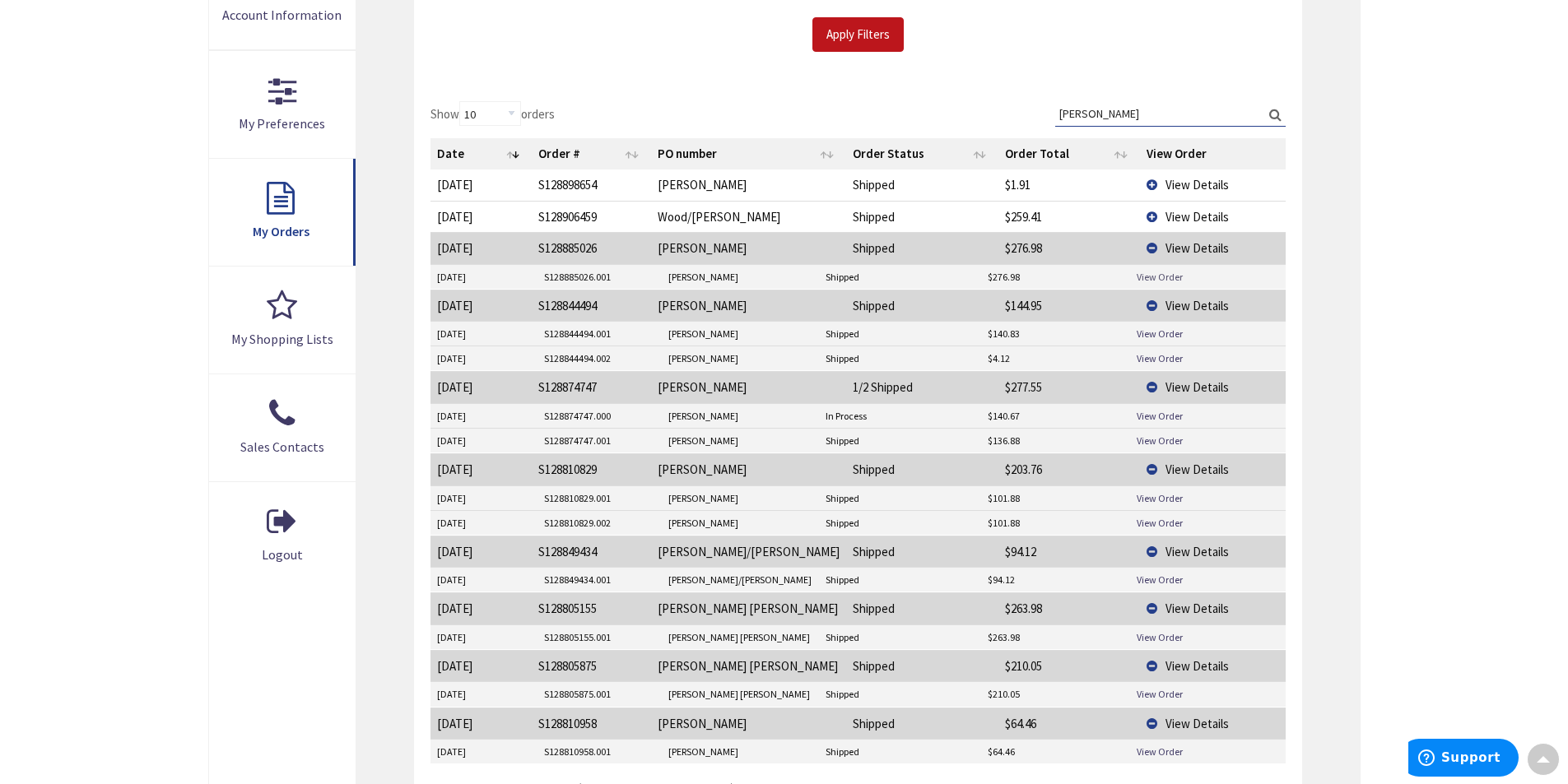
click at [1156, 275] on link "View Order" at bounding box center [1159, 276] width 46 height 14
click at [1142, 214] on td "View Details" at bounding box center [1213, 217] width 146 height 32
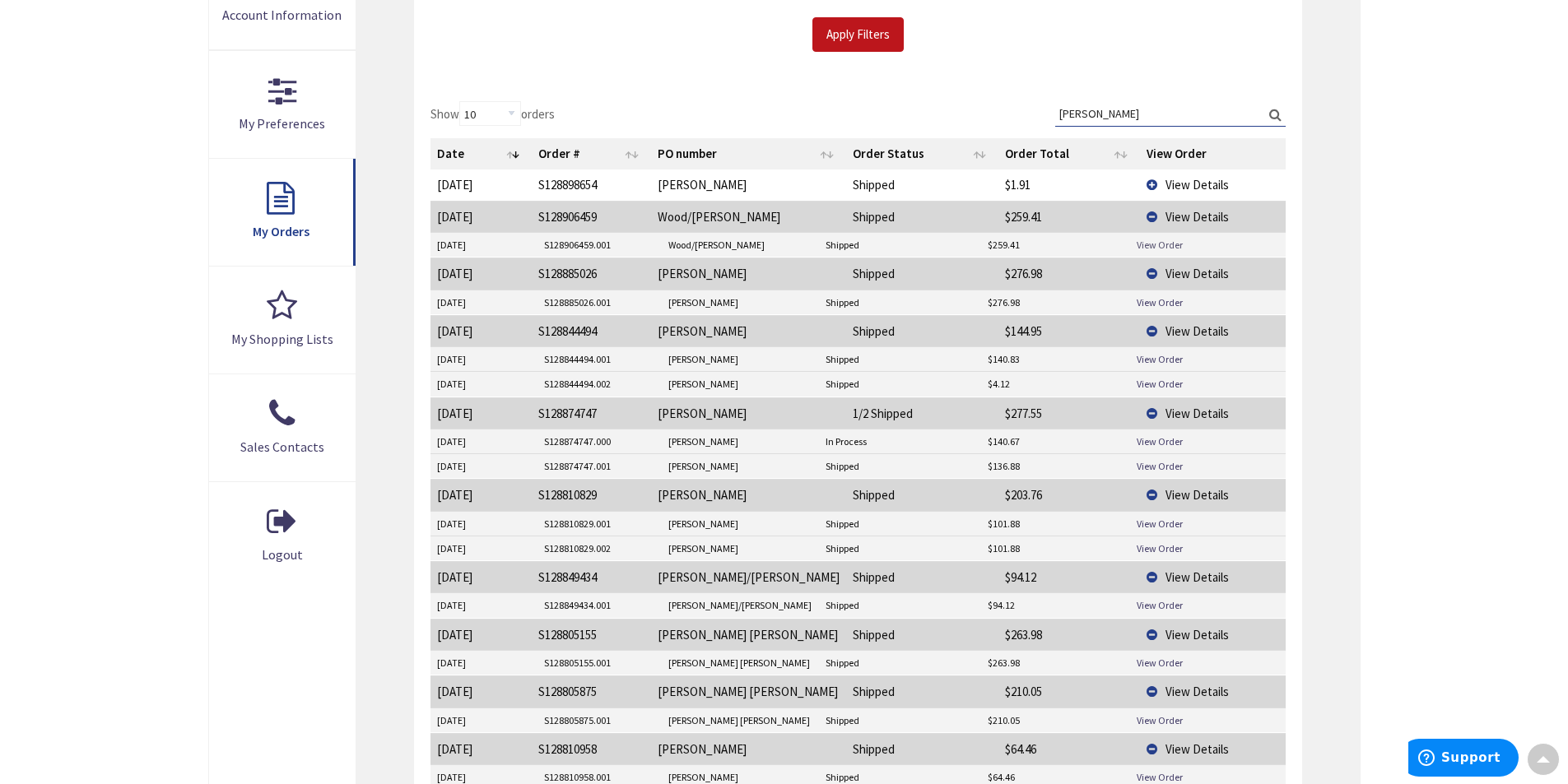
click at [1154, 244] on link "View Order" at bounding box center [1159, 244] width 46 height 14
click at [1145, 183] on td "View Details" at bounding box center [1213, 185] width 146 height 31
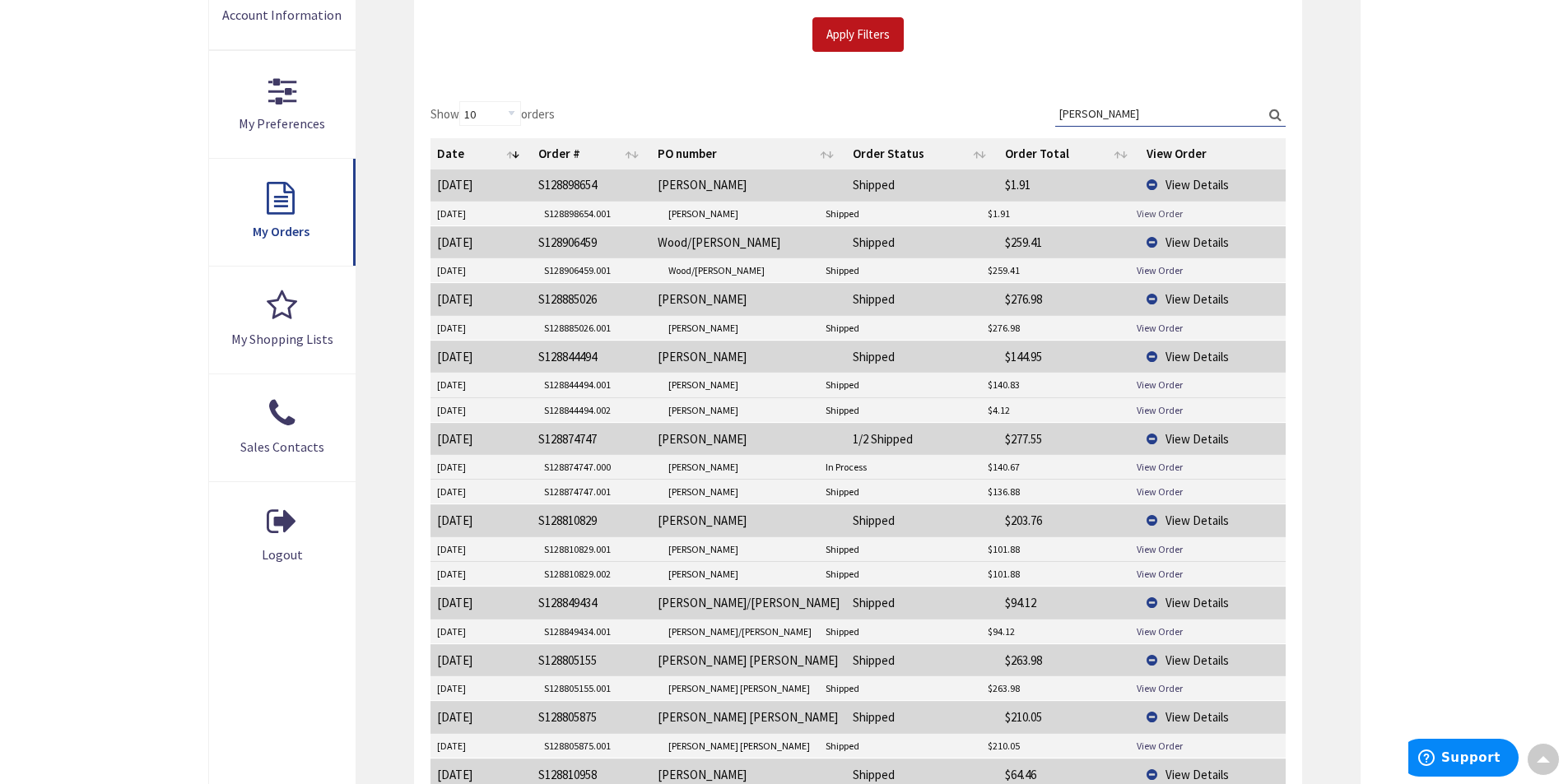
click at [1155, 211] on link "View Order" at bounding box center [1159, 213] width 46 height 14
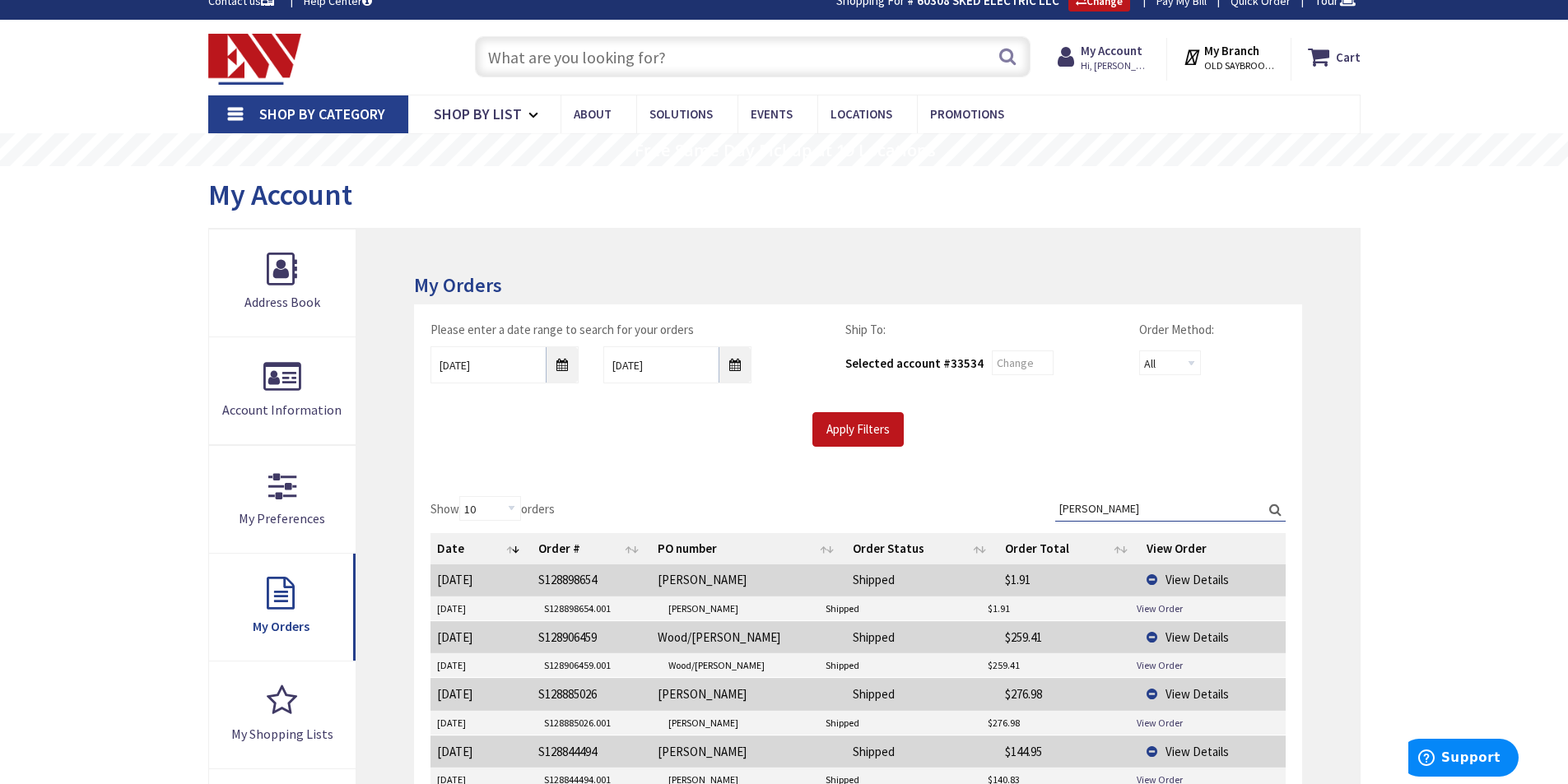
scroll to position [0, 0]
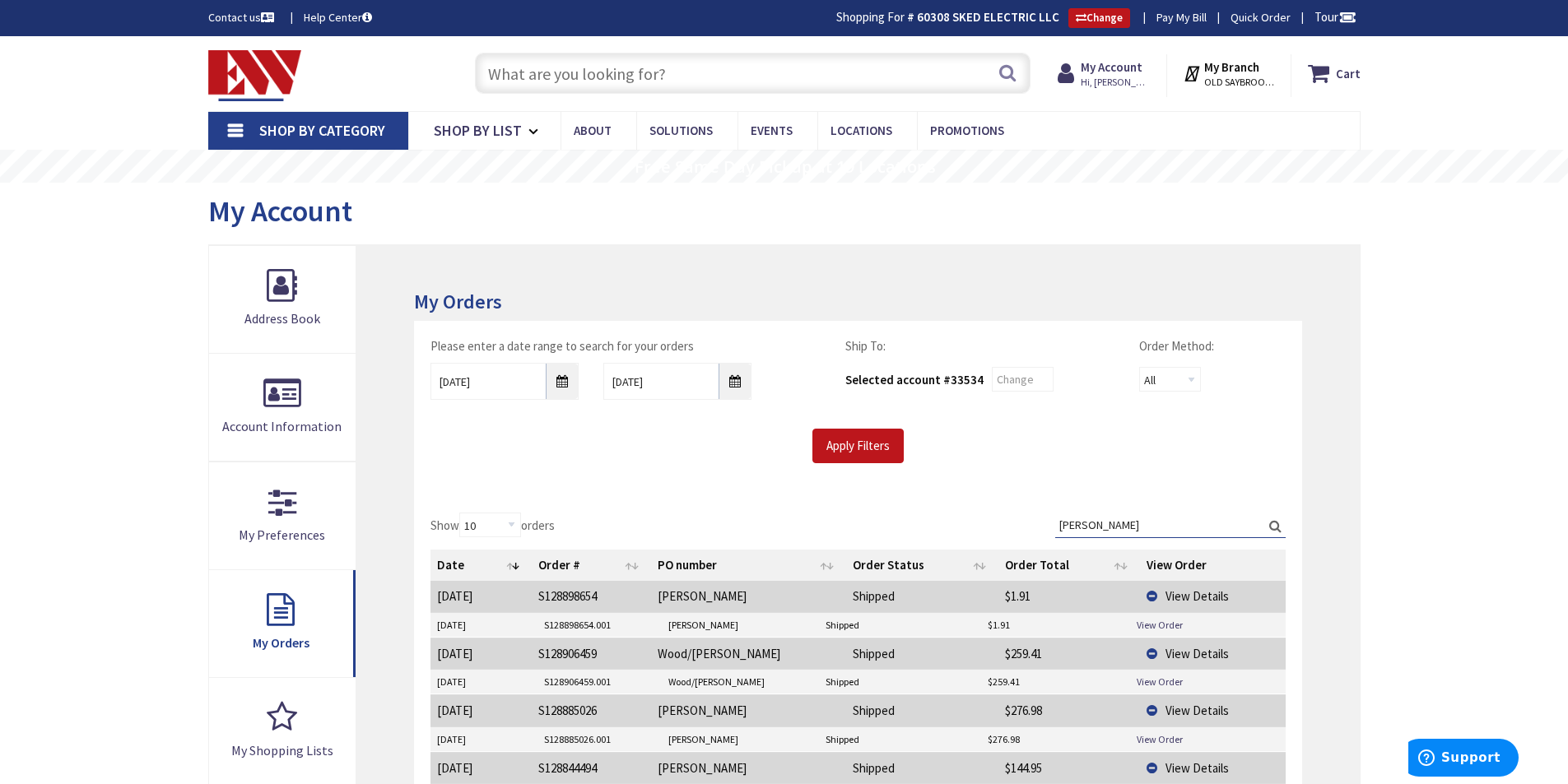
click at [618, 70] on input "text" at bounding box center [752, 73] width 556 height 41
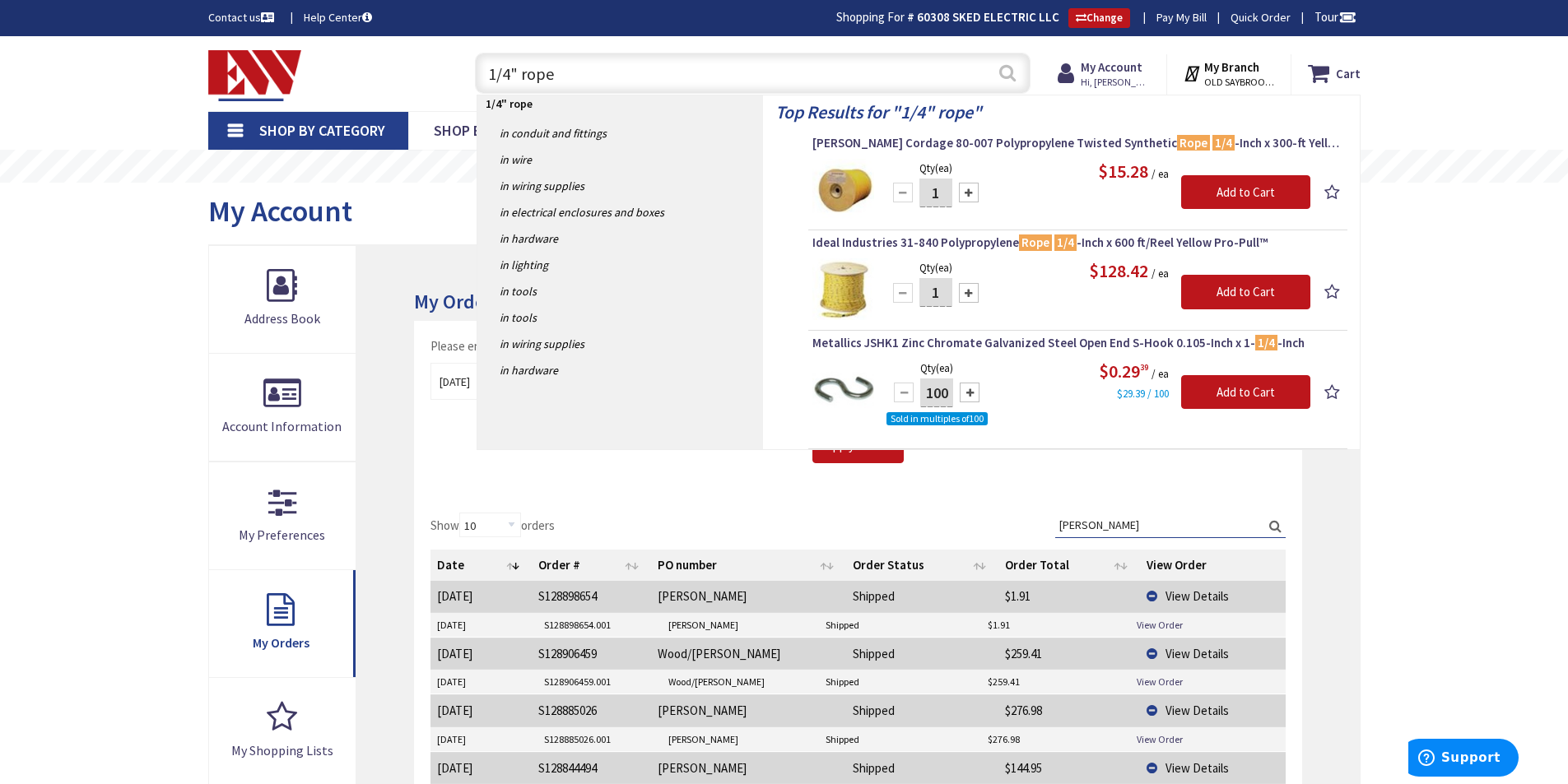
type input "1/4" rope"
click at [1004, 73] on button "Search" at bounding box center [1008, 73] width 22 height 37
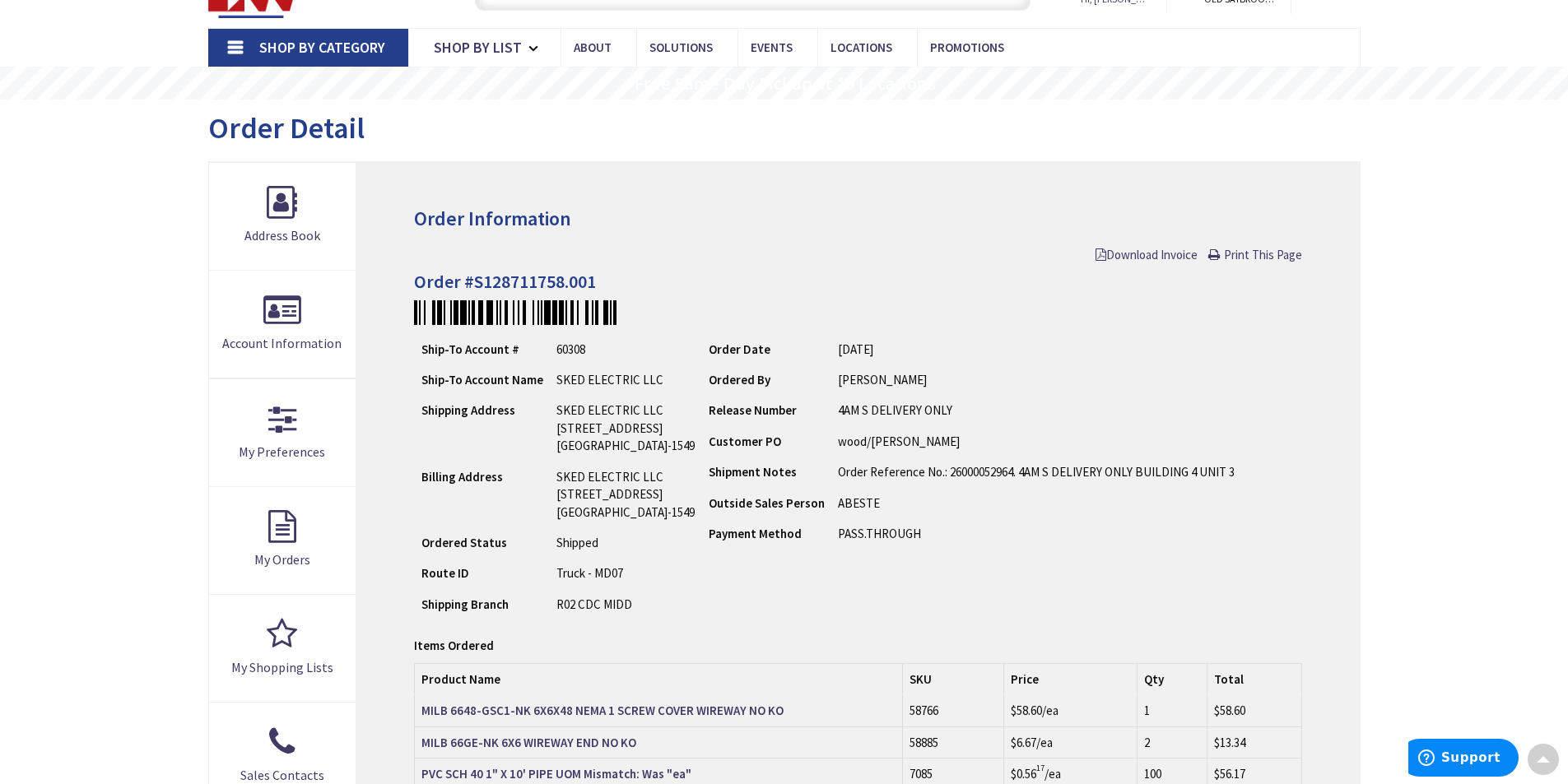
scroll to position [23, 0]
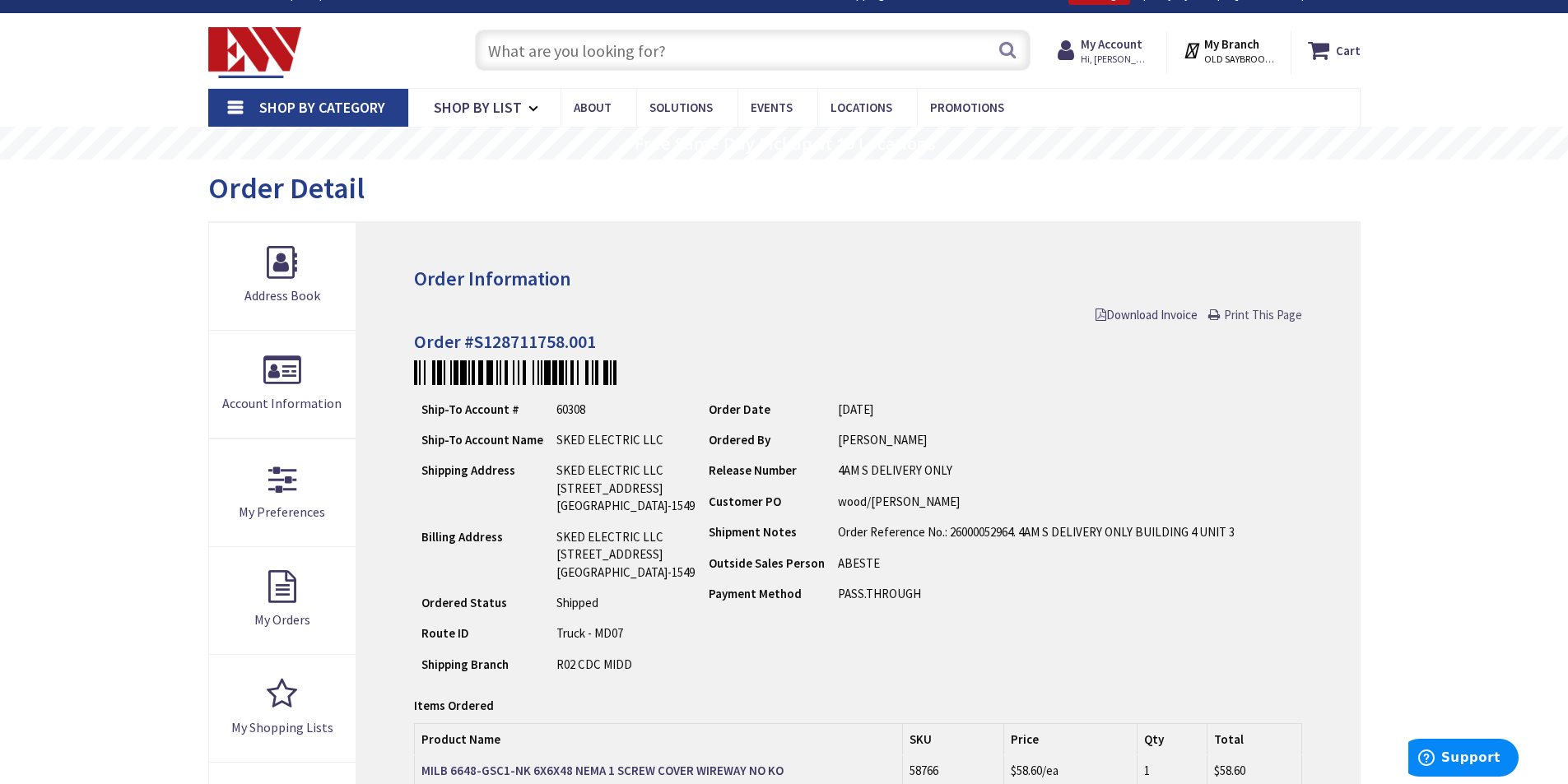
click at [1250, 311] on span "Print This Page" at bounding box center [1263, 315] width 78 height 15
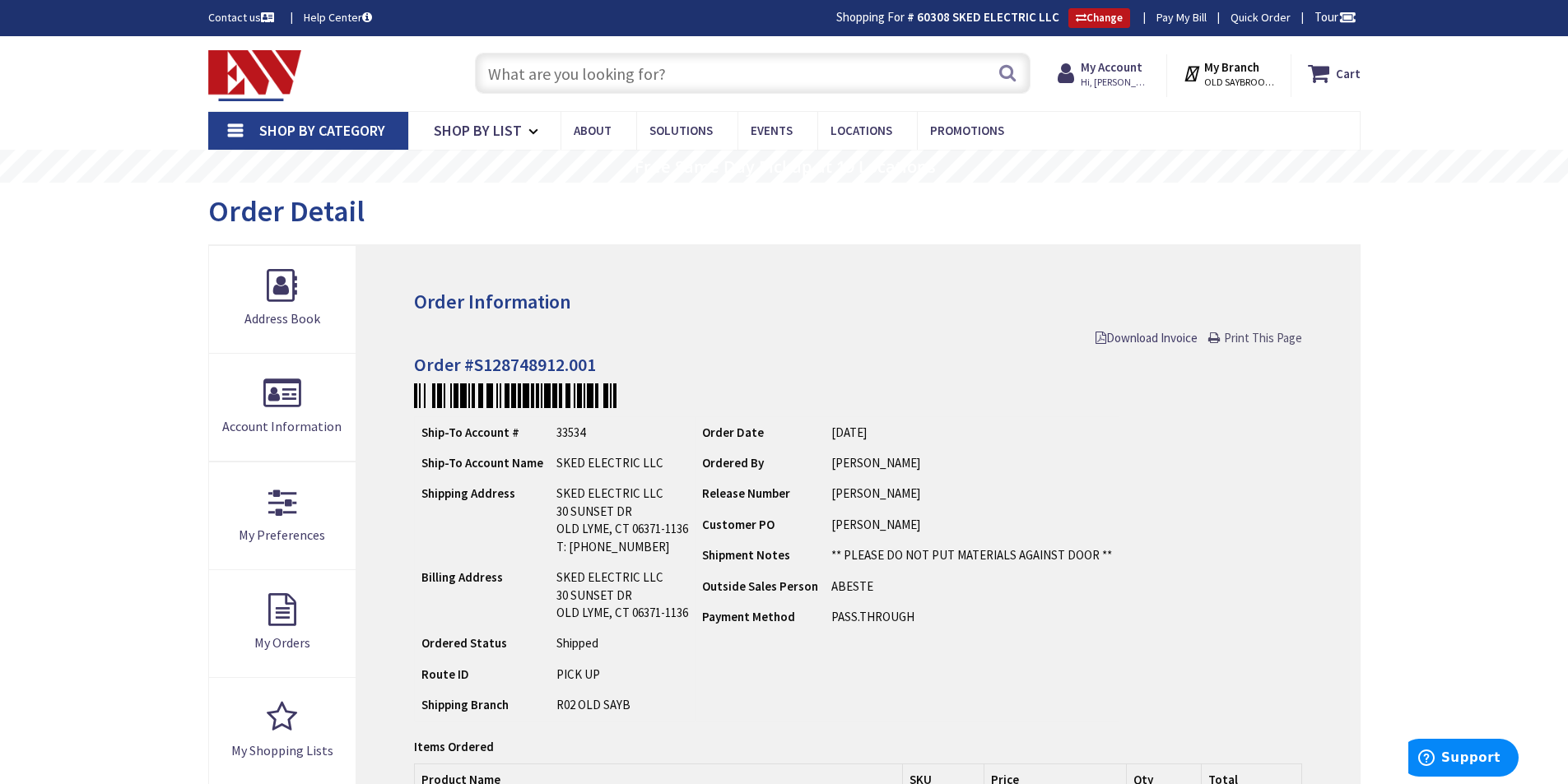
click at [1246, 335] on span "Print This Page" at bounding box center [1263, 337] width 78 height 15
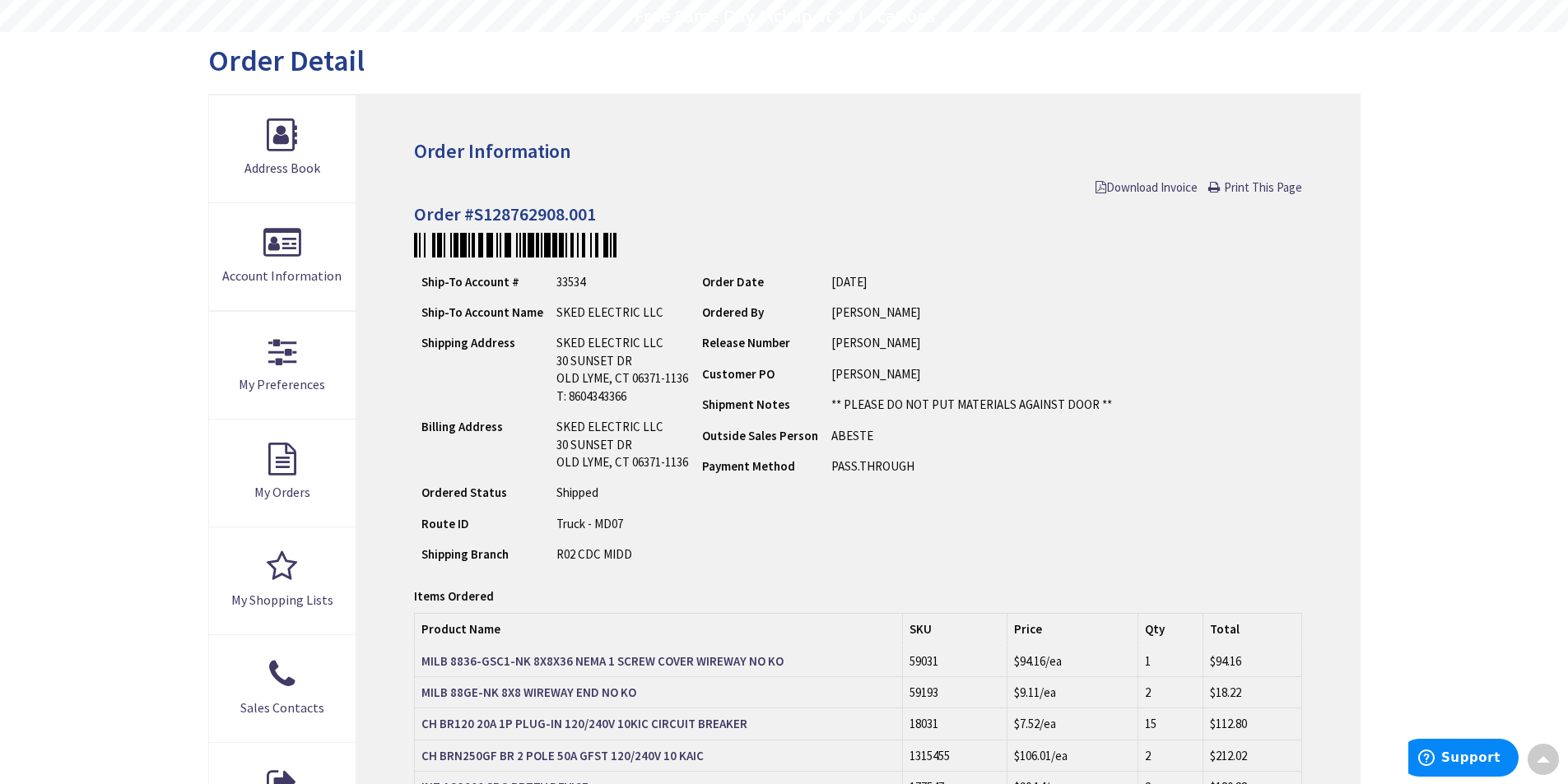
scroll to position [126, 0]
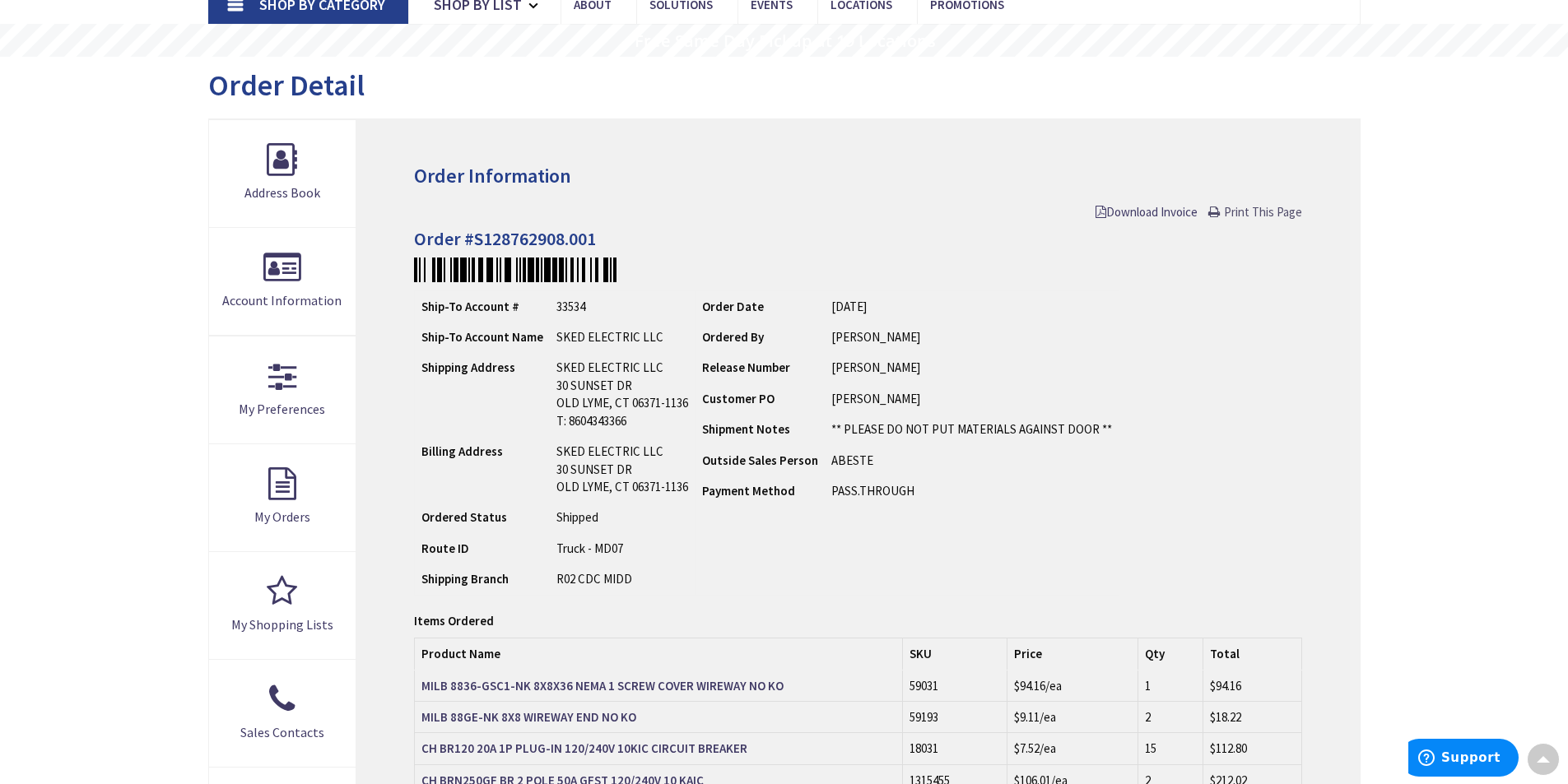
click at [1248, 210] on span "Print This Page" at bounding box center [1263, 211] width 78 height 15
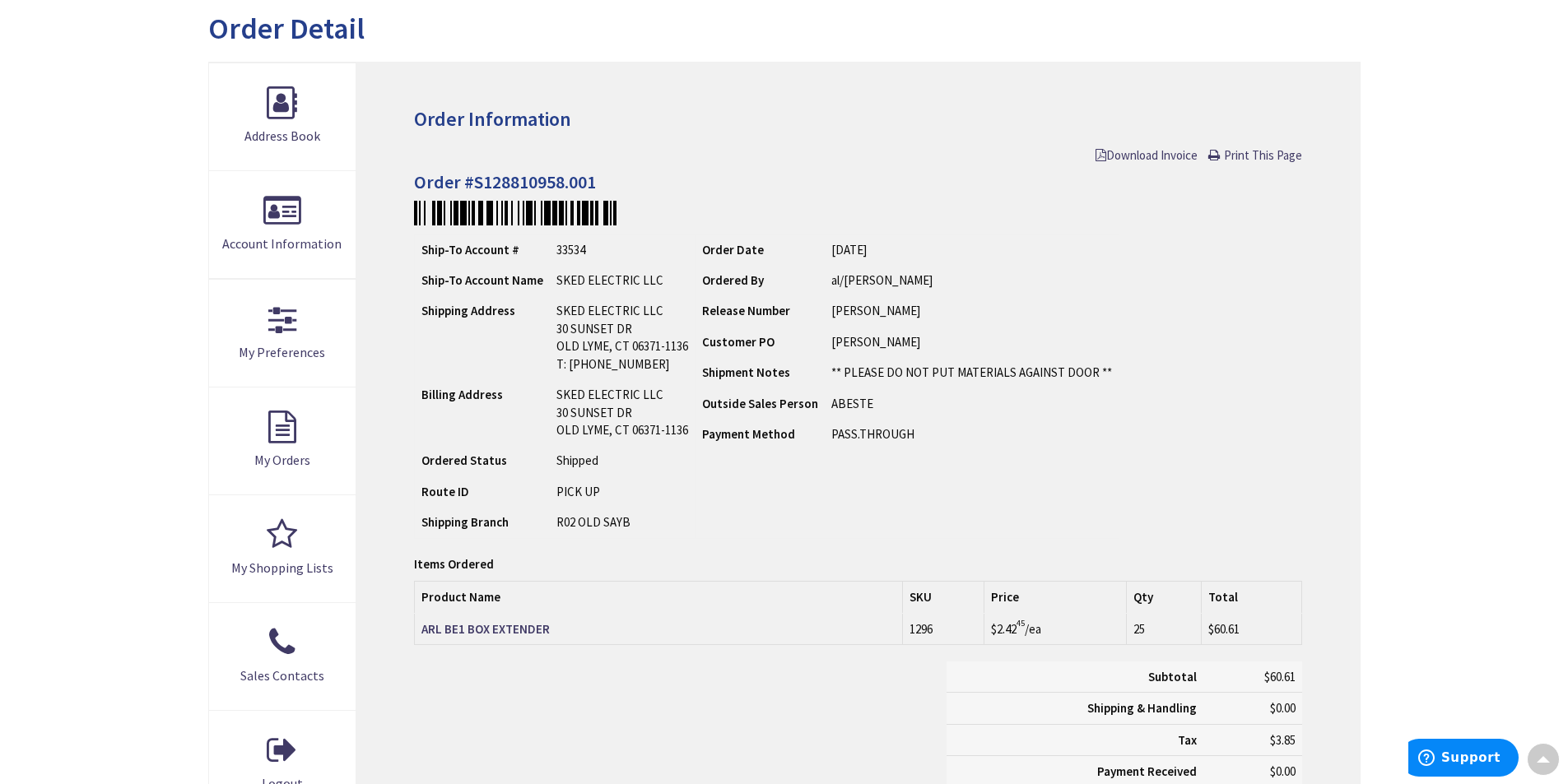
scroll to position [85, 0]
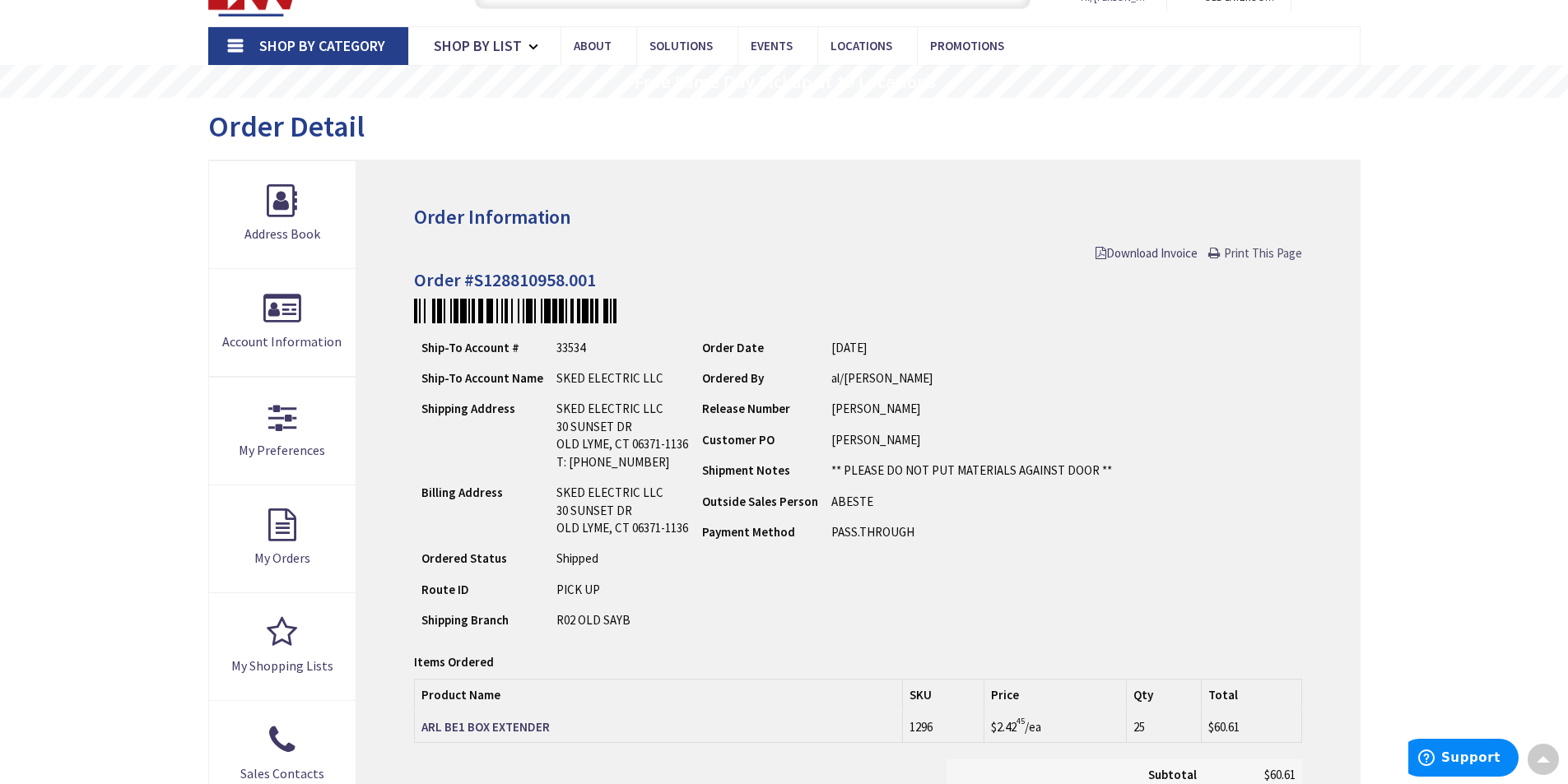
click at [1244, 254] on span "Print This Page" at bounding box center [1263, 253] width 78 height 15
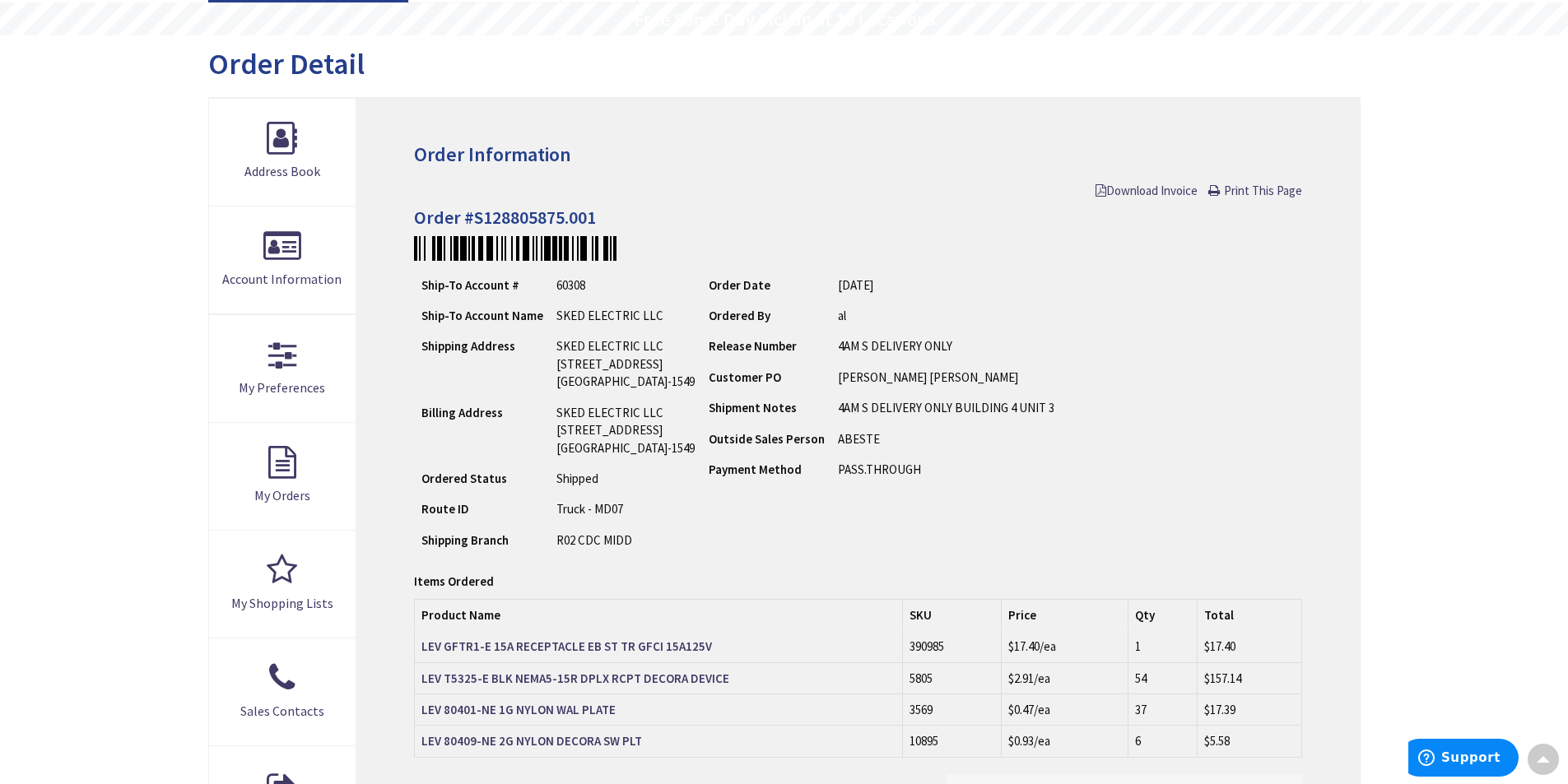
scroll to position [126, 0]
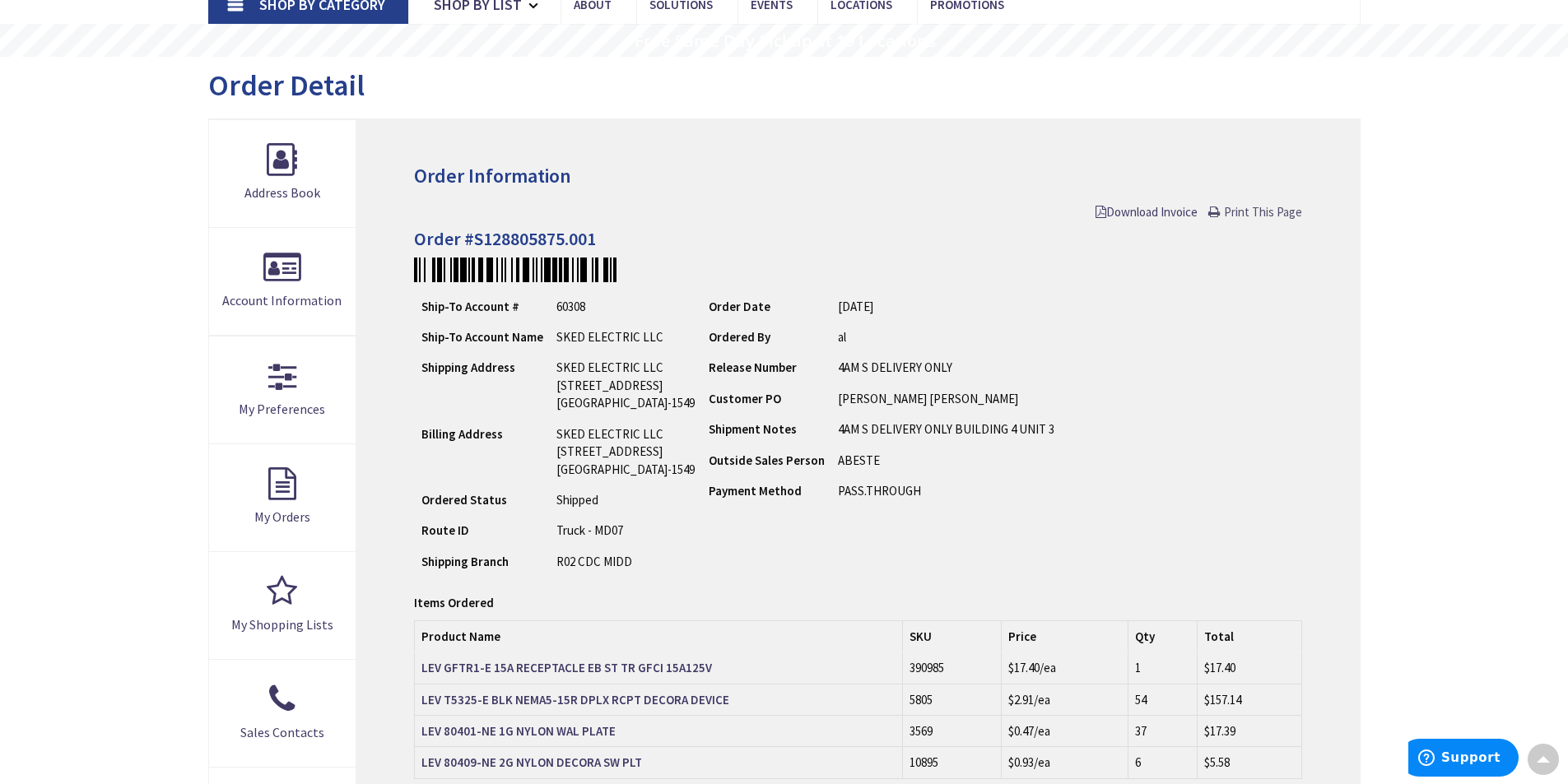
click at [1244, 210] on span "Print This Page" at bounding box center [1263, 211] width 78 height 15
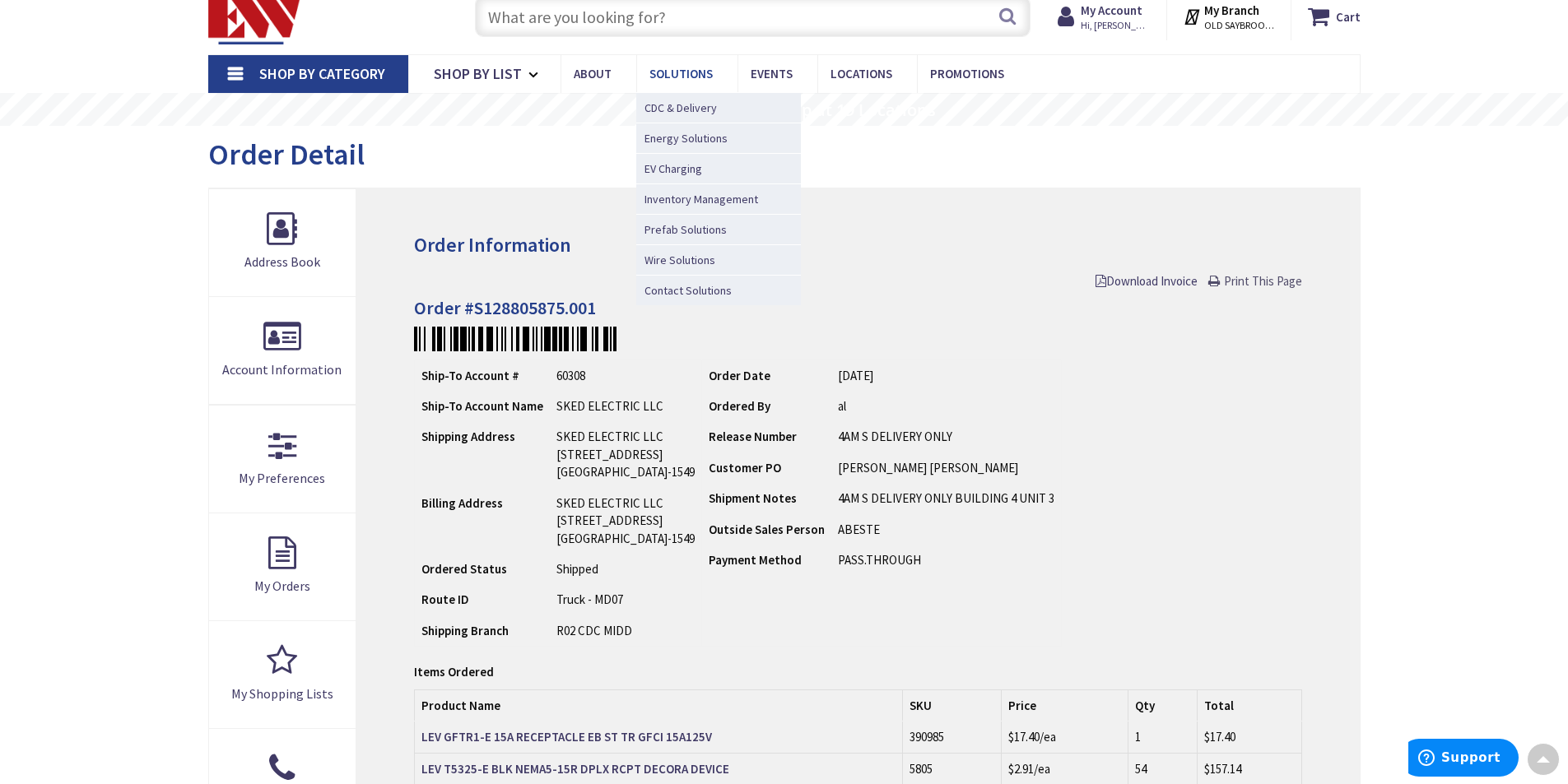
scroll to position [44, 0]
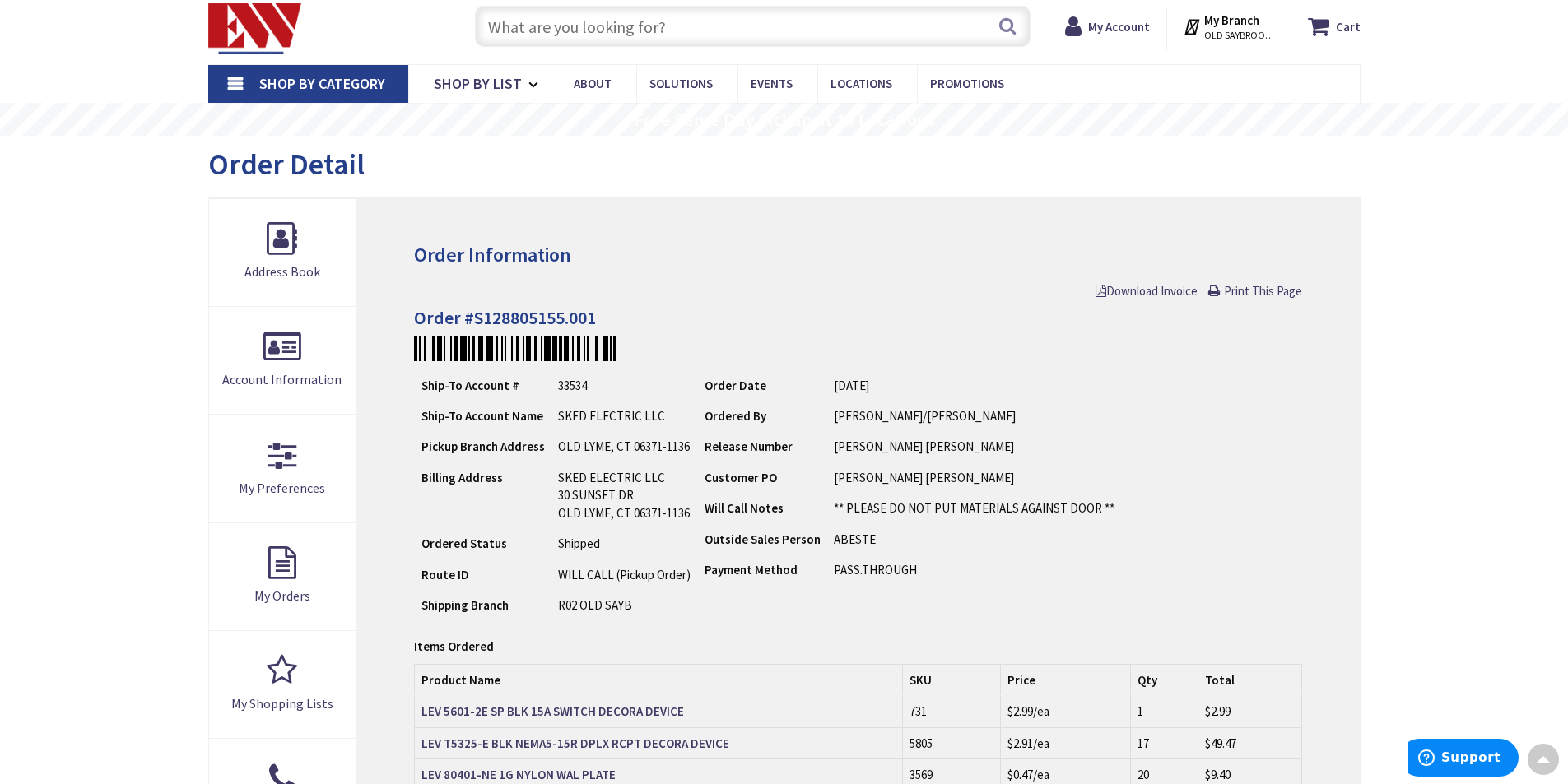
scroll to position [44, 0]
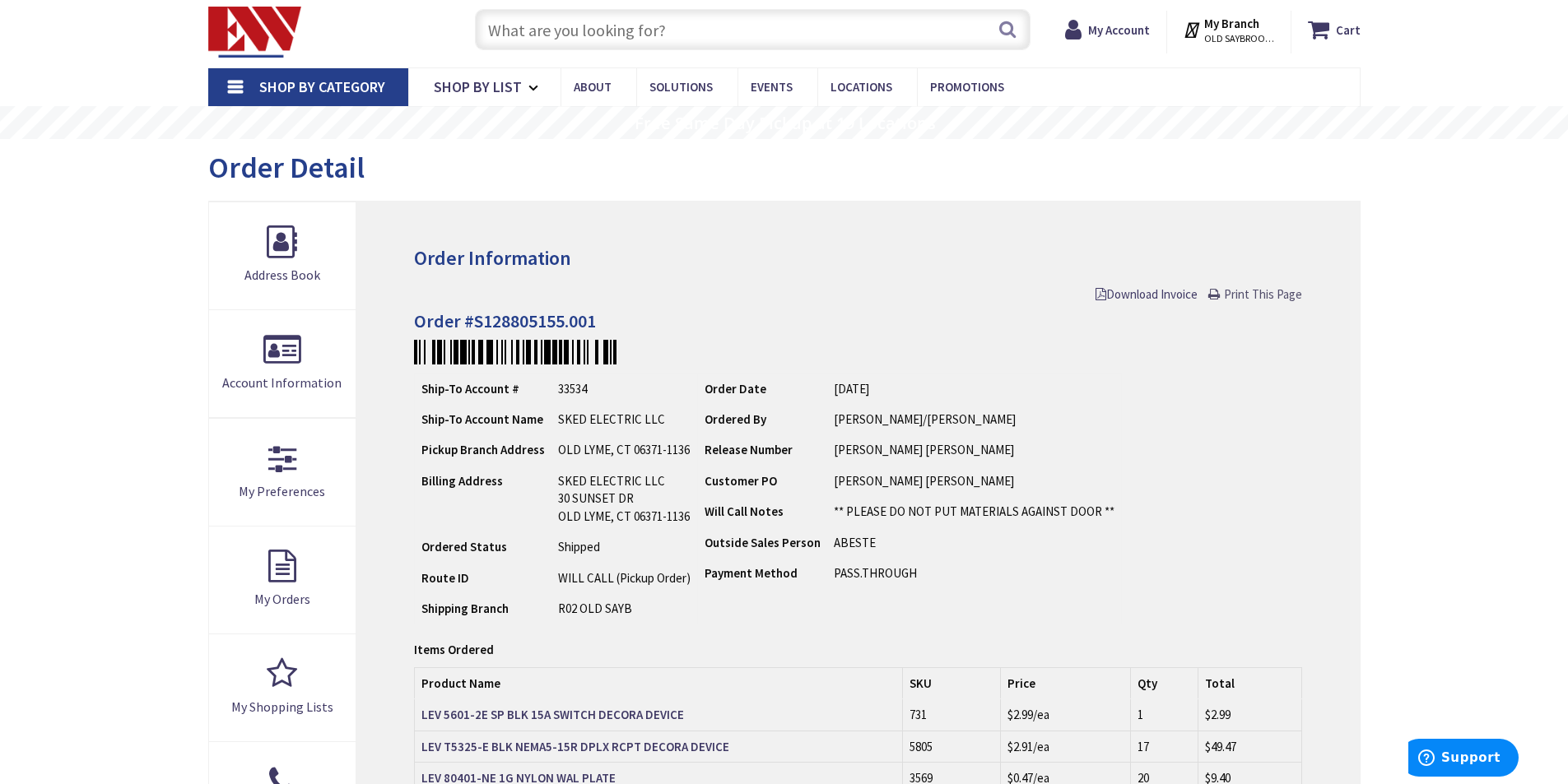
click at [1263, 292] on span "Print This Page" at bounding box center [1263, 294] width 78 height 15
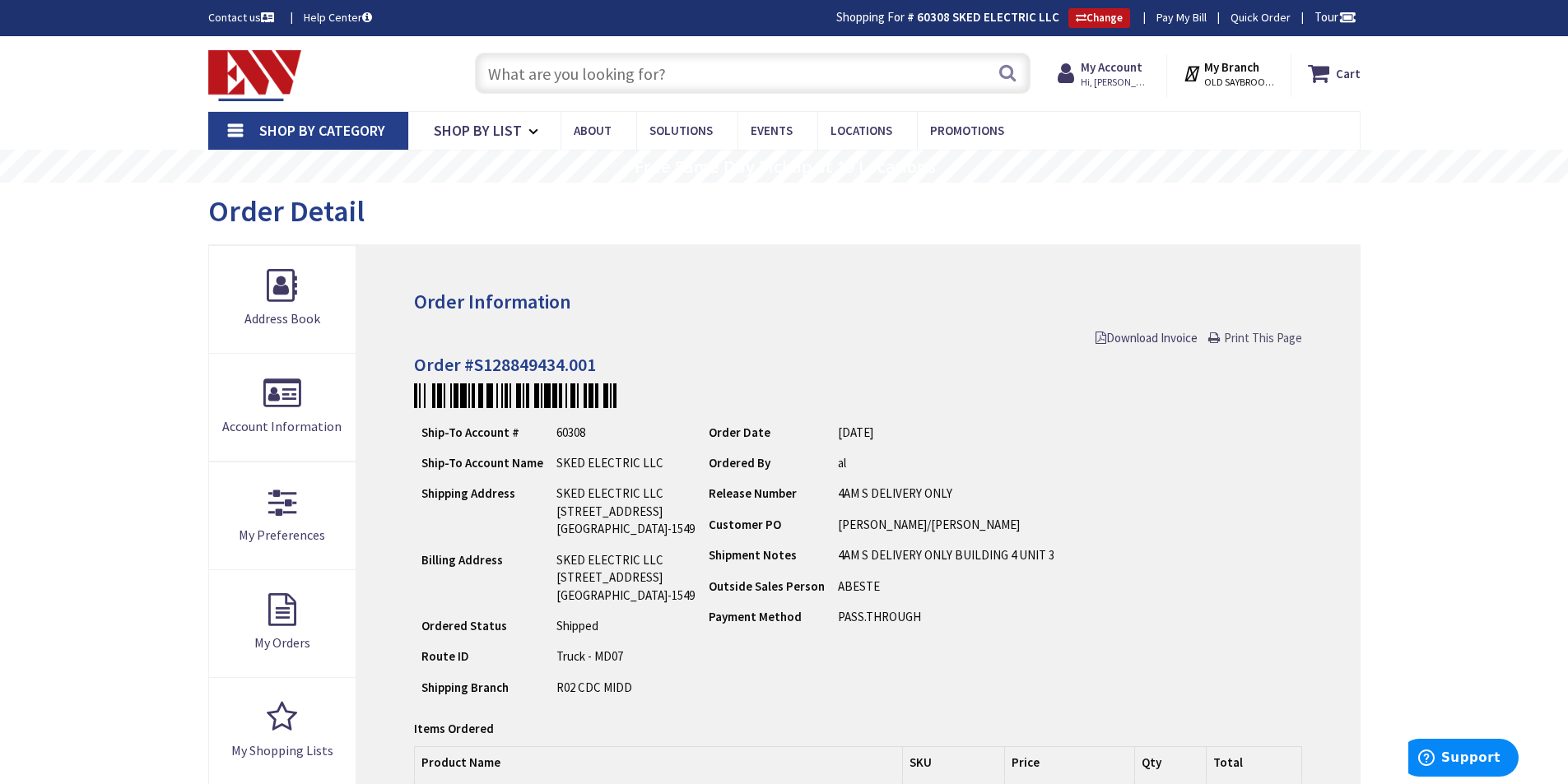
click at [1277, 339] on span "Print This Page" at bounding box center [1263, 337] width 78 height 15
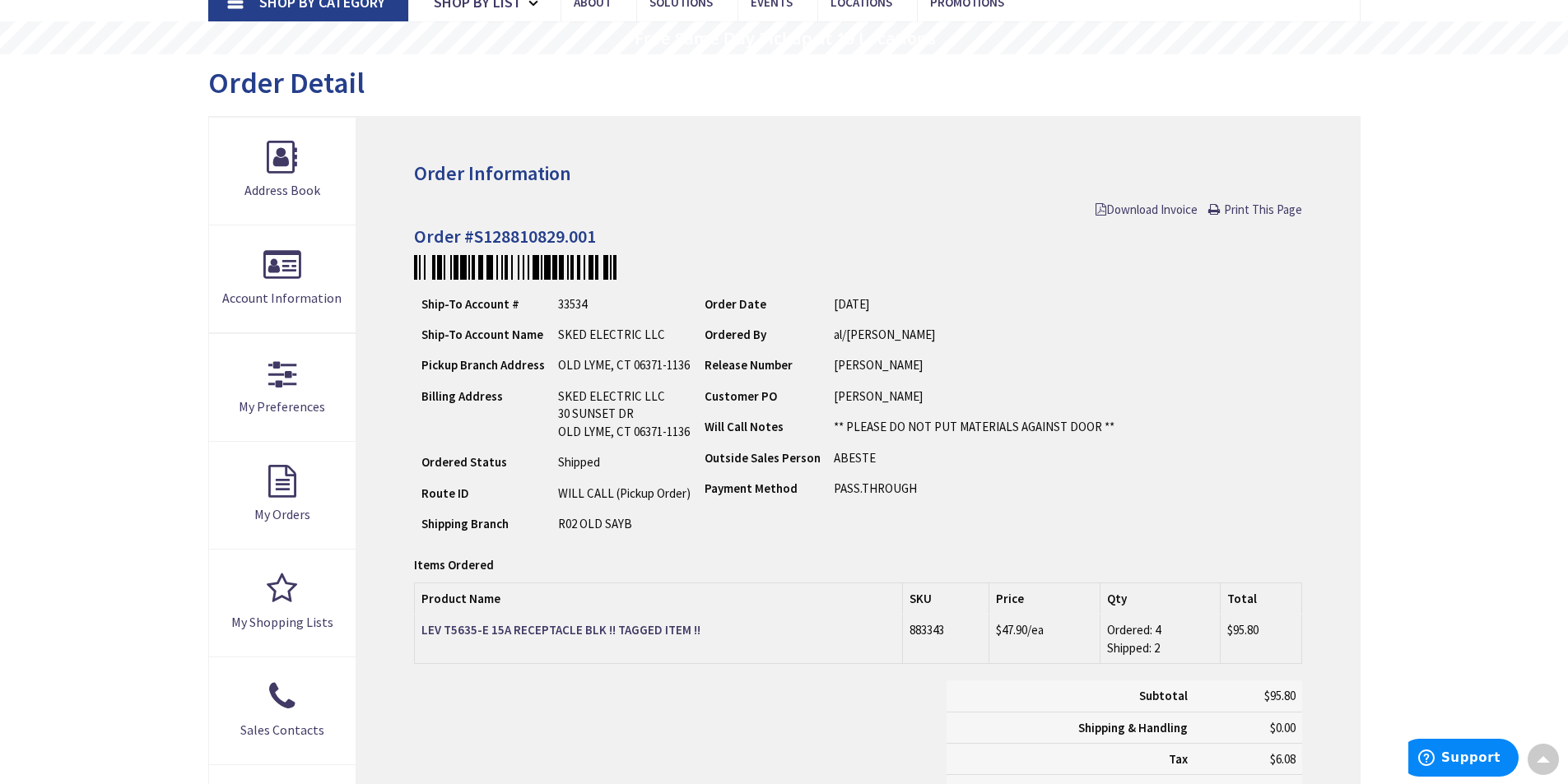
scroll to position [126, 0]
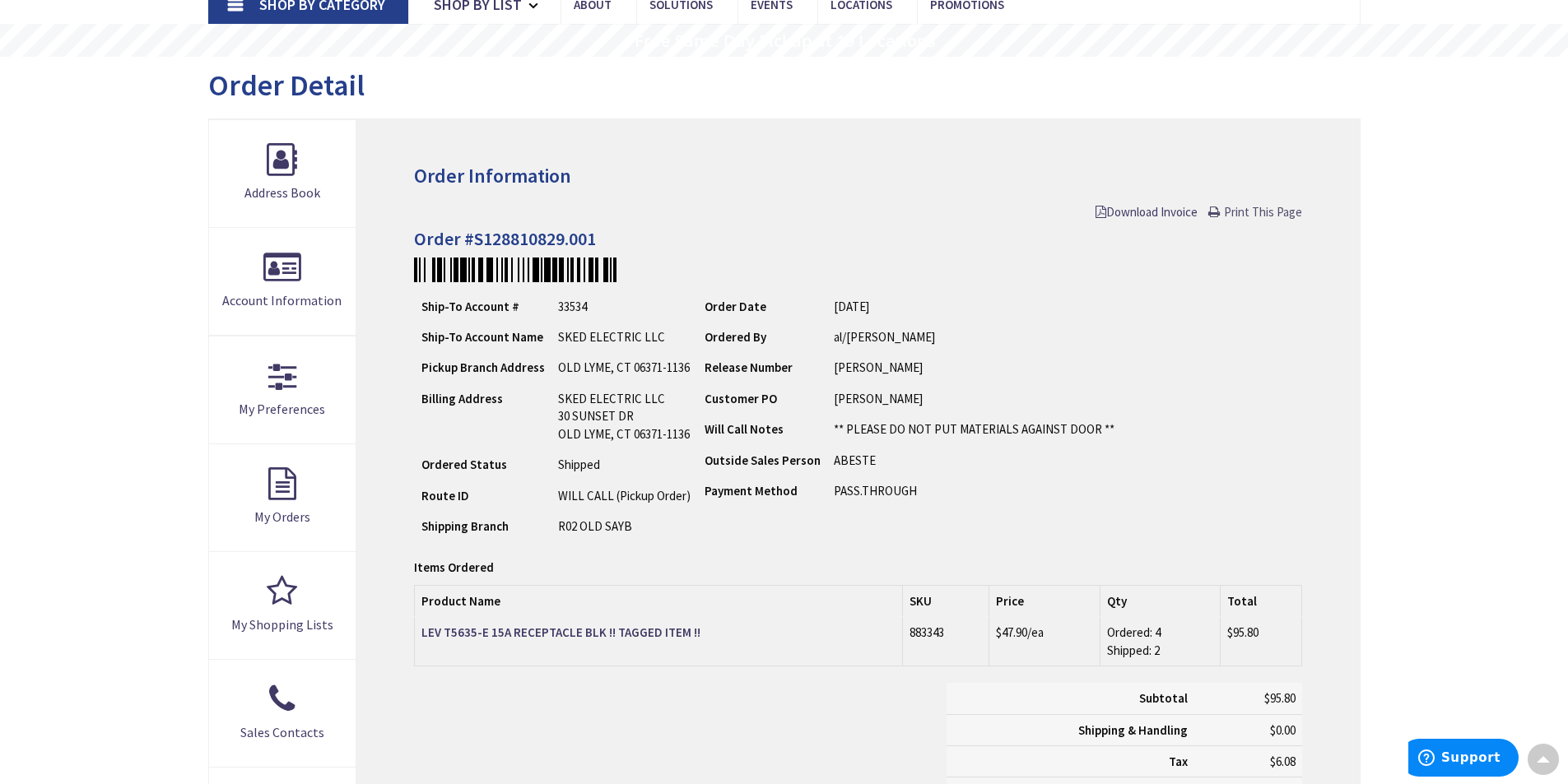
click at [1233, 209] on span "Print This Page" at bounding box center [1263, 211] width 78 height 15
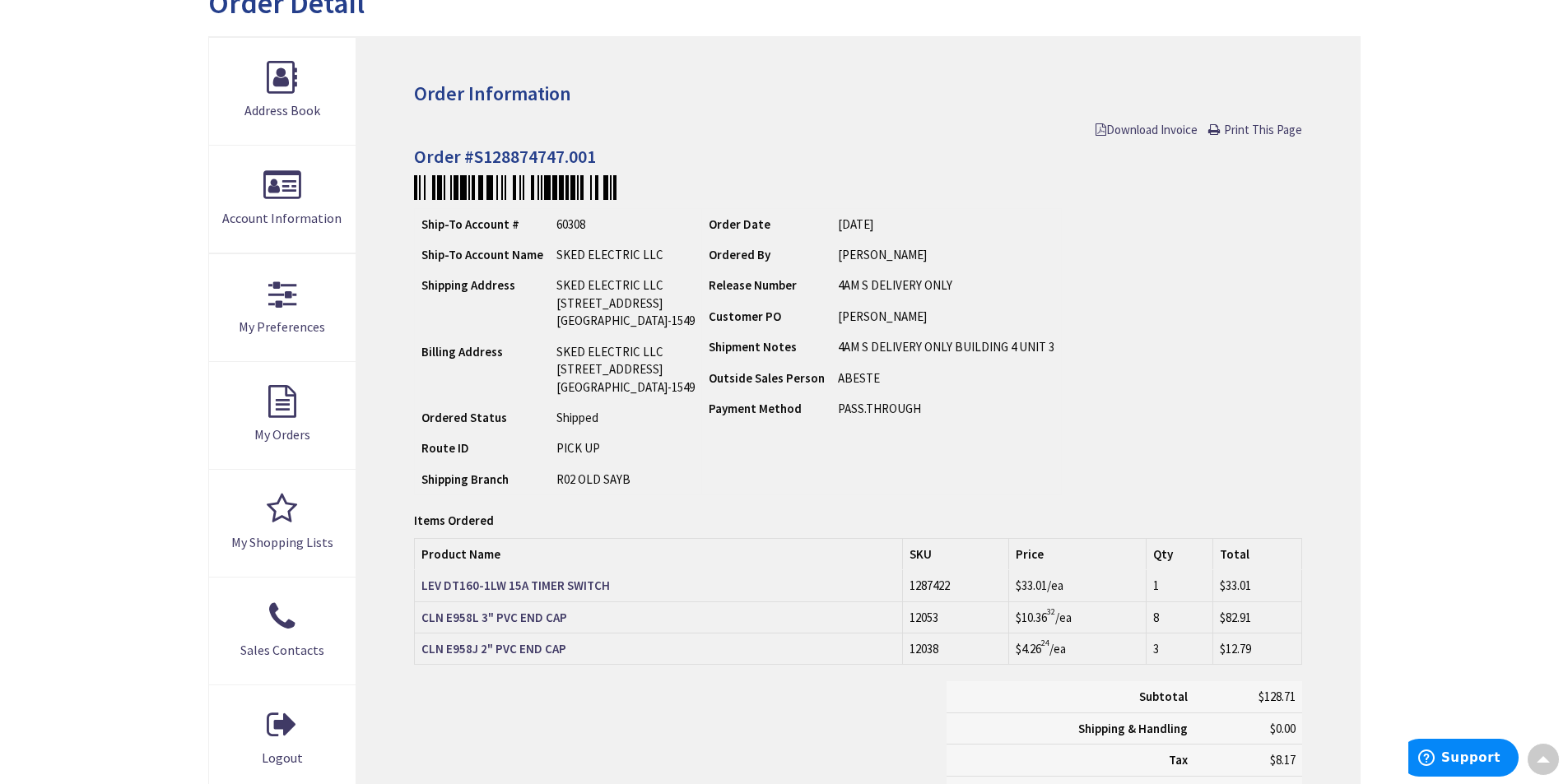
scroll to position [208, 0]
click at [1249, 128] on span "Print This Page" at bounding box center [1263, 129] width 78 height 15
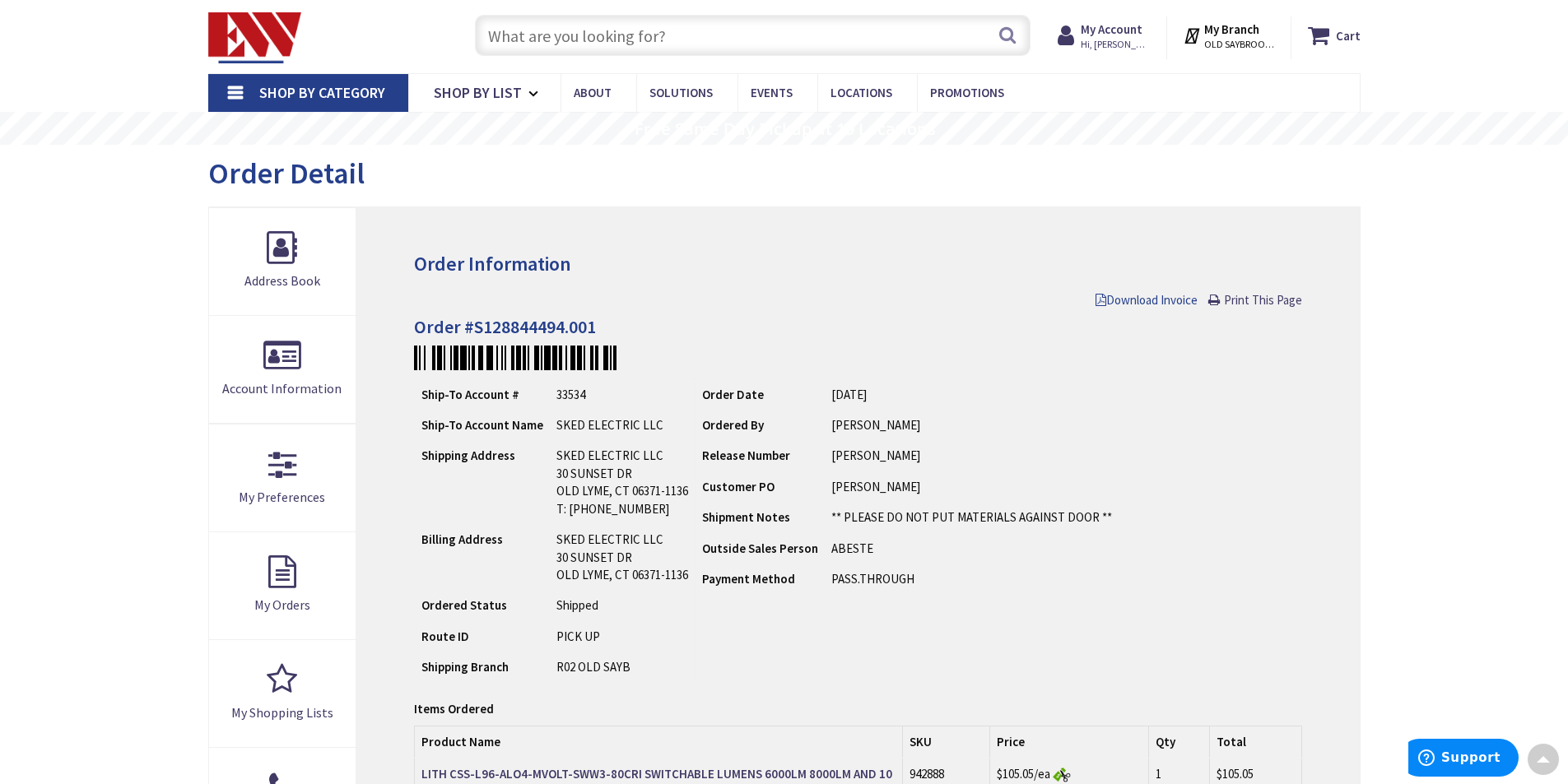
scroll to position [23, 0]
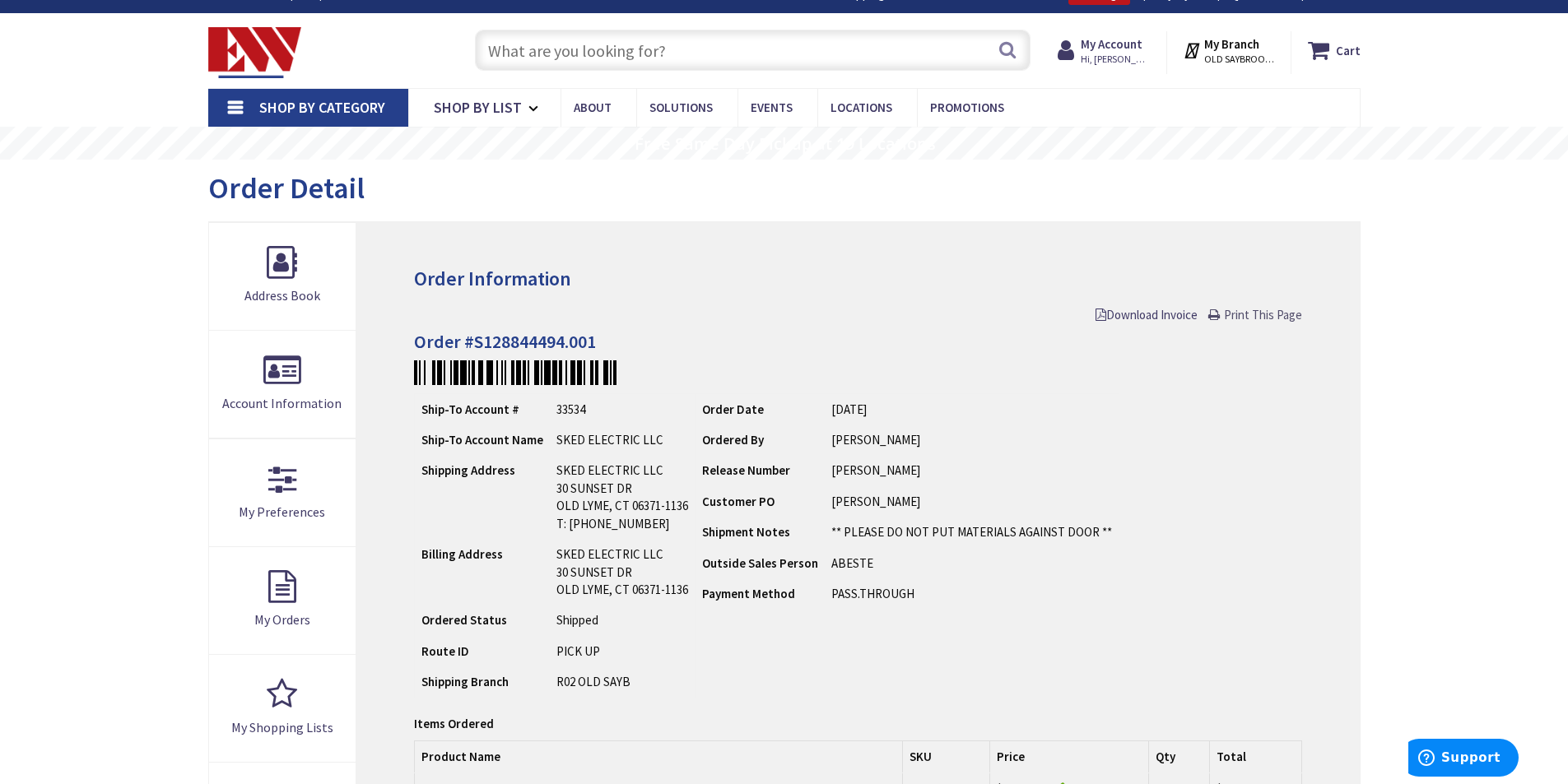
click at [1238, 313] on span "Print This Page" at bounding box center [1263, 315] width 78 height 15
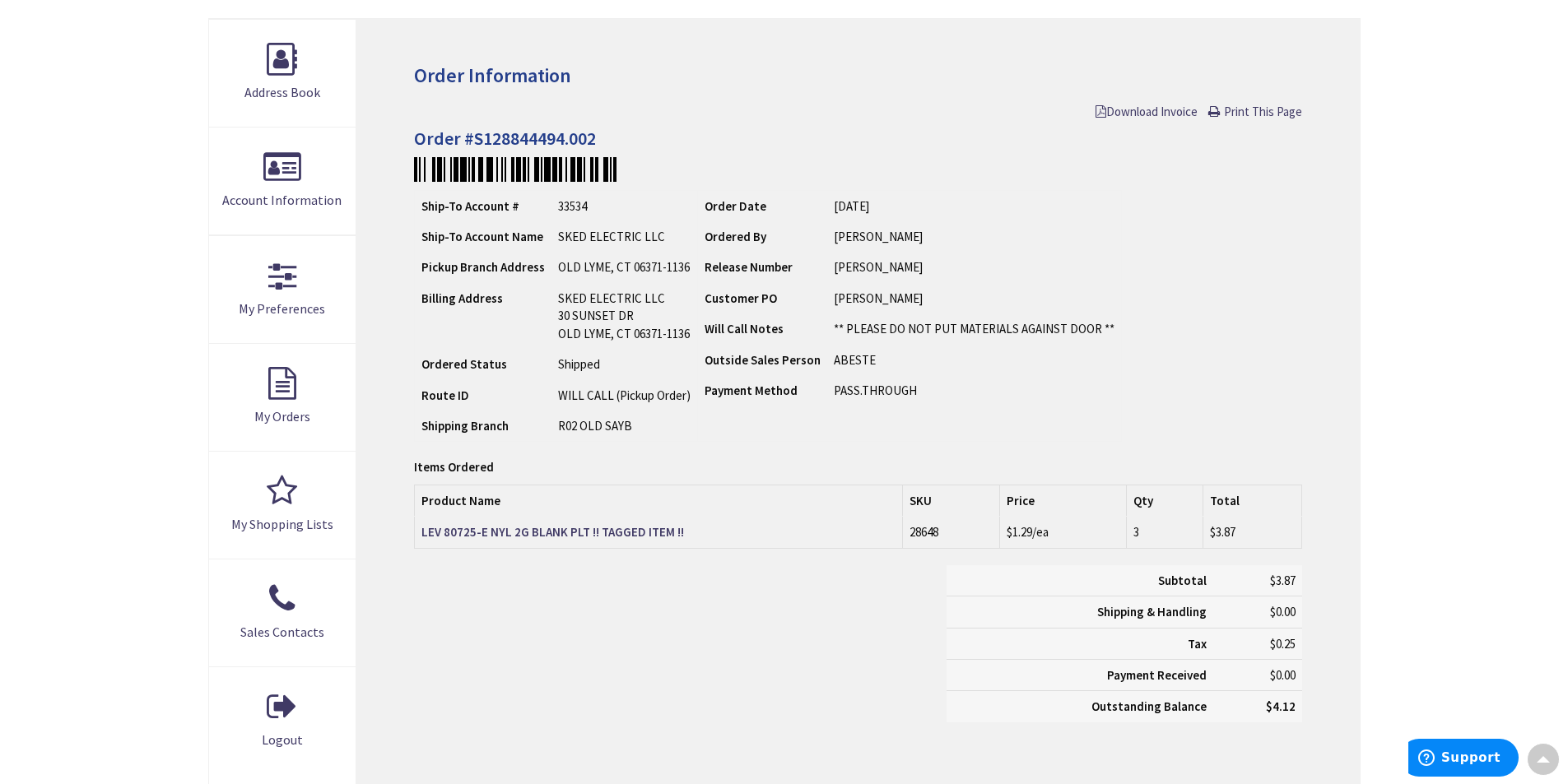
scroll to position [228, 0]
click at [1266, 106] on span "Print This Page" at bounding box center [1263, 109] width 78 height 15
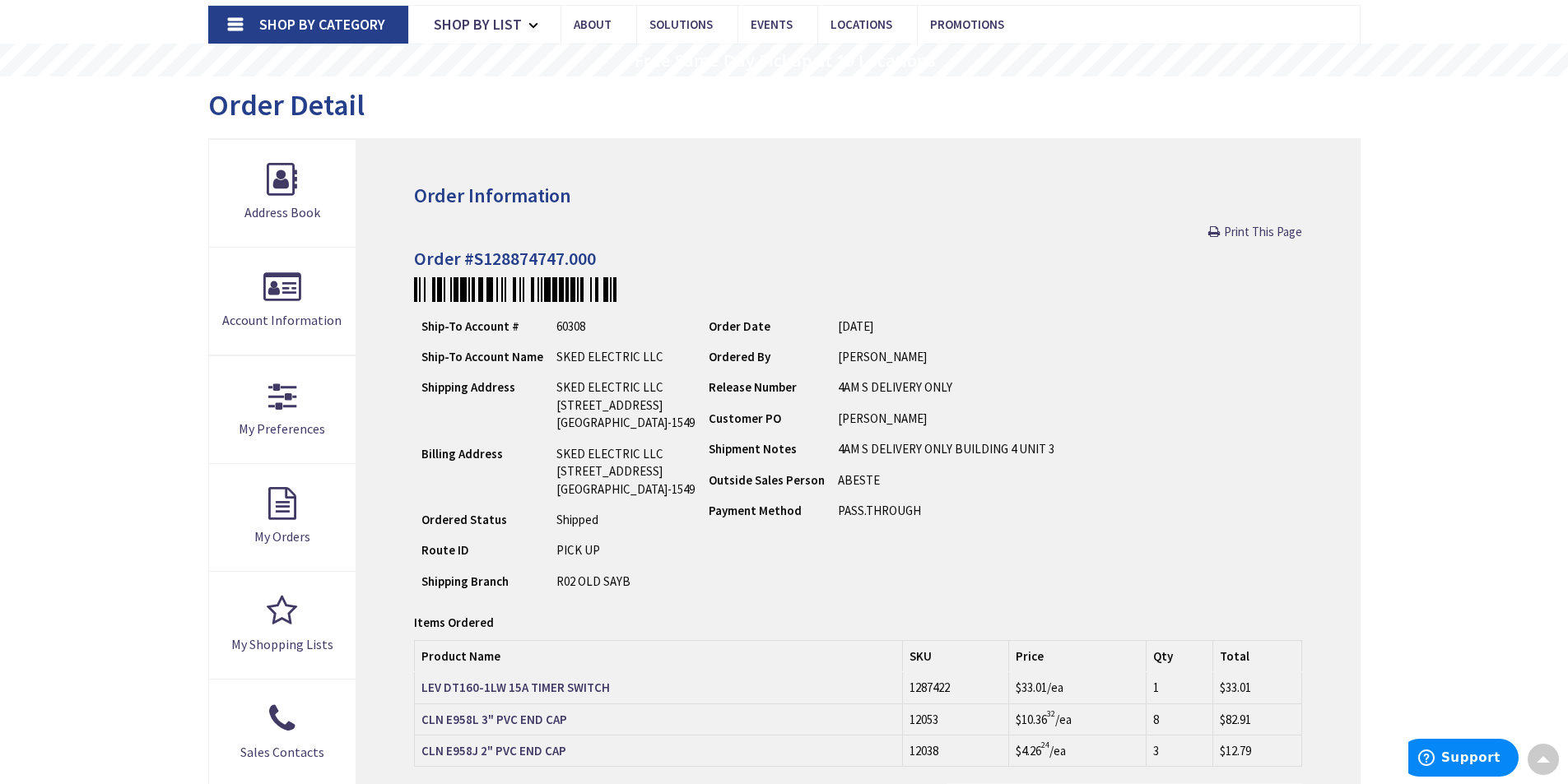
scroll to position [105, 0]
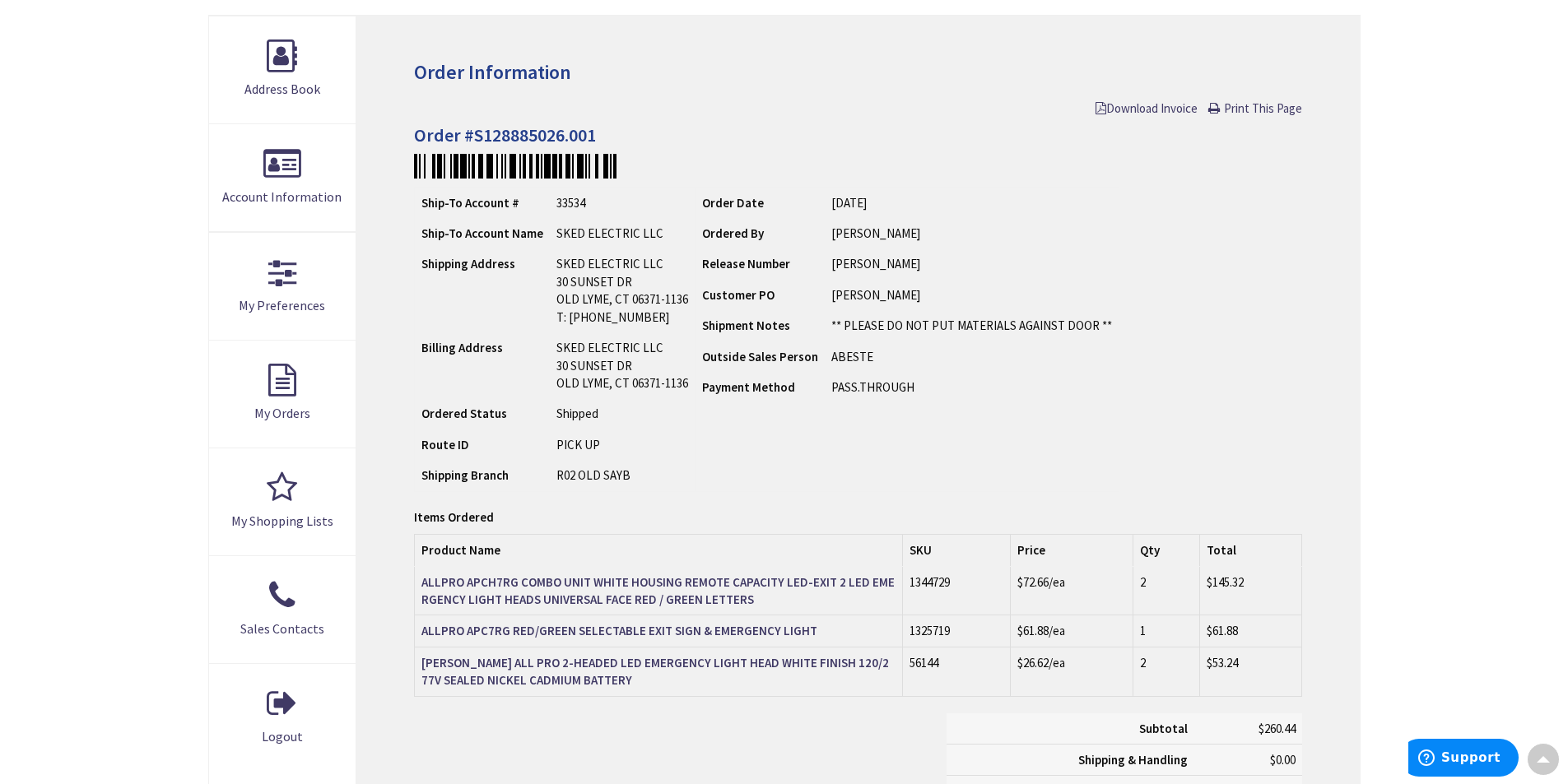
scroll to position [208, 0]
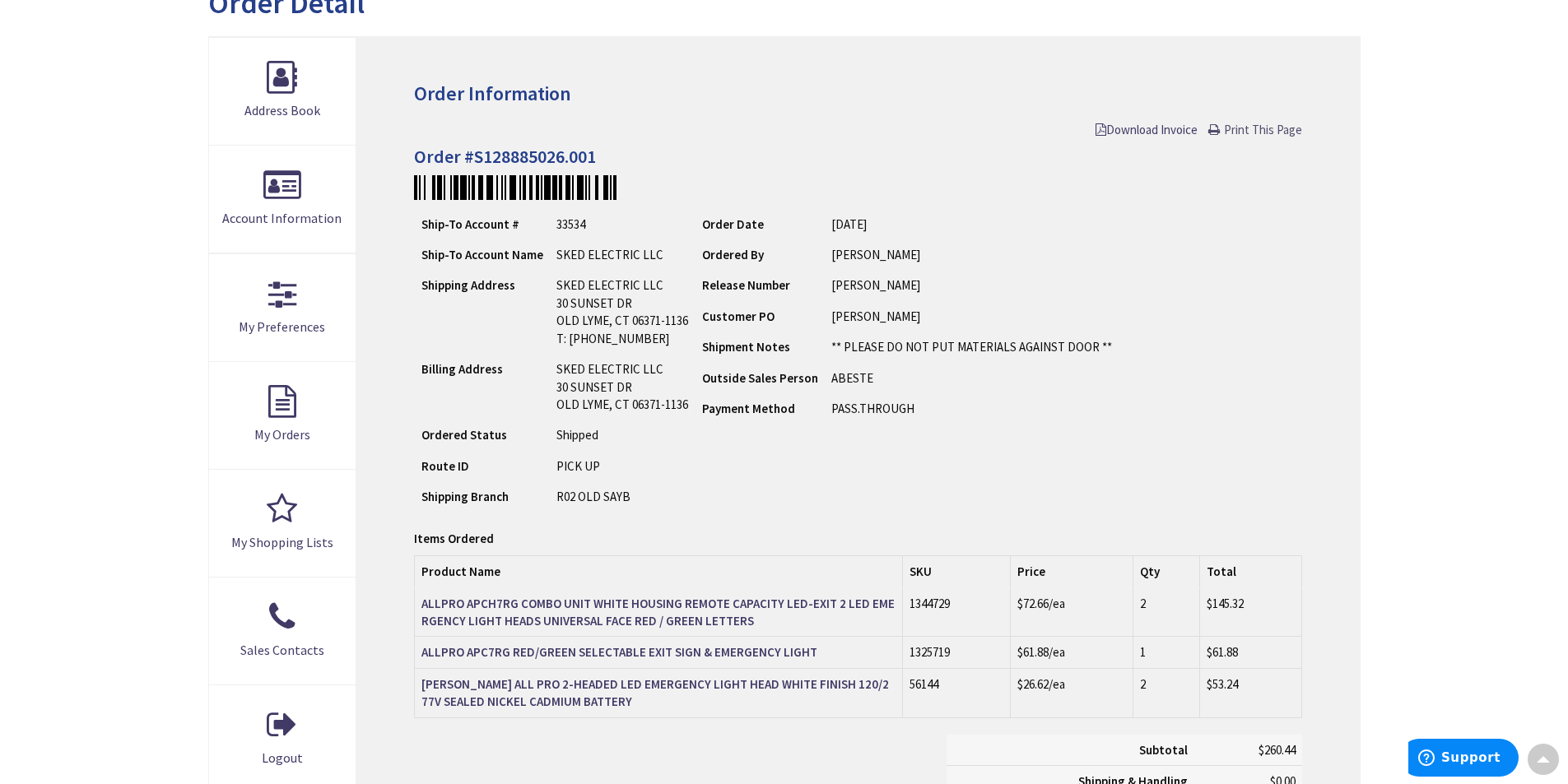
click at [1246, 130] on span "Print This Page" at bounding box center [1263, 129] width 78 height 15
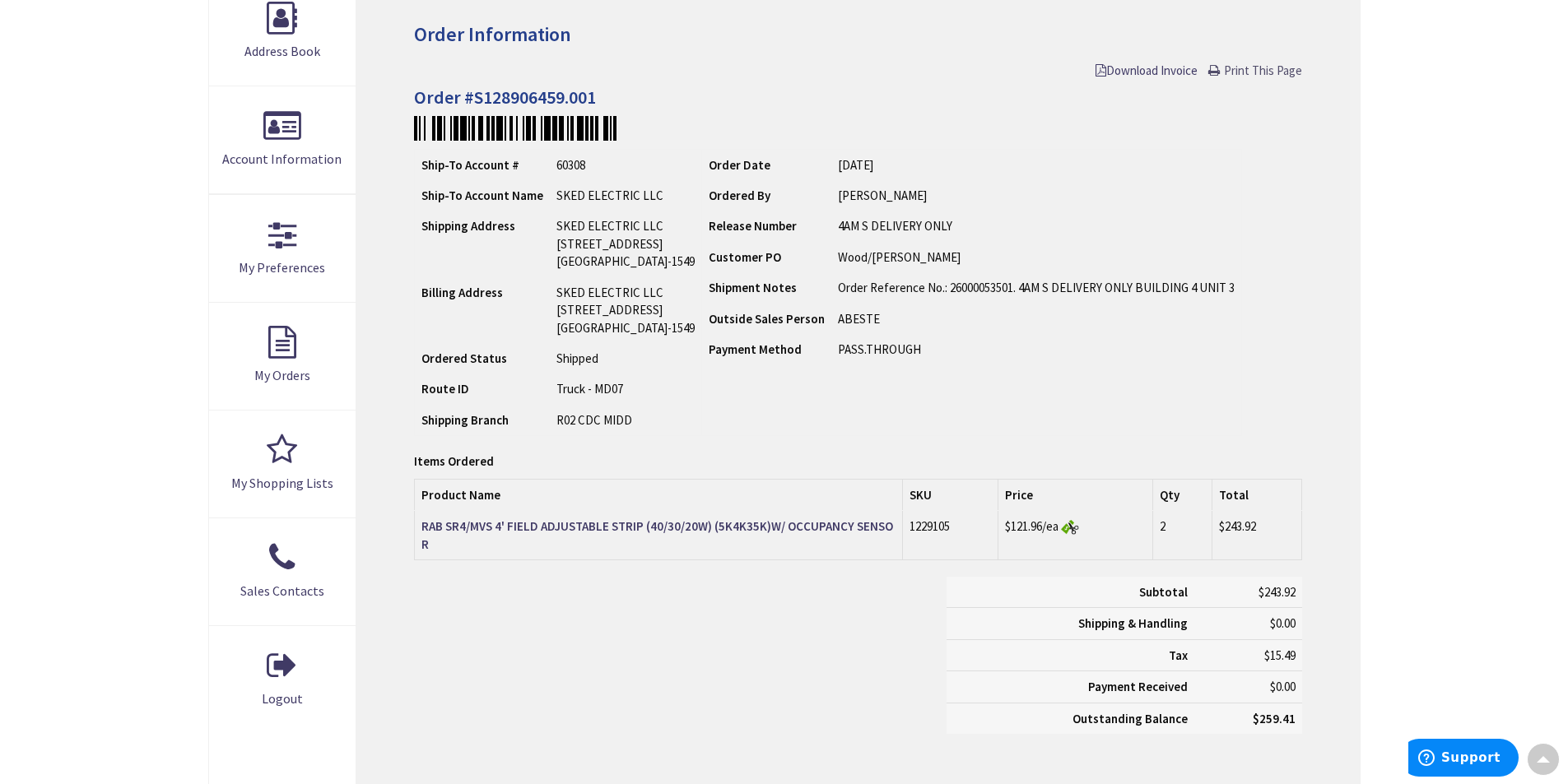
scroll to position [270, 0]
click at [1248, 65] on span "Print This Page" at bounding box center [1263, 67] width 78 height 15
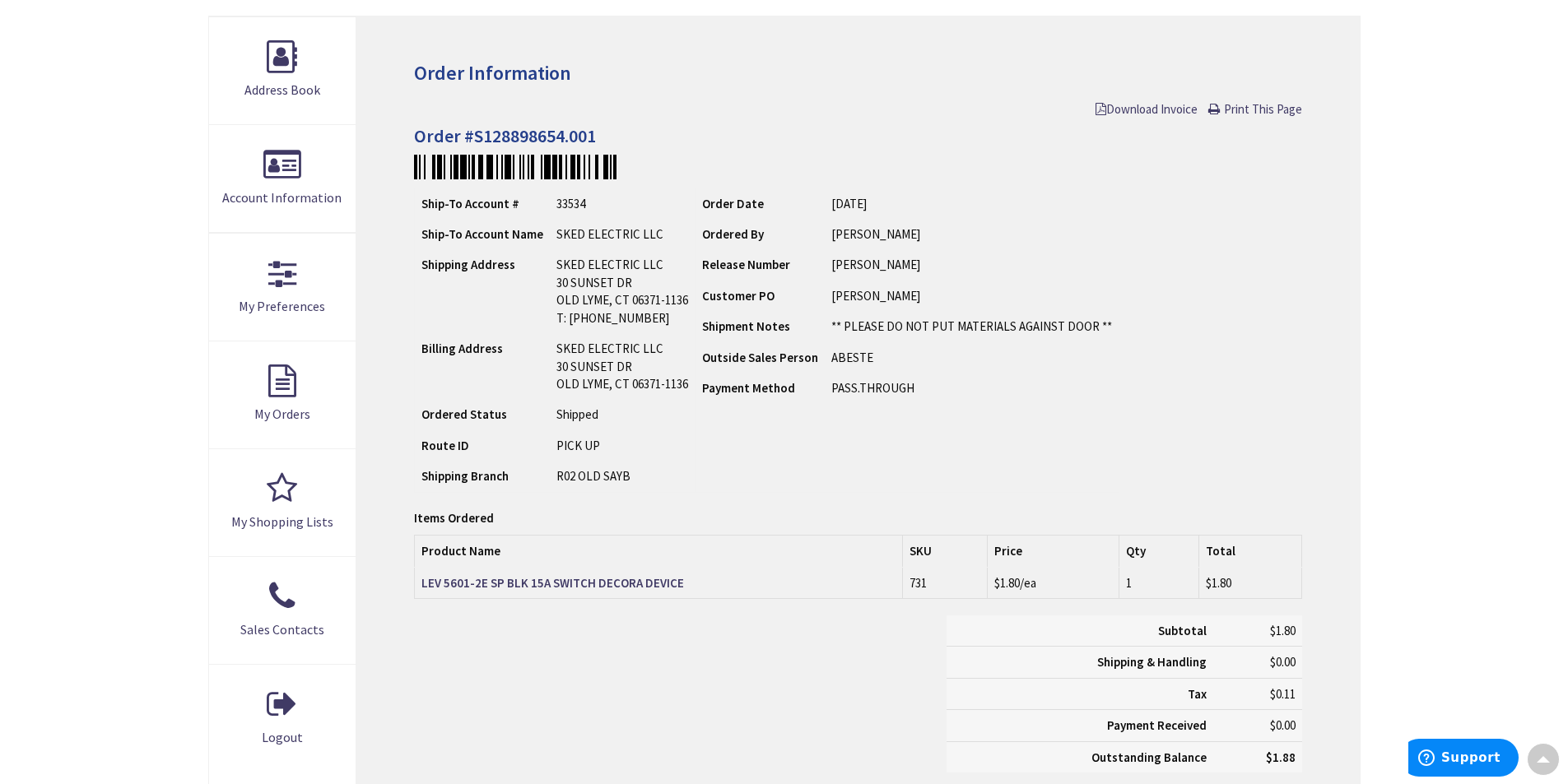
scroll to position [228, 0]
click at [1248, 105] on span "Print This Page" at bounding box center [1263, 109] width 78 height 15
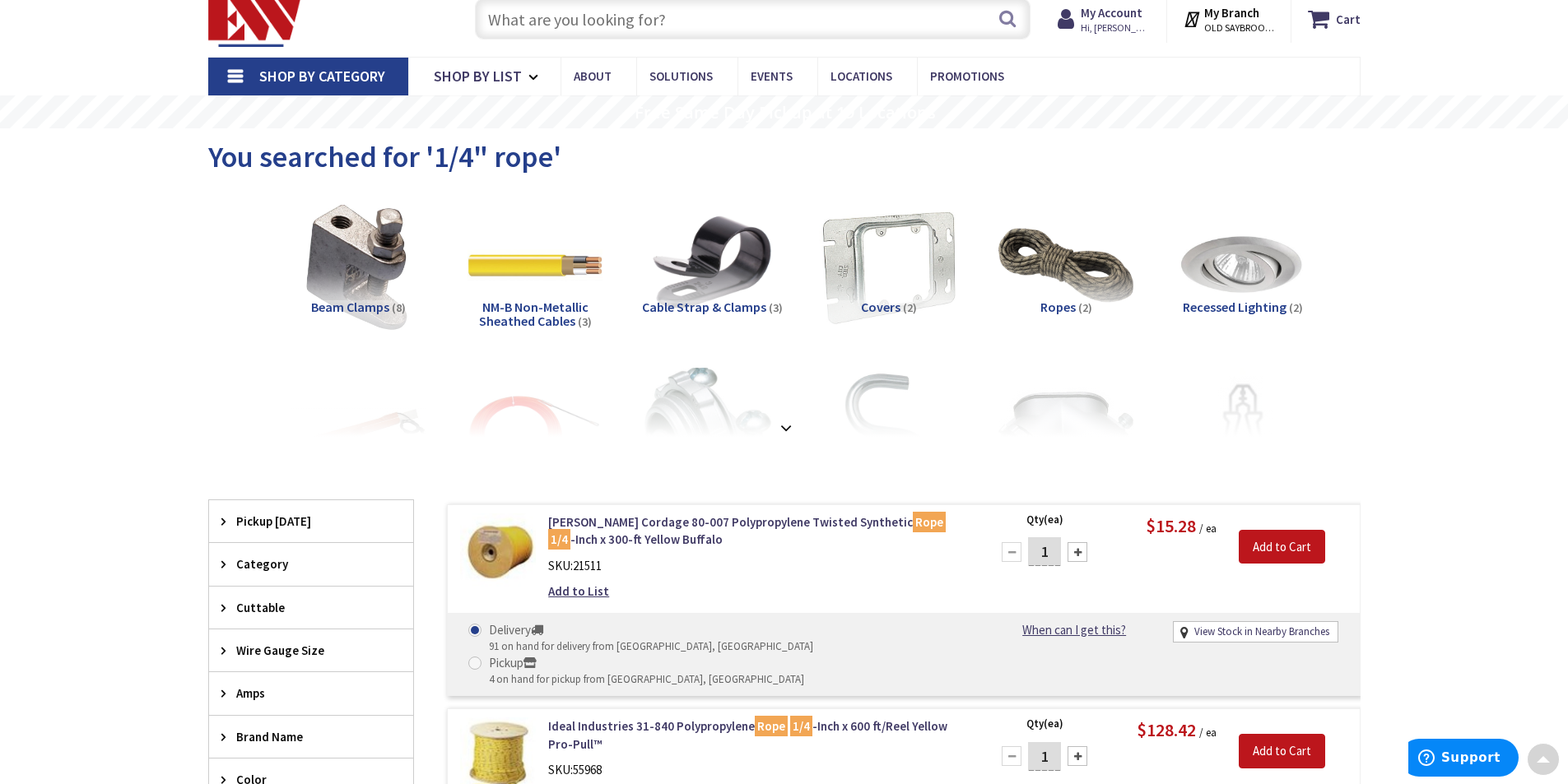
scroll to position [21, 0]
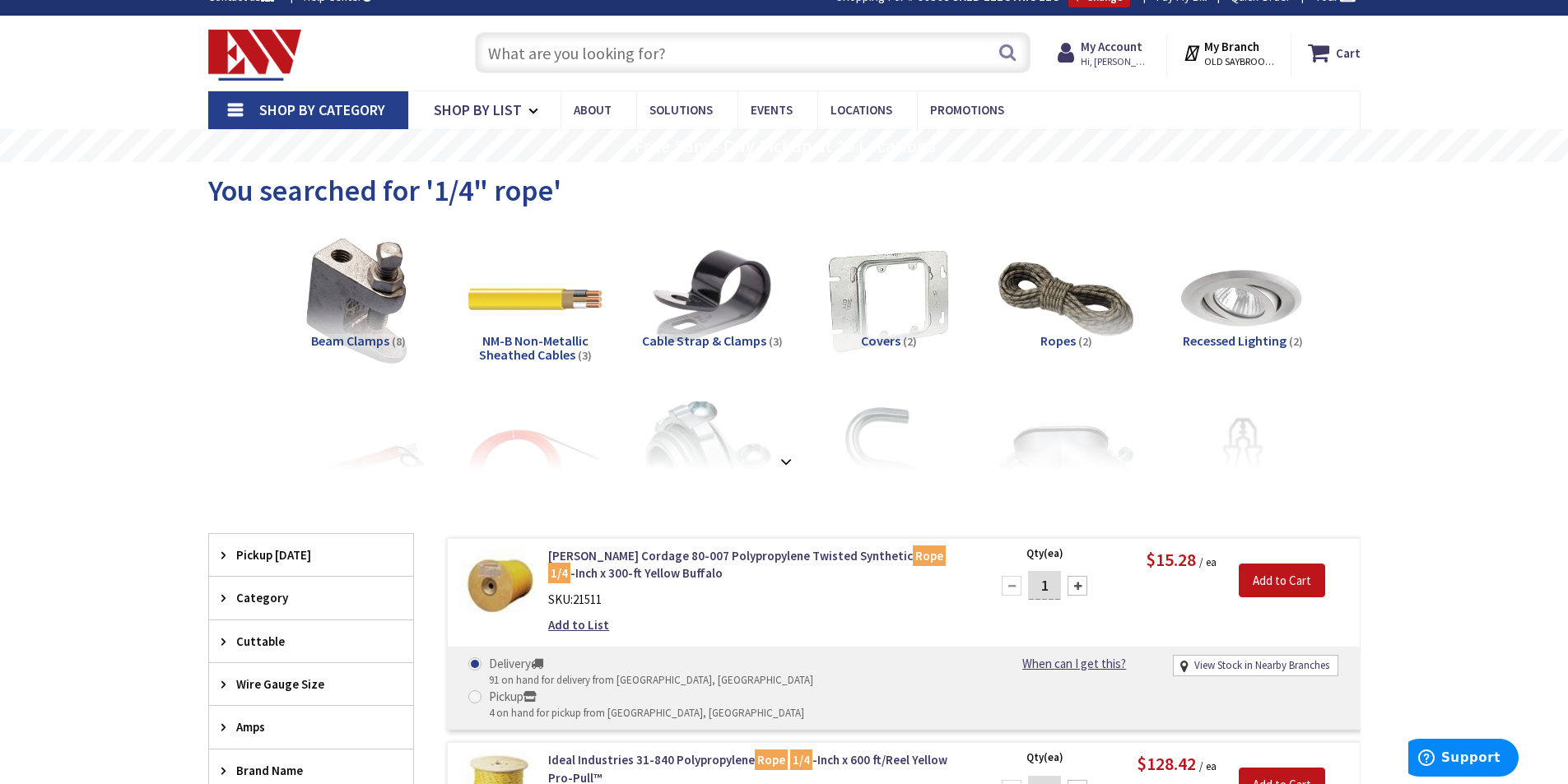
click at [711, 52] on input "text" at bounding box center [752, 52] width 556 height 41
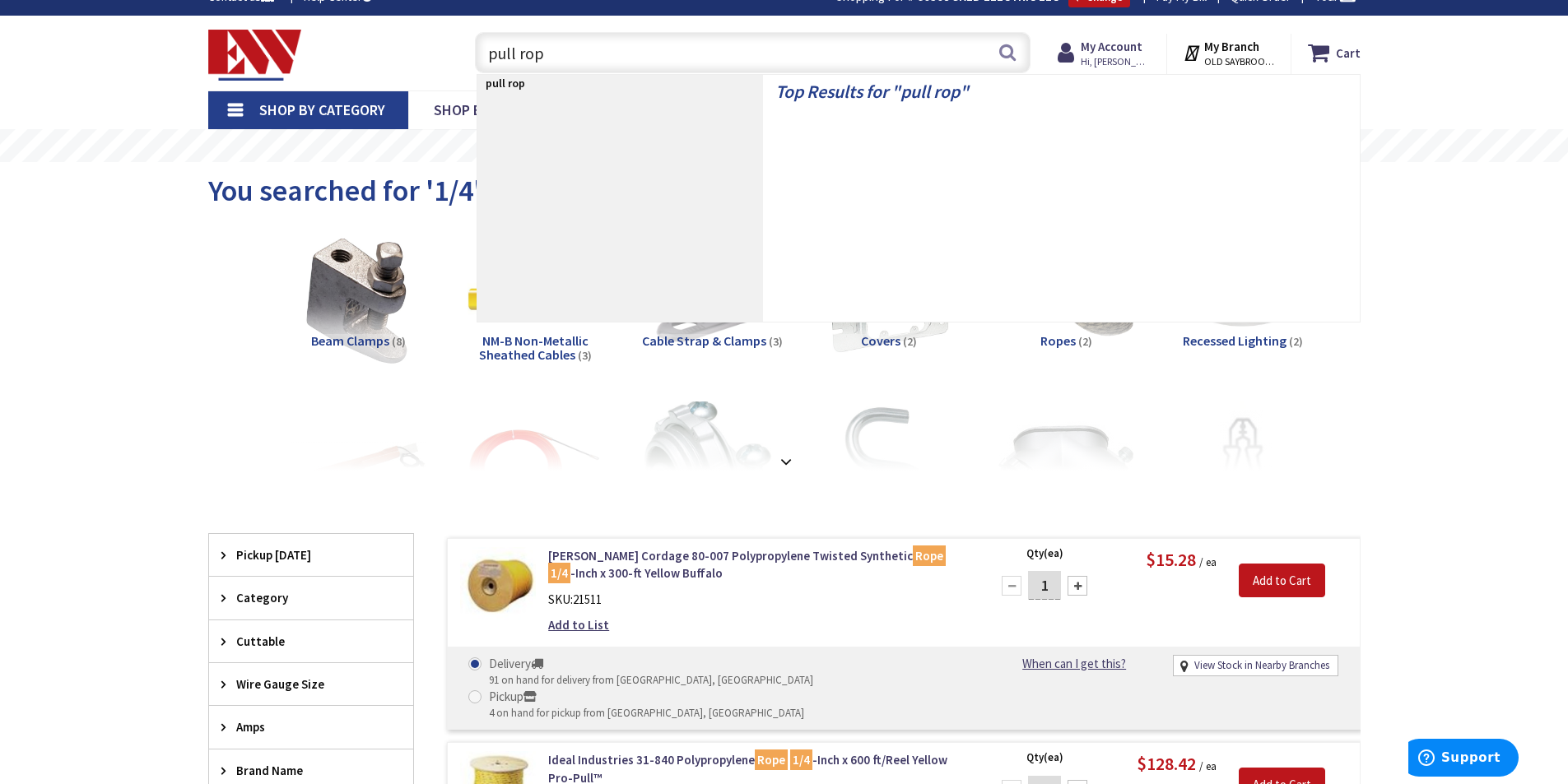
type input "pull rope"
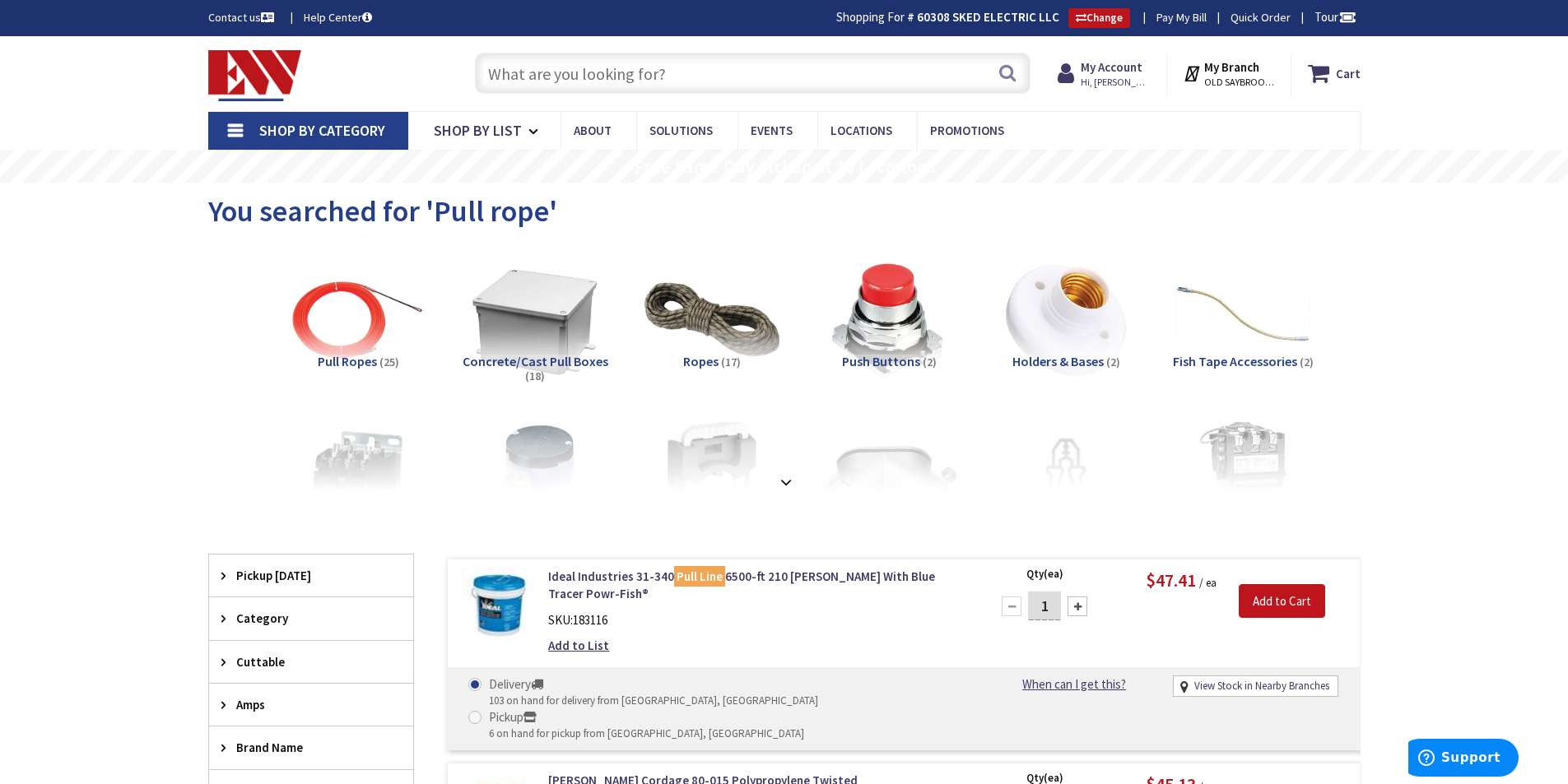
click at [673, 70] on input "text" at bounding box center [752, 73] width 556 height 41
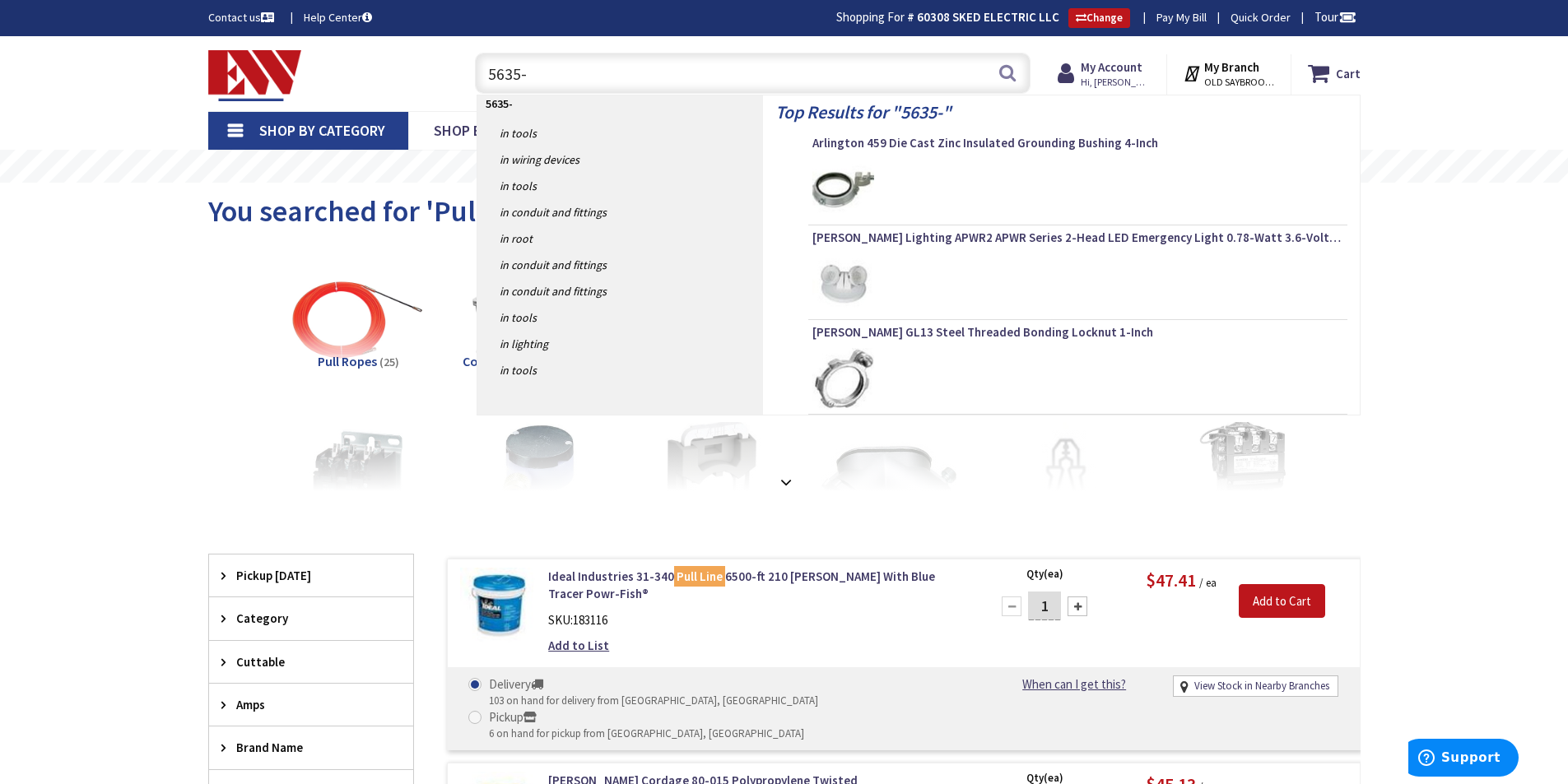
type input "5635-E"
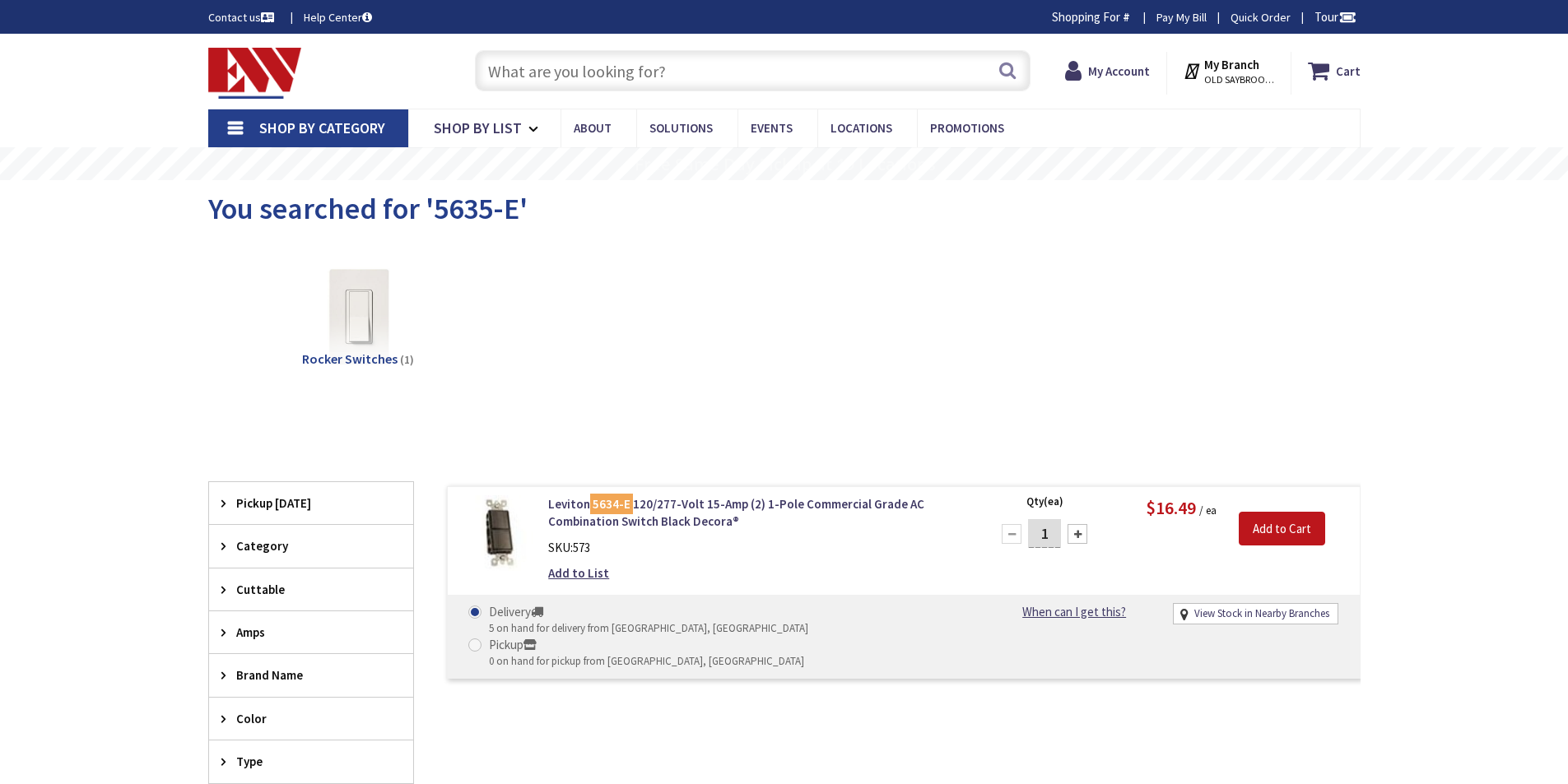
click at [502, 75] on input "text" at bounding box center [752, 70] width 556 height 41
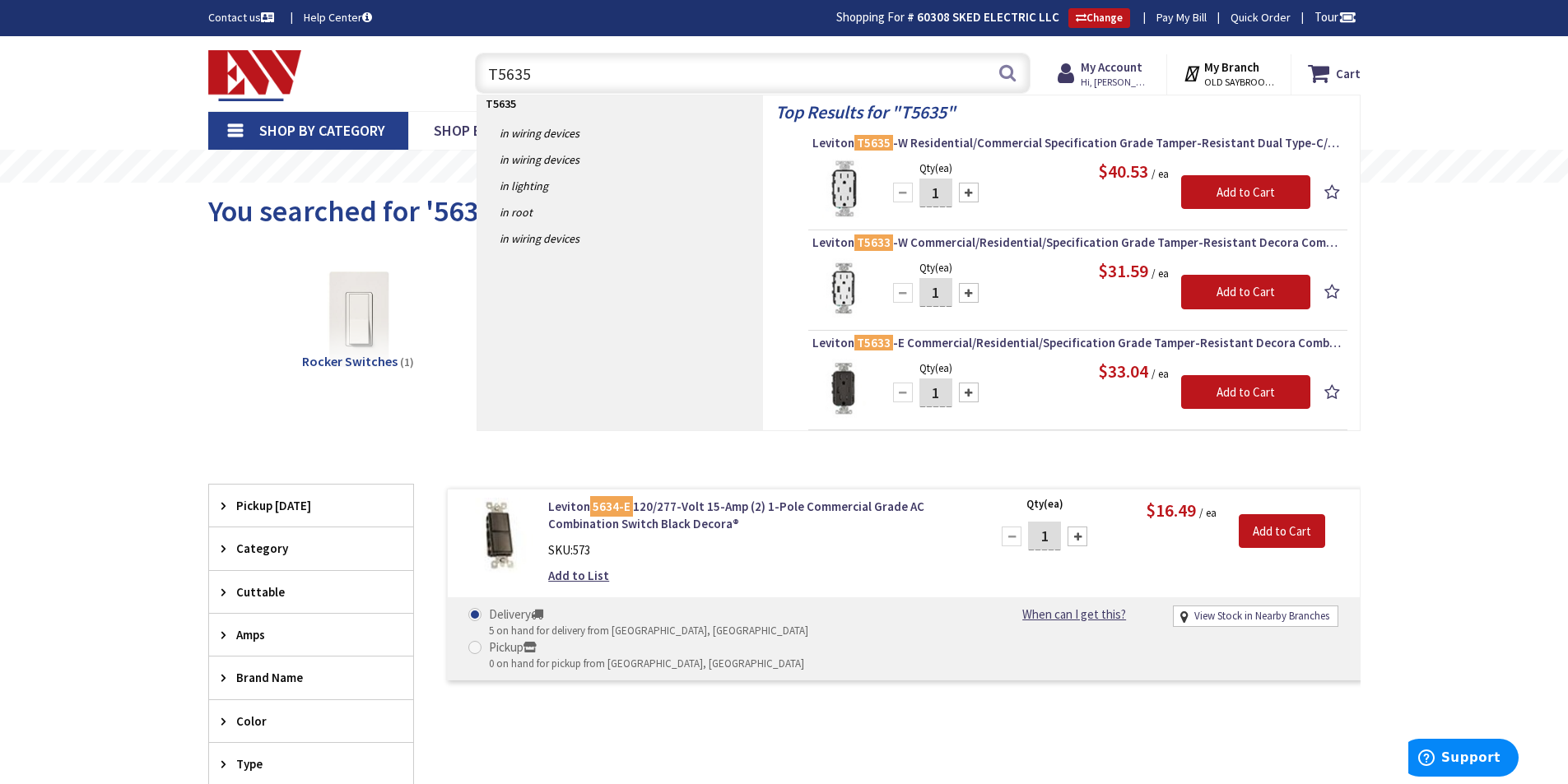
click at [598, 73] on input "T5635" at bounding box center [752, 73] width 556 height 41
type input "T"
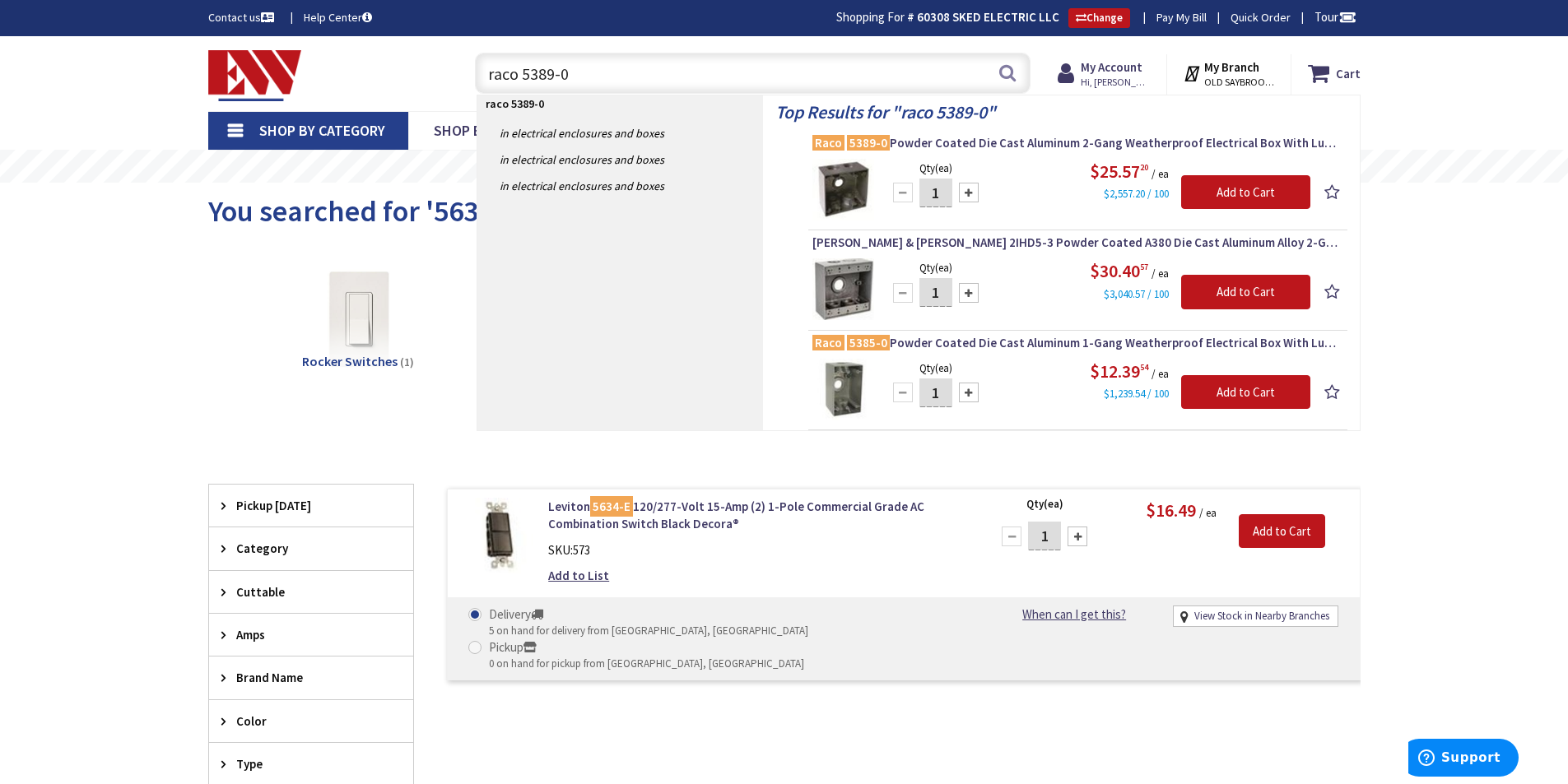
click at [749, 73] on input "raco 5389-0" at bounding box center [752, 73] width 556 height 41
type input "r"
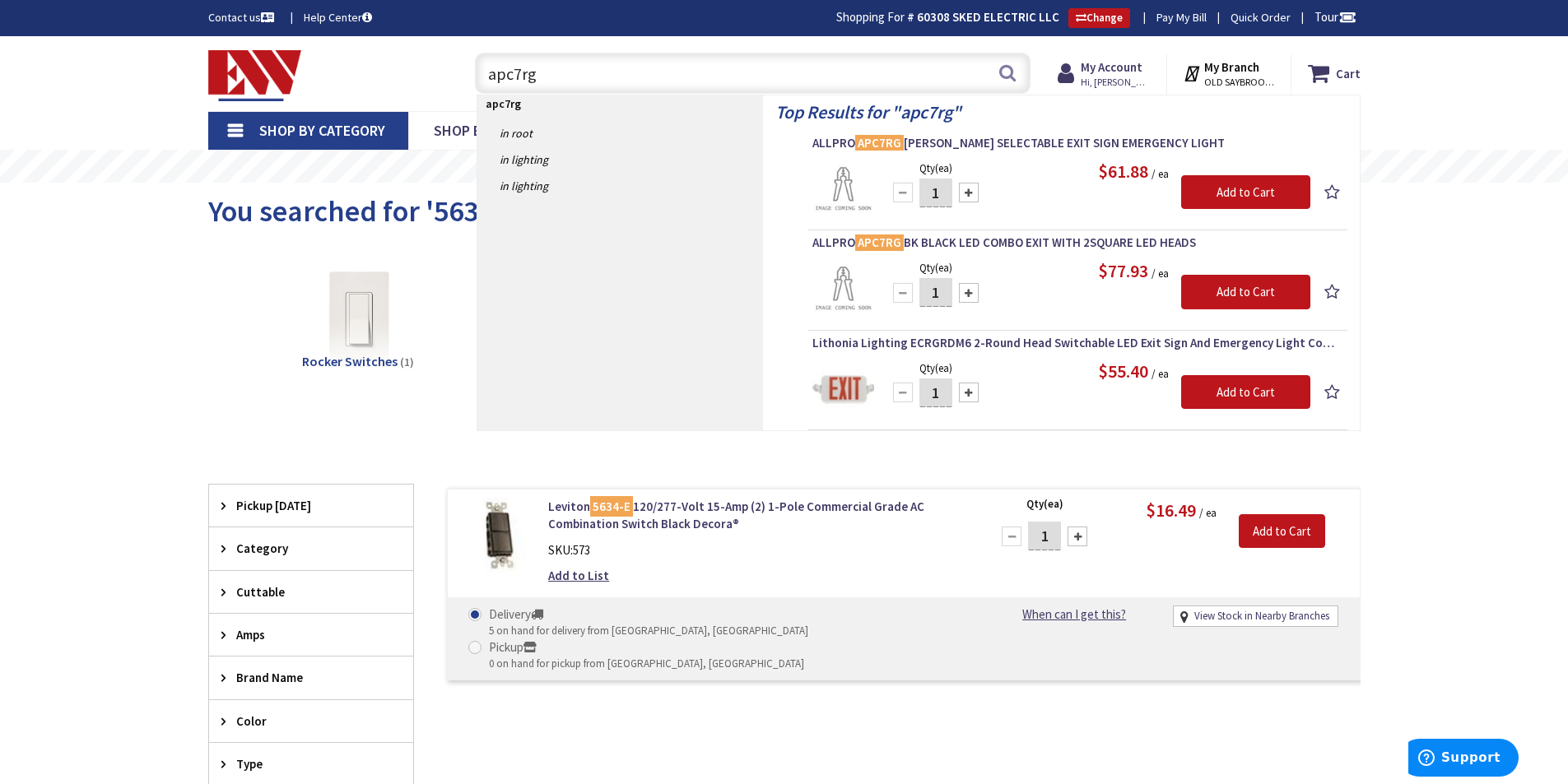
click at [638, 66] on input "apc7rg" at bounding box center [752, 73] width 556 height 41
type input "a"
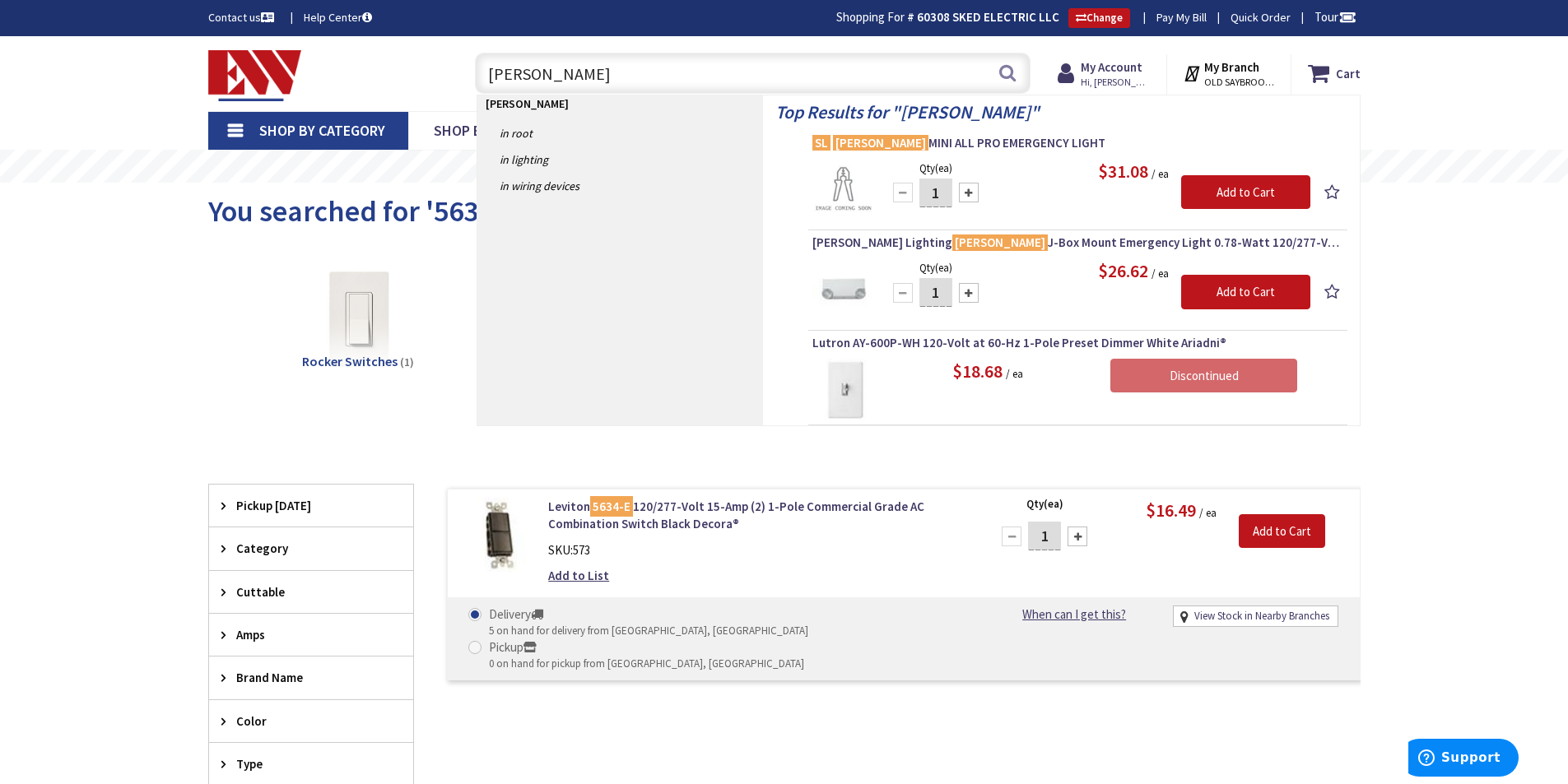
type input "[PERSON_NAME]"
